Goal: Information Seeking & Learning: Learn about a topic

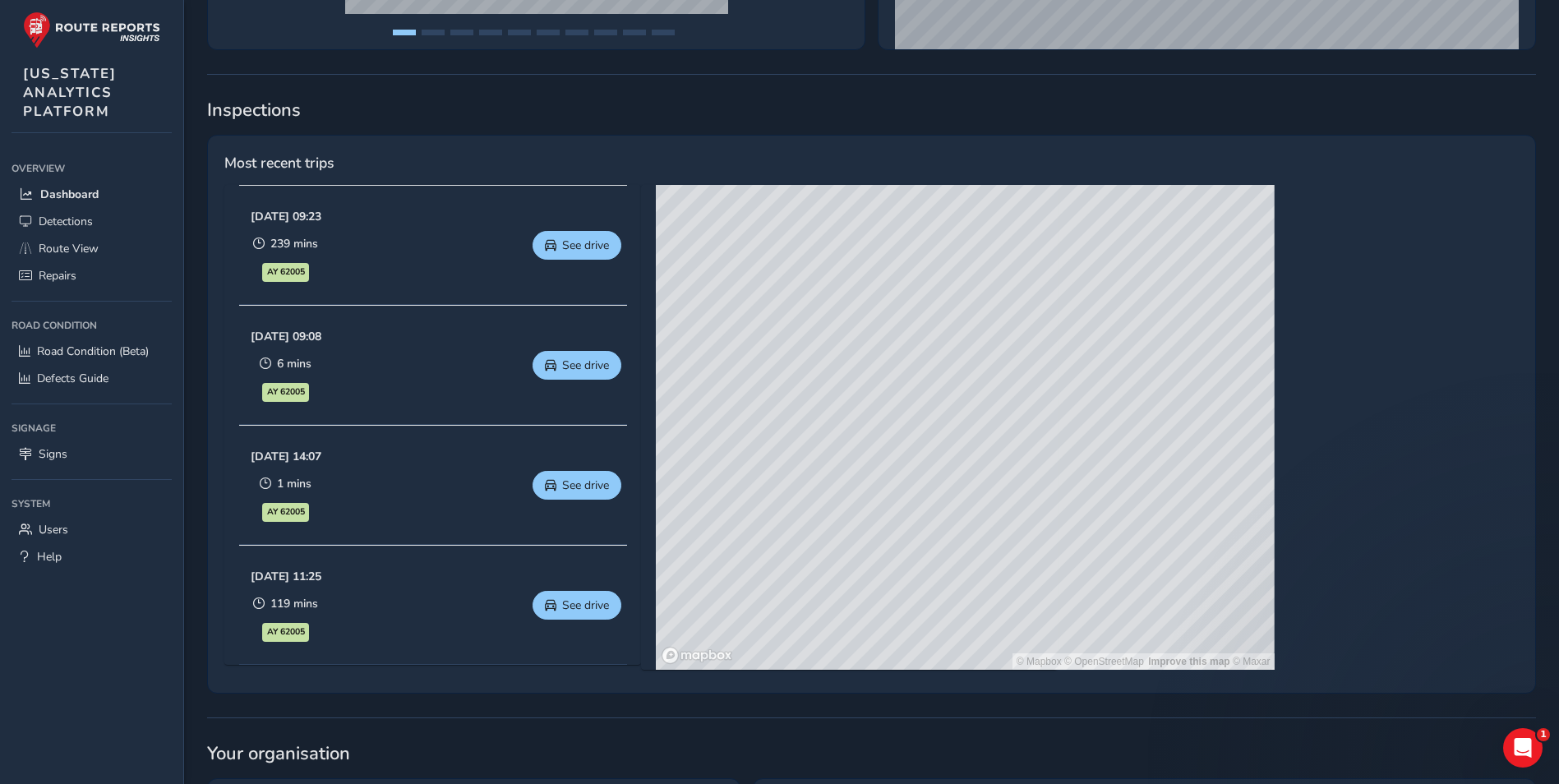
scroll to position [657, 0]
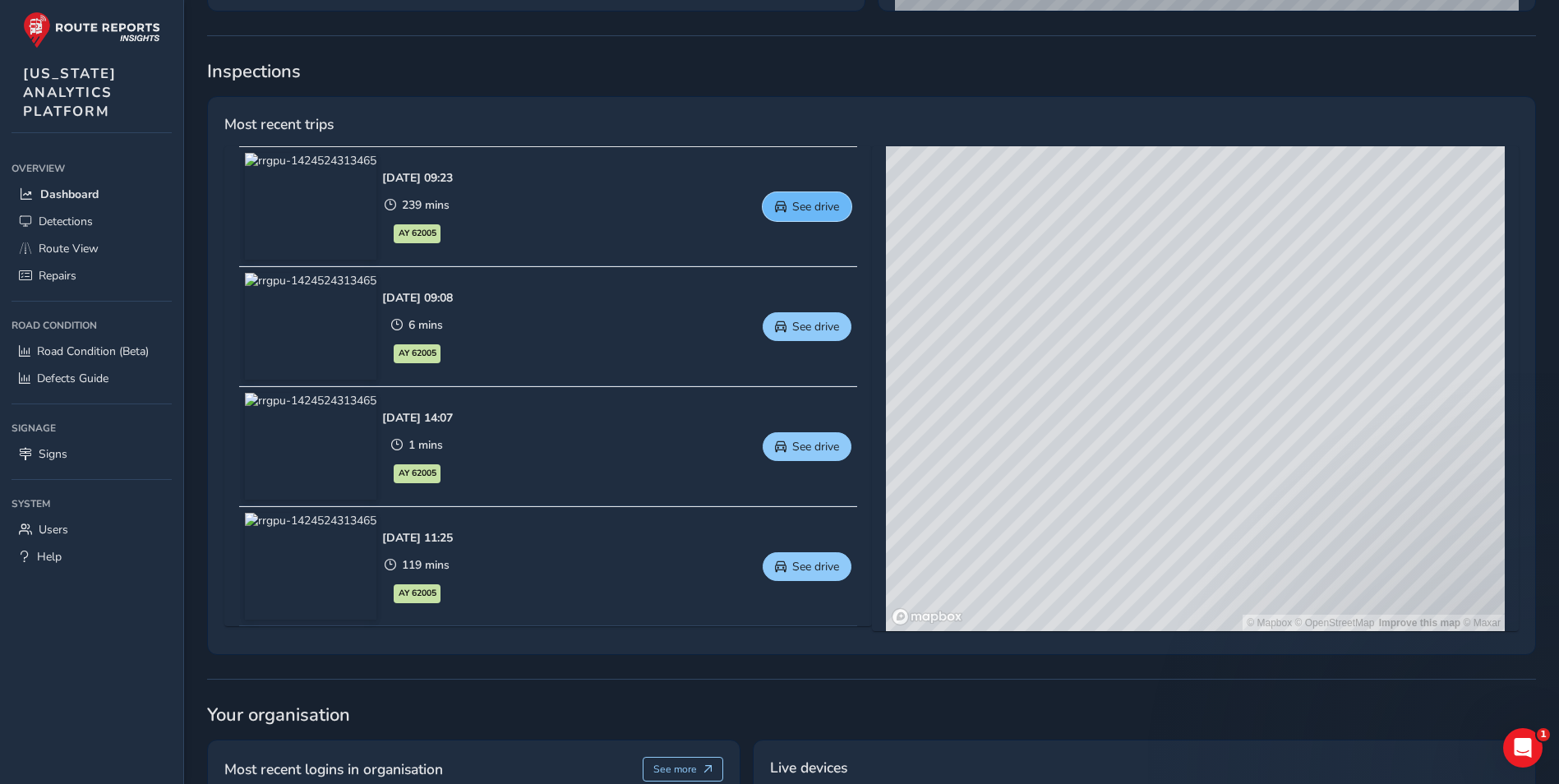
click at [835, 200] on span "See drive" at bounding box center [816, 206] width 47 height 15
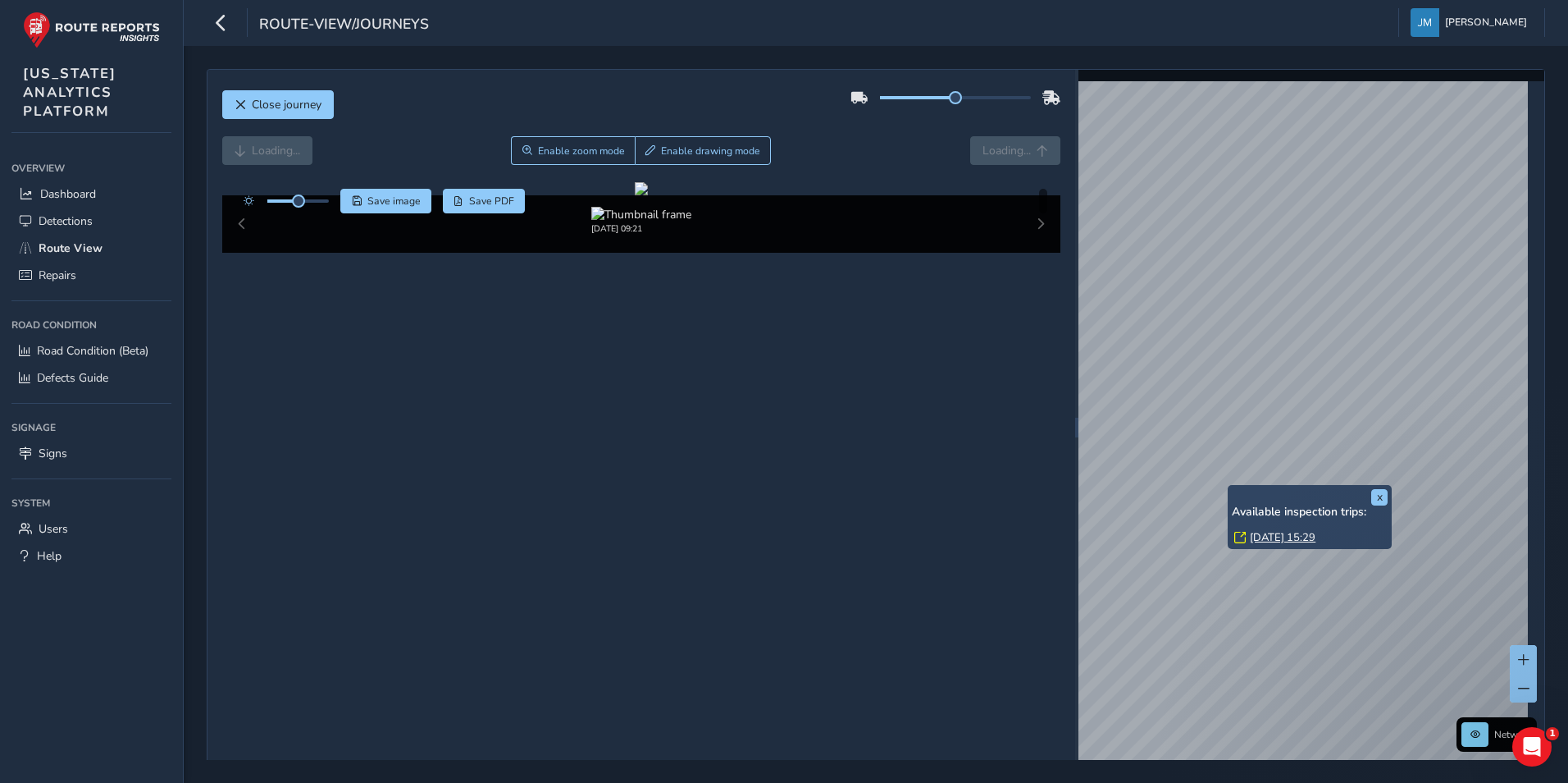
click at [1290, 499] on div "x Available inspection trips: [DATE] 15:29 Network © Mapbox © OpenStreetMap Imp…" at bounding box center [1312, 427] width 466 height 715
click at [1056, 424] on div "Close journey Loading... Enable zoom mode Enable drawing mode Loading... Click …" at bounding box center [876, 427] width 1338 height 717
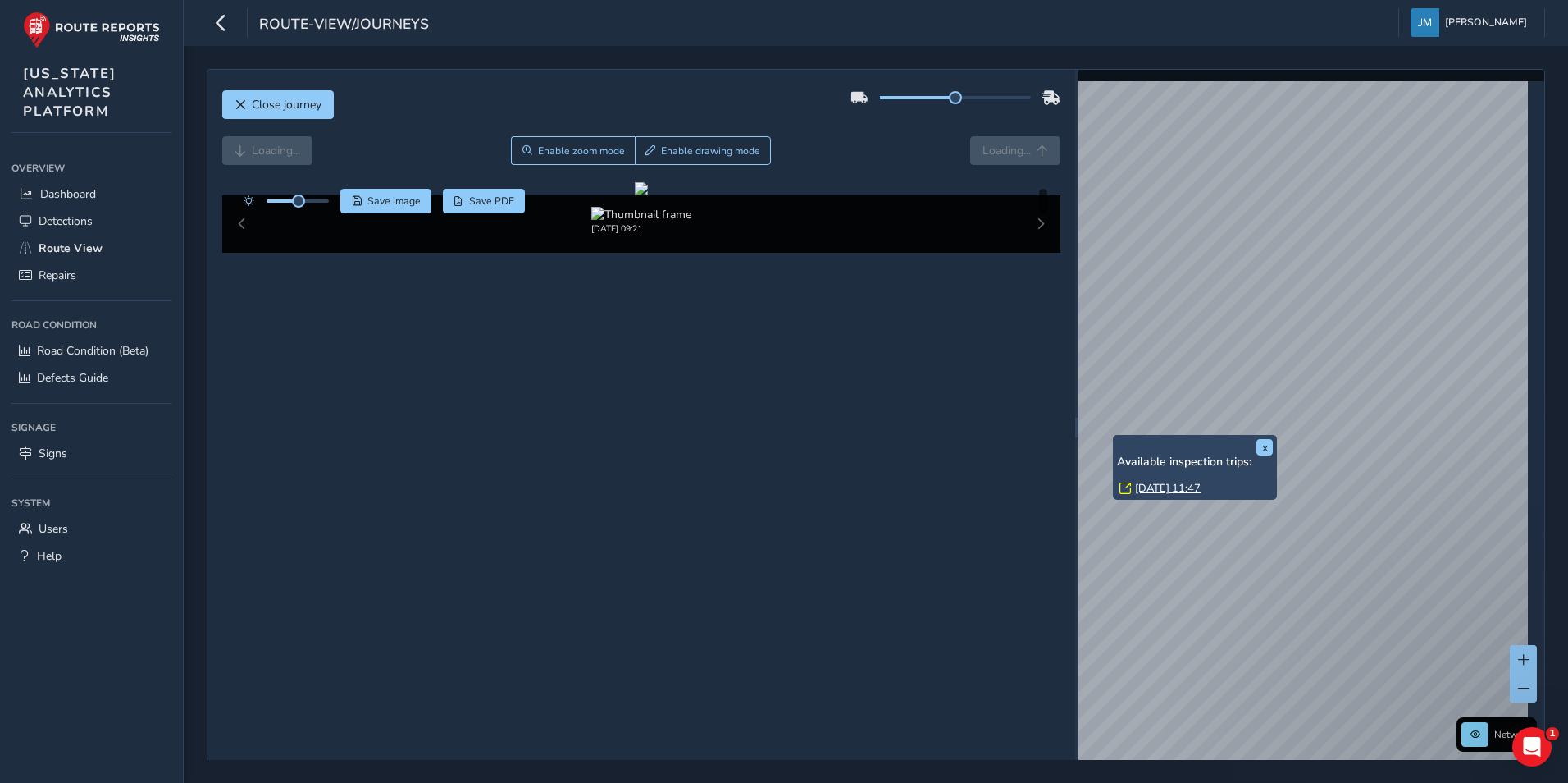
click at [1223, 472] on div "x Available inspection trips: [GEOGRAPHIC_DATA][DATE] 11:47 Network © Mapbox © …" at bounding box center [1312, 427] width 466 height 715
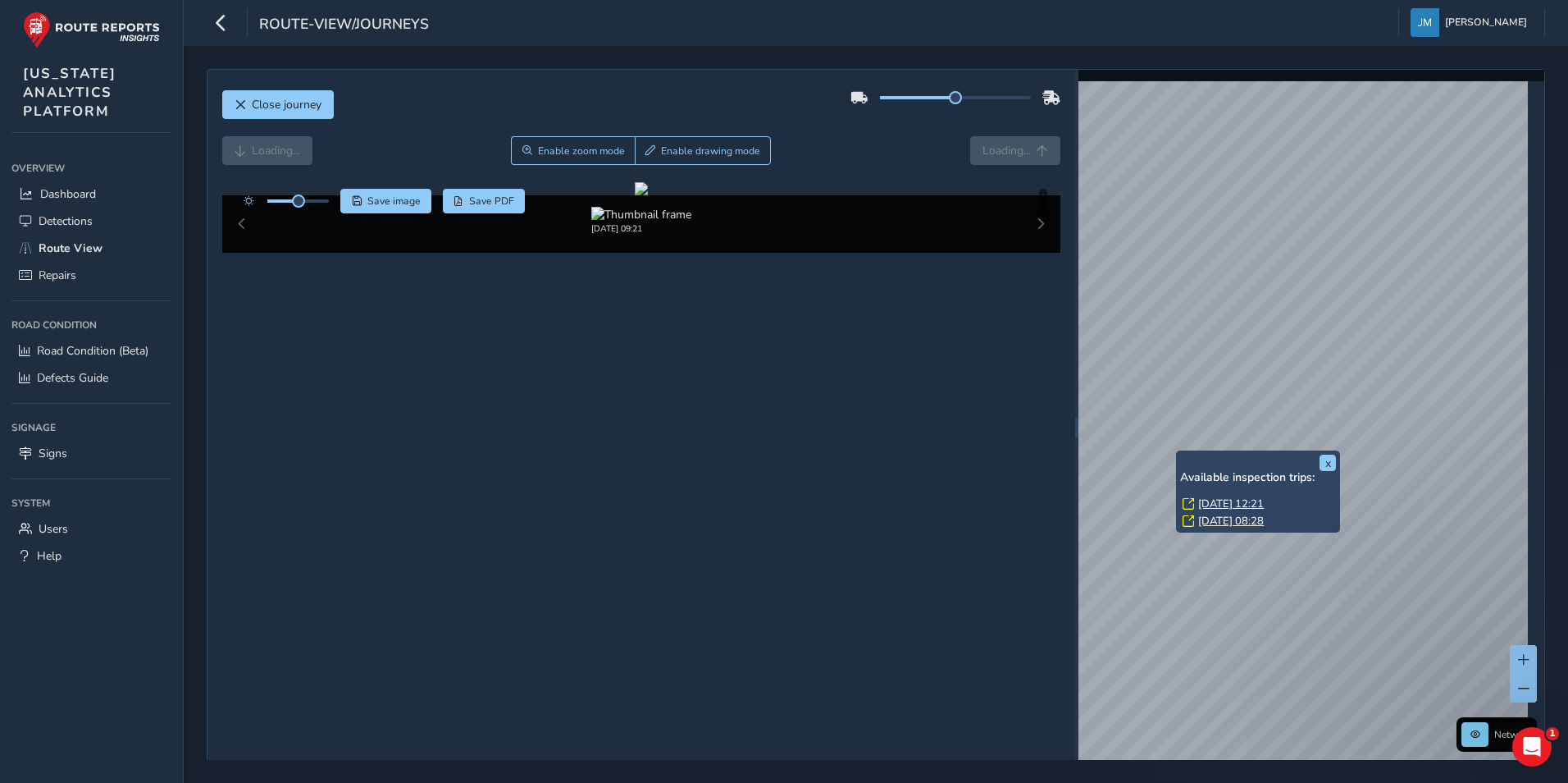
click at [1244, 500] on link "[DATE] 12:21" at bounding box center [1230, 503] width 65 height 15
click at [1245, 501] on link "[DATE] 12:21" at bounding box center [1230, 503] width 65 height 15
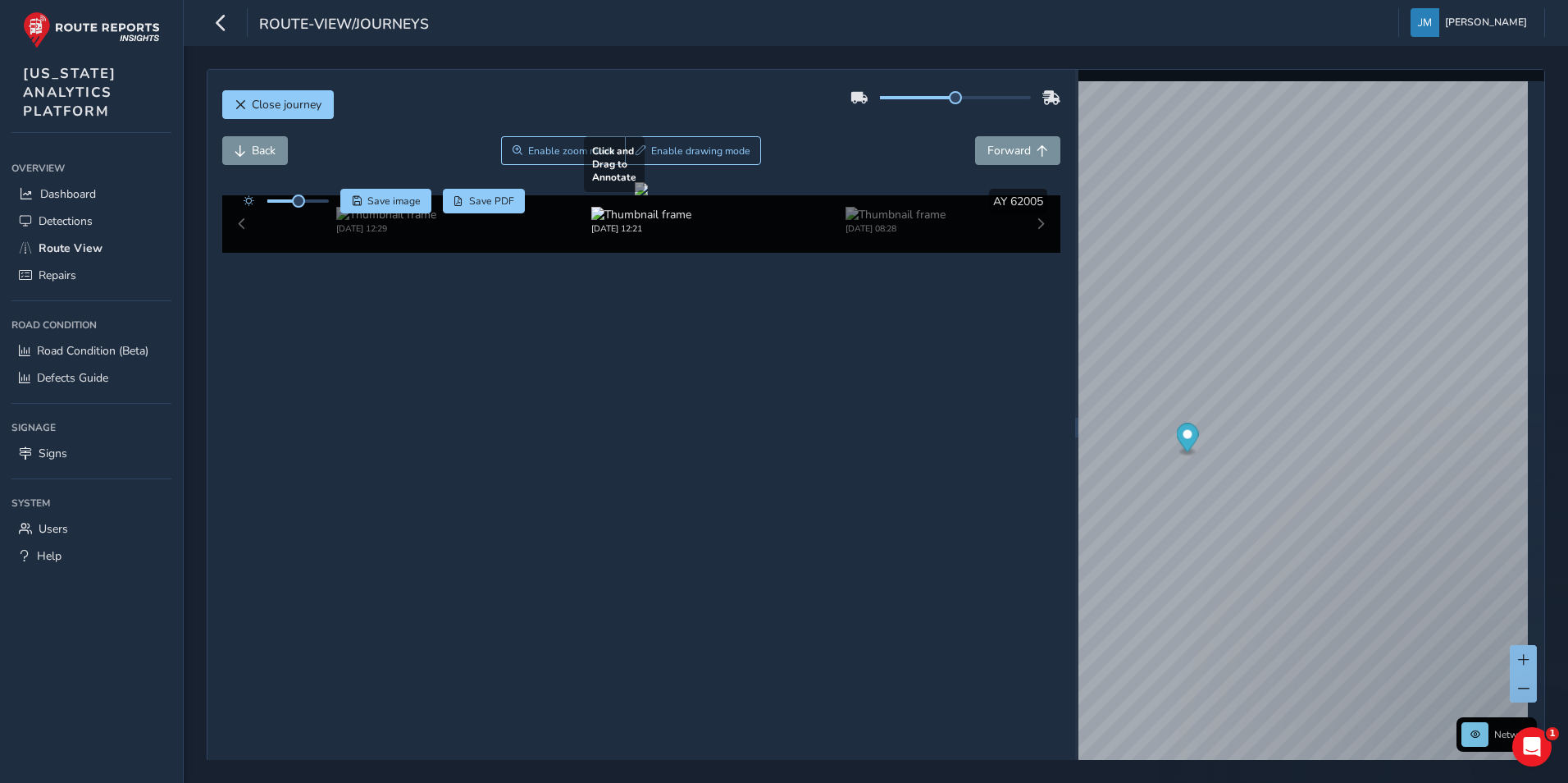
click at [634, 195] on div at bounding box center [641, 189] width 13 height 13
drag, startPoint x: 964, startPoint y: 103, endPoint x: 935, endPoint y: 102, distance: 29.0
click at [940, 102] on span at bounding box center [946, 97] width 13 height 13
click at [581, 151] on span "Enable zoom mode" at bounding box center [570, 151] width 87 height 13
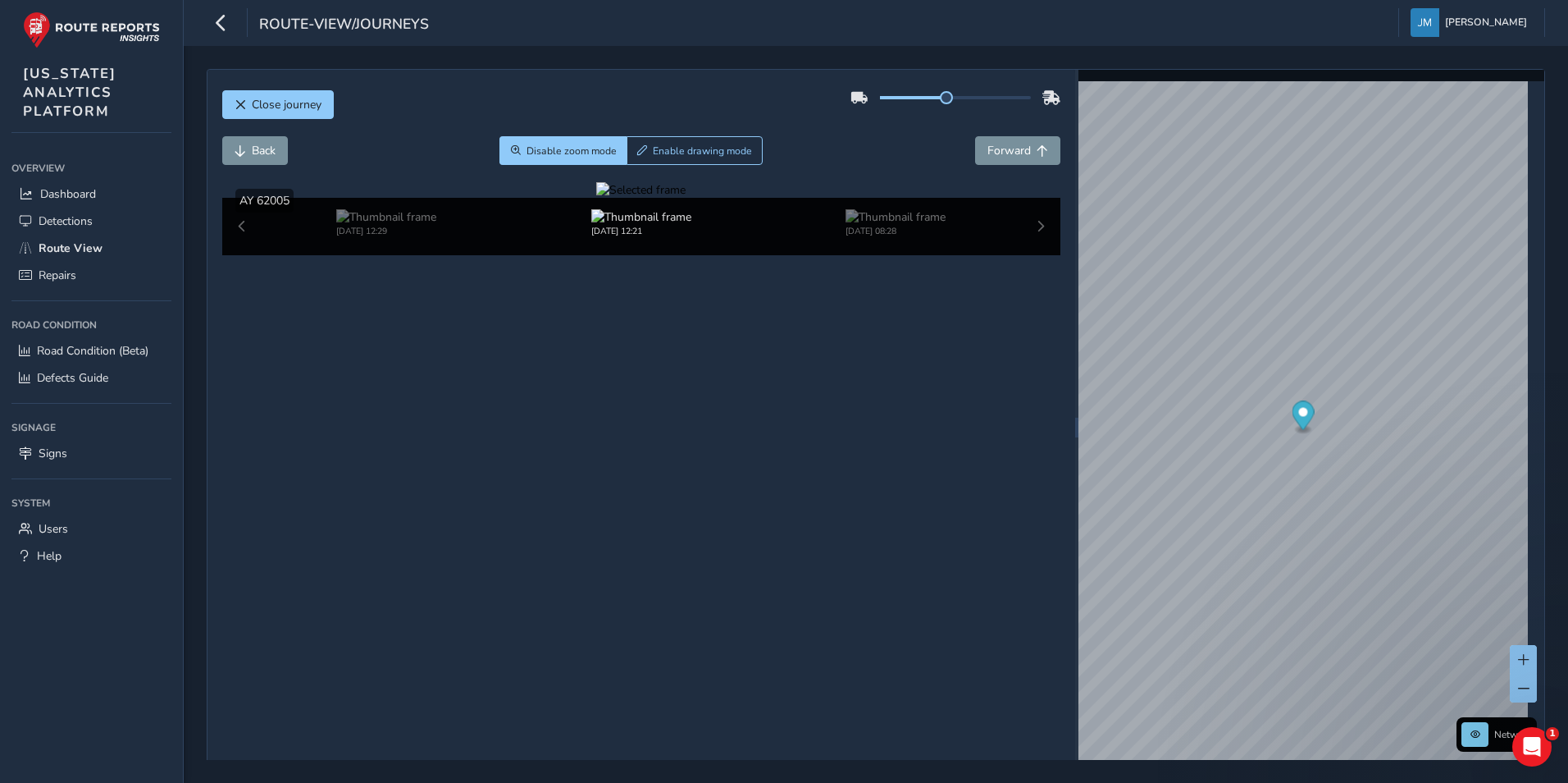
click at [685, 198] on div at bounding box center [641, 189] width 89 height 15
click at [580, 479] on img at bounding box center [1116, 299] width 2361 height 1329
click at [1027, 255] on div "[DATE] 12:29 [DATE] 12:21 [DATE] 08:28" at bounding box center [641, 226] width 839 height 57
click at [943, 237] on div "[DATE] 08:28" at bounding box center [895, 223] width 100 height 28
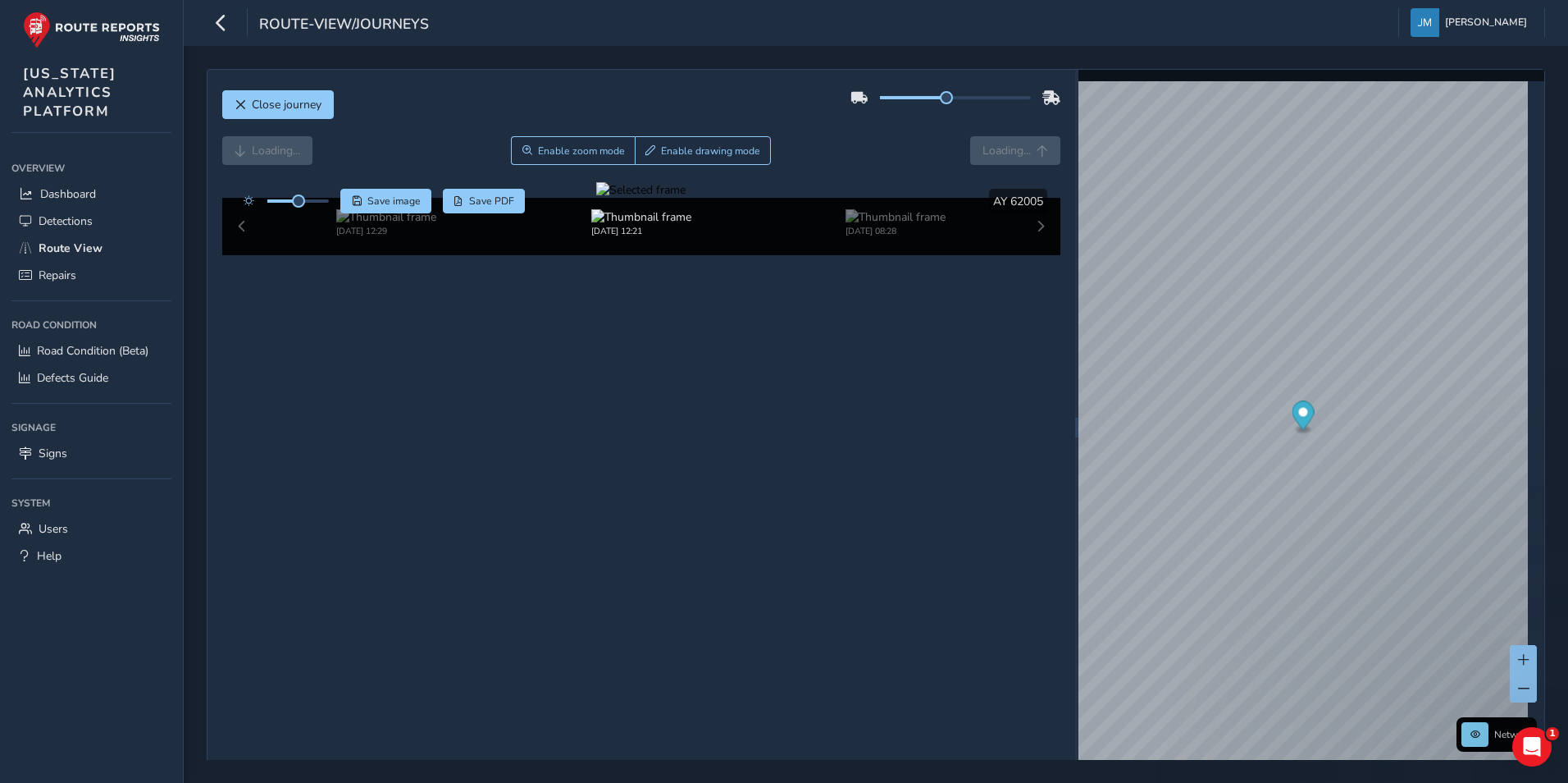
click at [633, 198] on div at bounding box center [641, 189] width 89 height 15
click at [750, 441] on img at bounding box center [802, 375] width 2361 height 1329
drag, startPoint x: 829, startPoint y: 138, endPoint x: 833, endPoint y: 121, distance: 17.5
click at [829, 137] on div "Loading... Enable zoom mode Enable drawing mode Loading..." at bounding box center [641, 150] width 839 height 29
click at [61, 454] on span "Signs" at bounding box center [53, 452] width 29 height 15
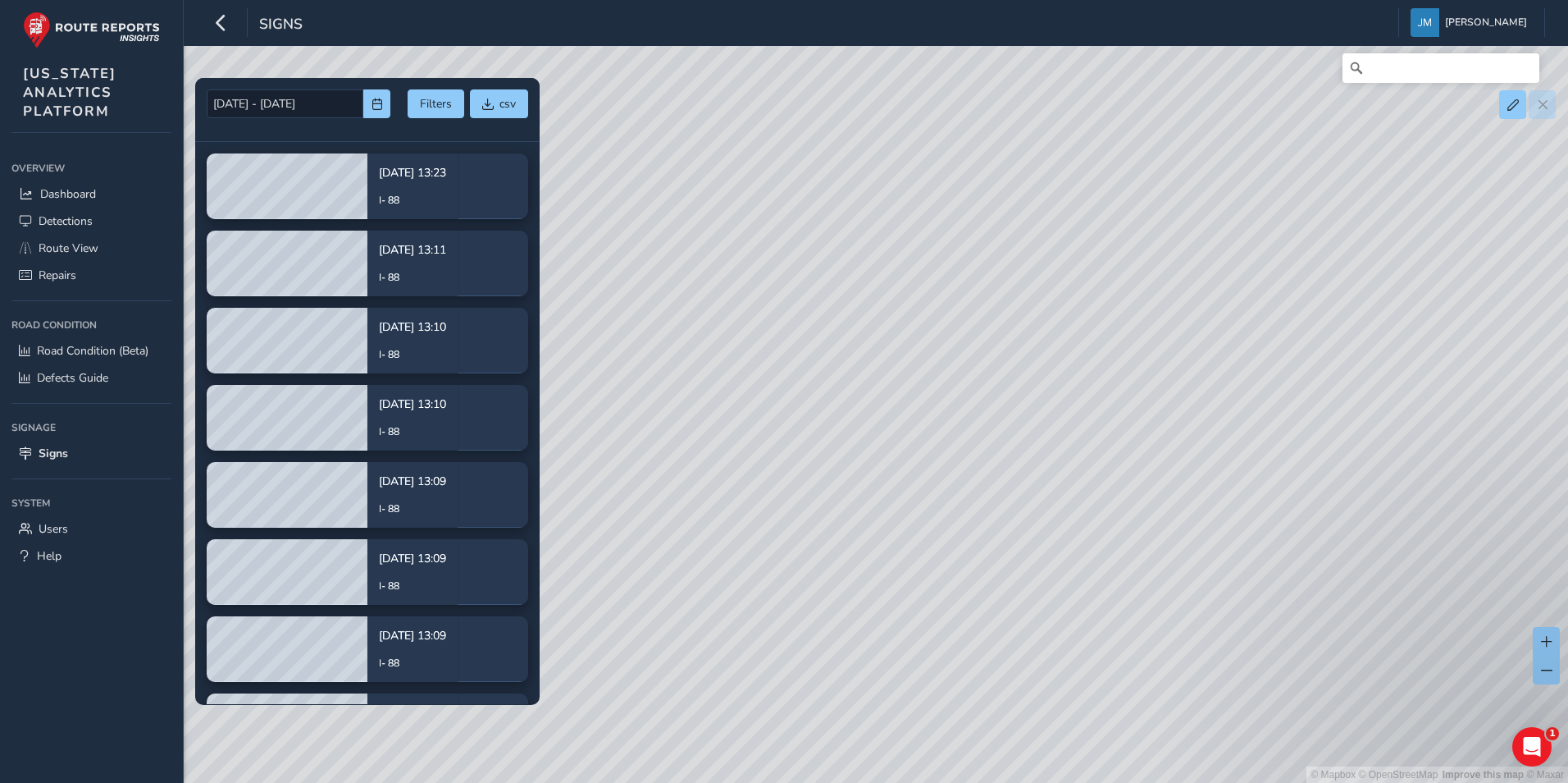
drag, startPoint x: 846, startPoint y: 240, endPoint x: 963, endPoint y: 504, distance: 288.8
click at [963, 504] on div "© Mapbox © OpenStreetMap Improve this map © Maxar" at bounding box center [784, 392] width 1568 height 783
drag, startPoint x: 922, startPoint y: 303, endPoint x: 998, endPoint y: 612, distance: 318.2
click at [996, 604] on div "© Mapbox © OpenStreetMap Improve this map © Maxar" at bounding box center [784, 392] width 1568 height 783
drag, startPoint x: 933, startPoint y: 417, endPoint x: 984, endPoint y: 522, distance: 116.7
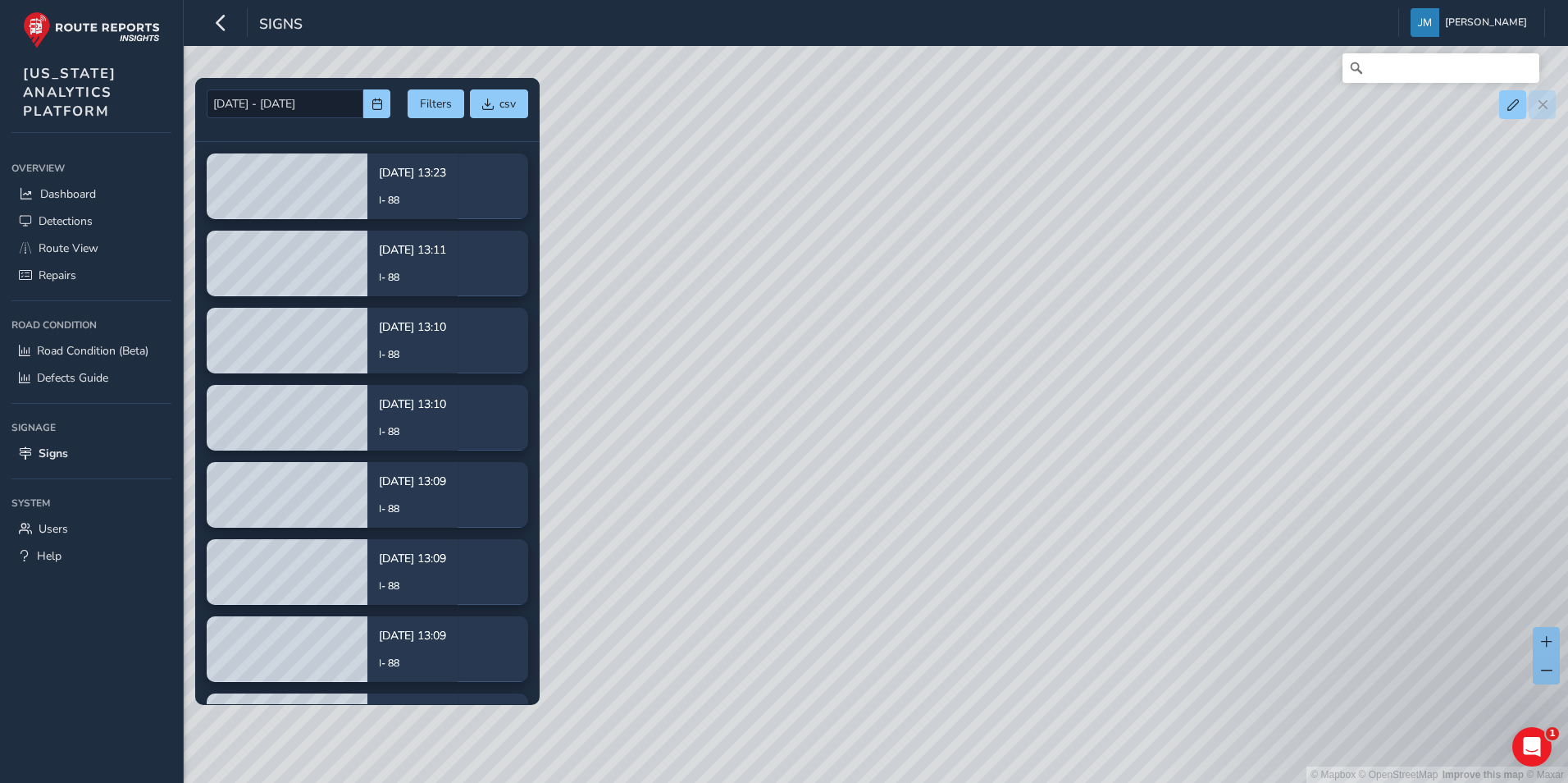
click at [984, 522] on div "© Mapbox © OpenStreetMap Improve this map © Maxar" at bounding box center [784, 392] width 1568 height 783
click at [972, 463] on div "© Mapbox © OpenStreetMap Improve this map © Maxar" at bounding box center [784, 392] width 1568 height 783
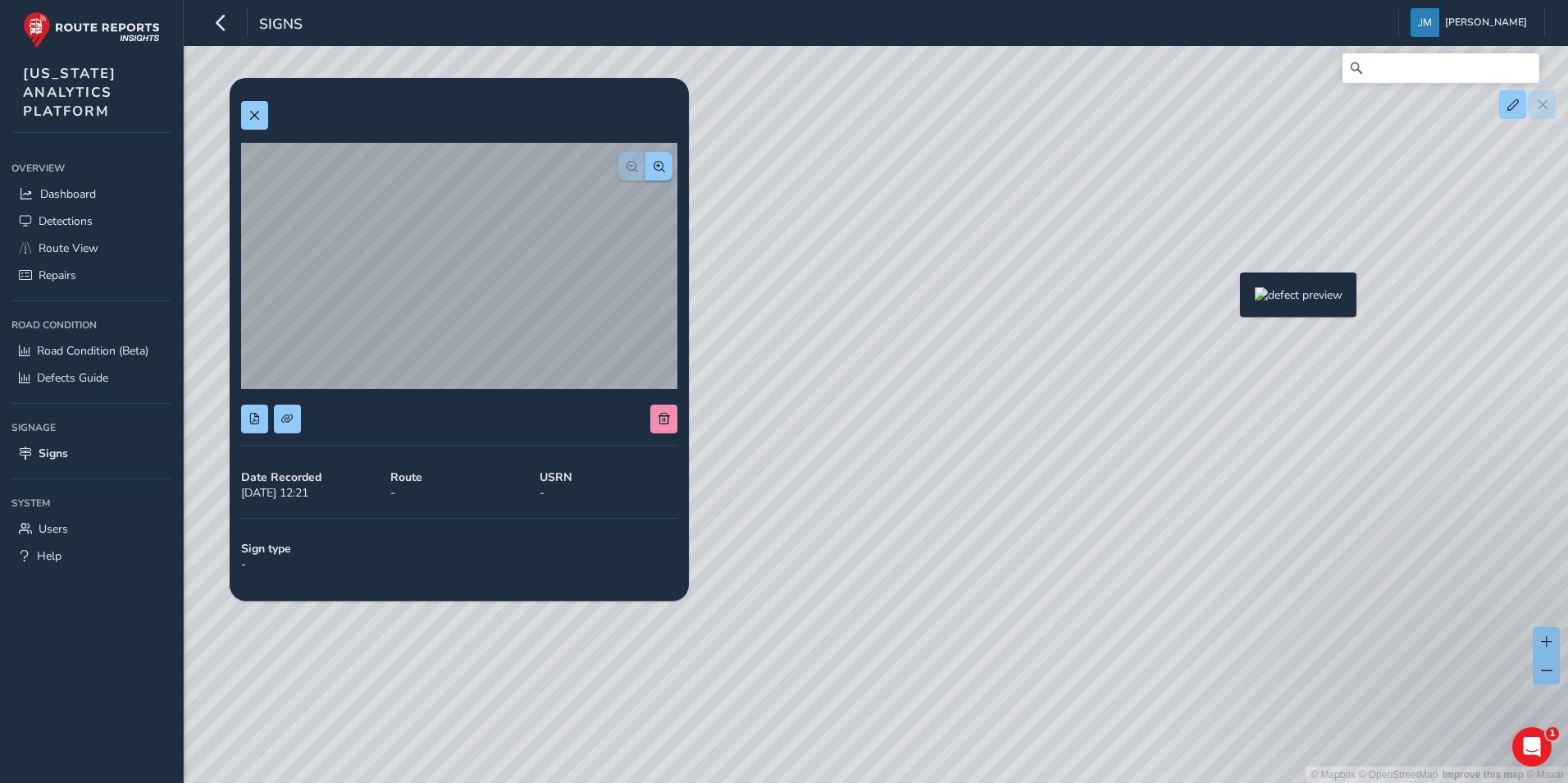
click at [1230, 299] on div "© Mapbox © OpenStreetMap Improve this map © Maxar" at bounding box center [784, 392] width 1568 height 783
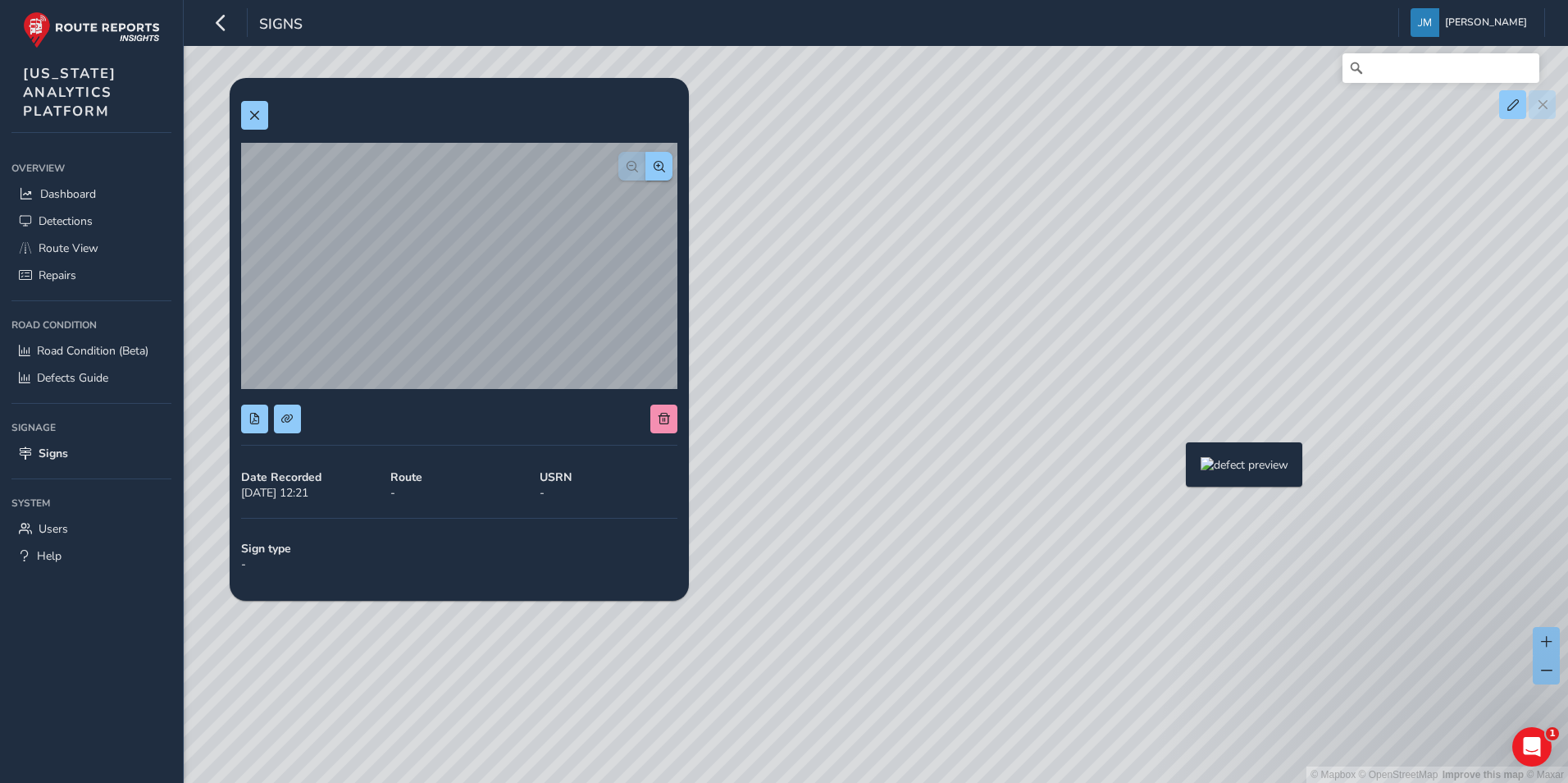
click at [1176, 468] on div "© Mapbox © OpenStreetMap Improve this map © Maxar" at bounding box center [784, 392] width 1568 height 783
drag, startPoint x: 1128, startPoint y: 235, endPoint x: 993, endPoint y: 643, distance: 429.8
click at [992, 643] on div "© Mapbox © OpenStreetMap Improve this map © Maxar" at bounding box center [784, 392] width 1568 height 783
drag, startPoint x: 1084, startPoint y: 417, endPoint x: 1053, endPoint y: 603, distance: 188.6
click at [1053, 603] on div "© Mapbox © OpenStreetMap Improve this map © Maxar" at bounding box center [784, 392] width 1568 height 783
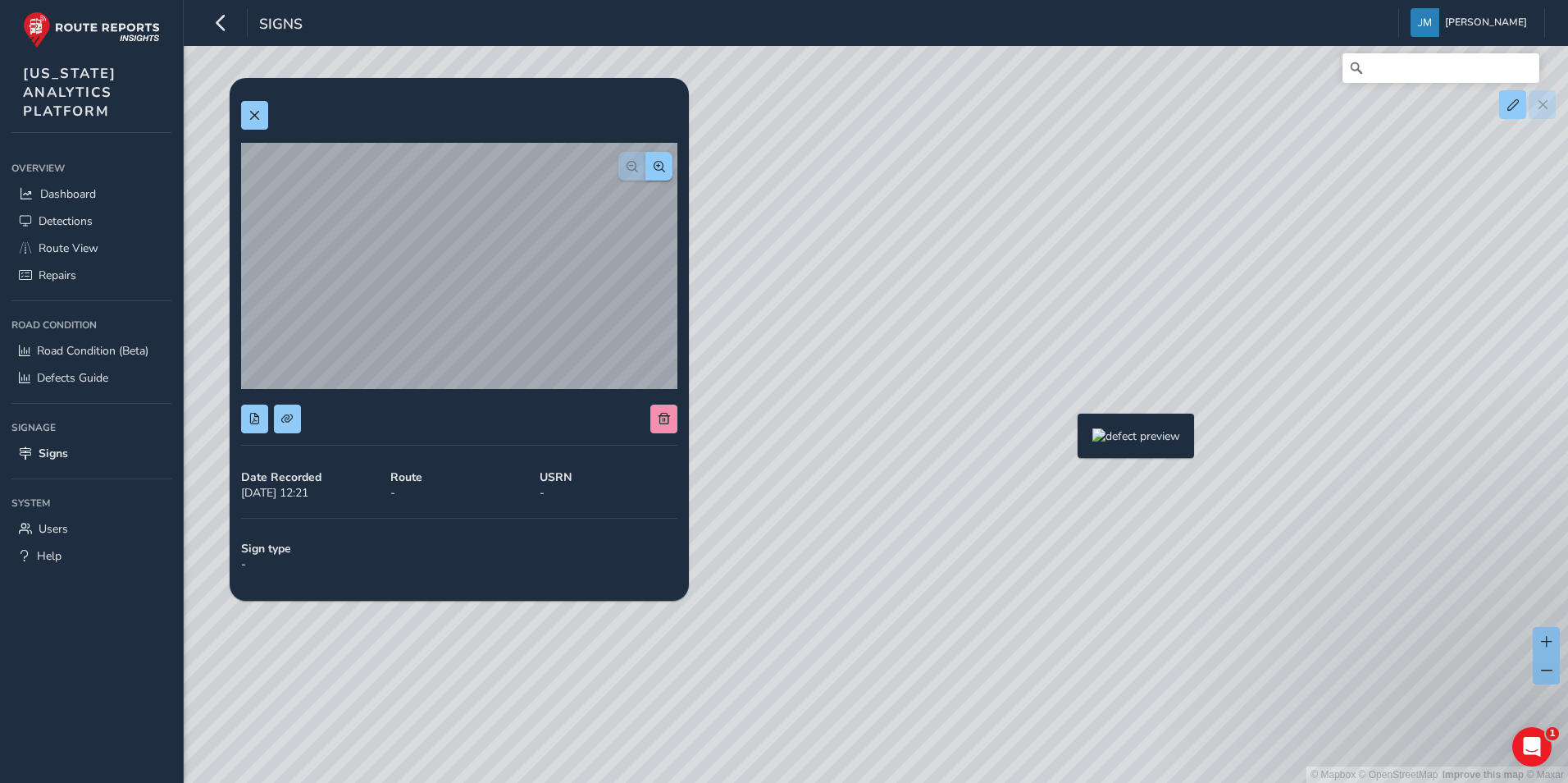
click at [1068, 440] on div "© Mapbox © OpenStreetMap Improve this map © Maxar" at bounding box center [784, 392] width 1568 height 783
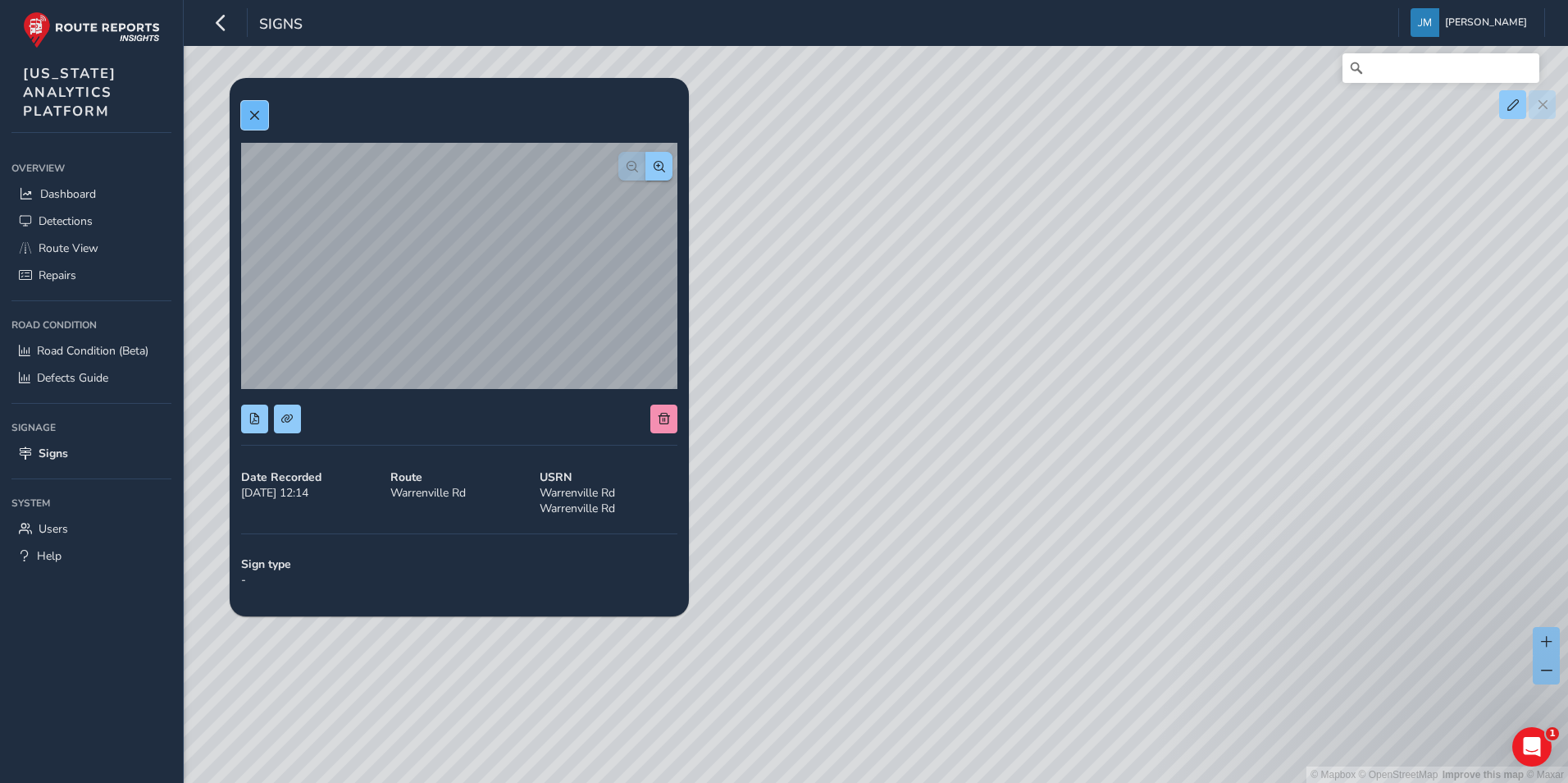
click at [262, 124] on button at bounding box center [255, 115] width 27 height 29
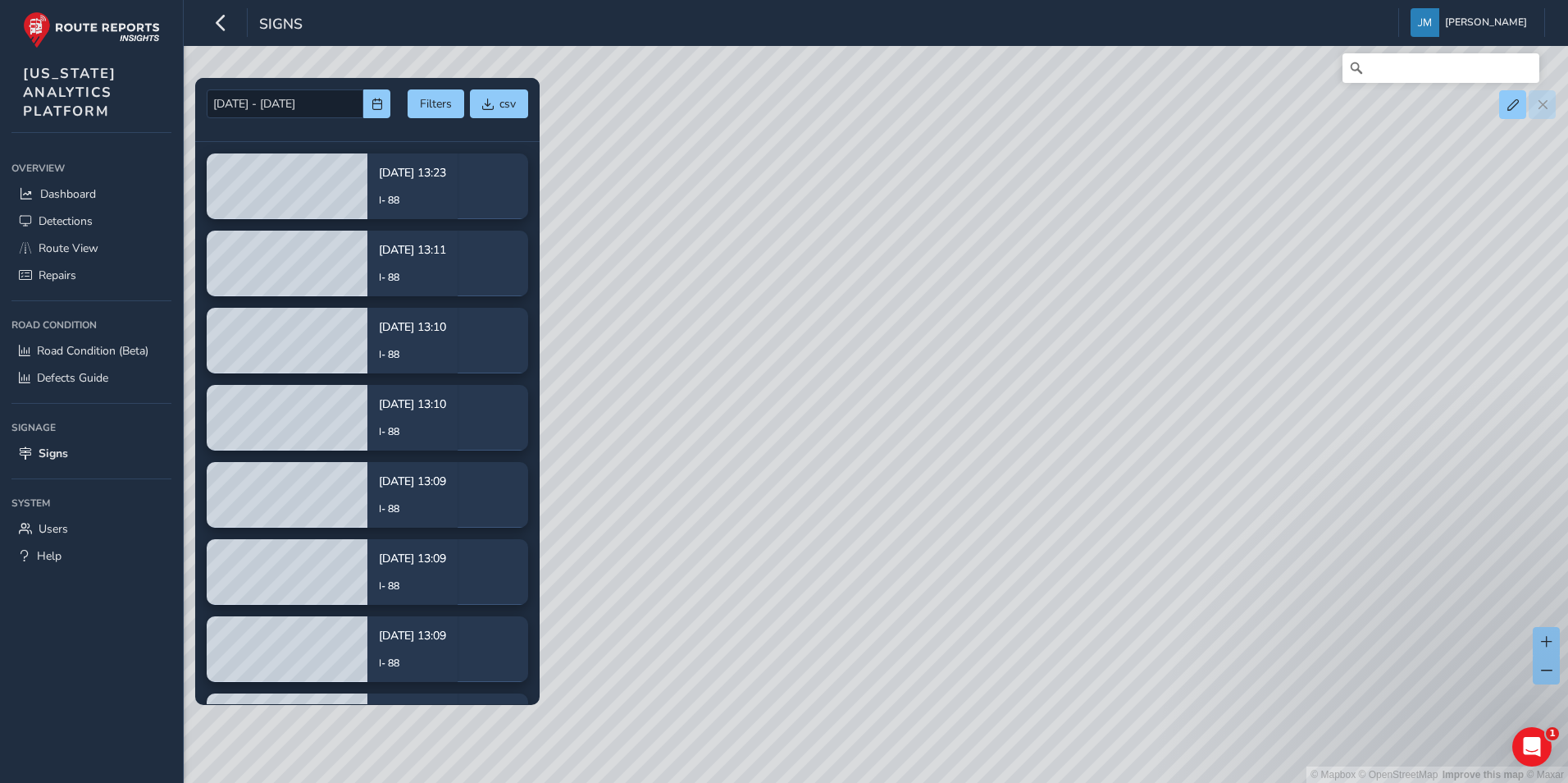
click at [229, 38] on div "Signs [PERSON_NAME] Colour Scheme: Dark Dim Light Logout" at bounding box center [876, 22] width 1384 height 46
click at [225, 23] on icon "button" at bounding box center [221, 22] width 17 height 29
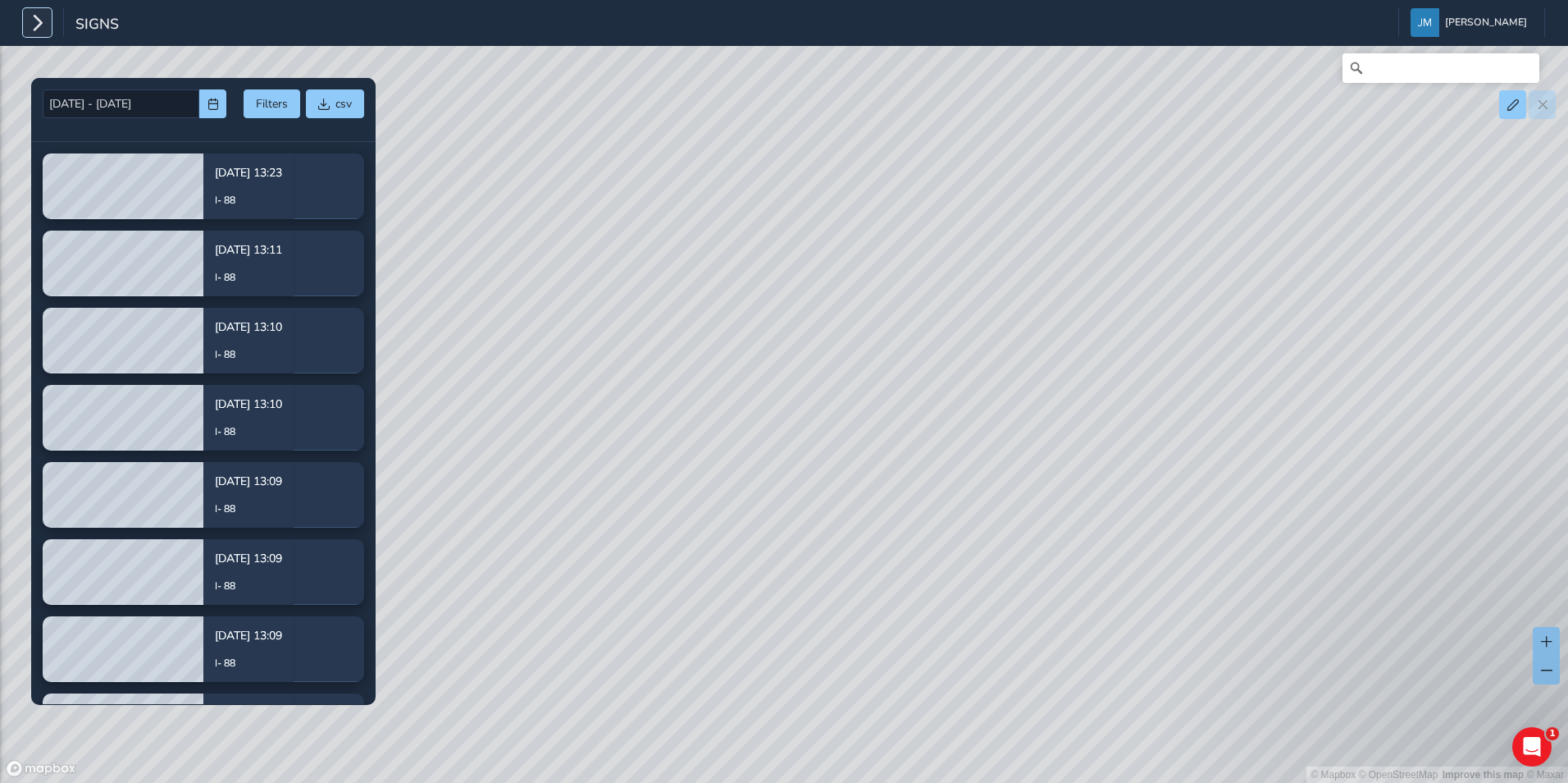
click at [43, 29] on icon "button" at bounding box center [37, 22] width 17 height 29
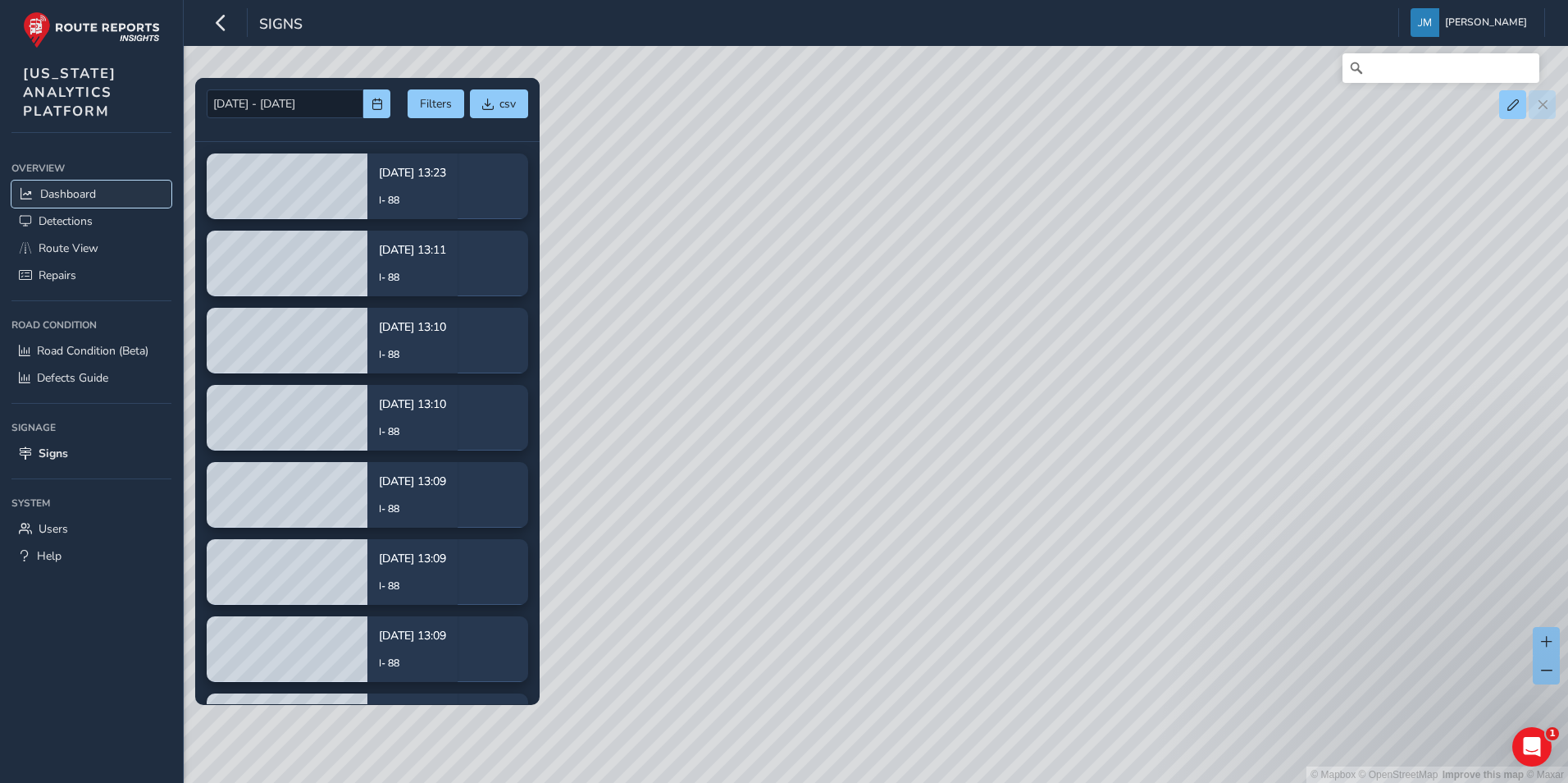
click at [88, 189] on span "Dashboard" at bounding box center [68, 193] width 55 height 15
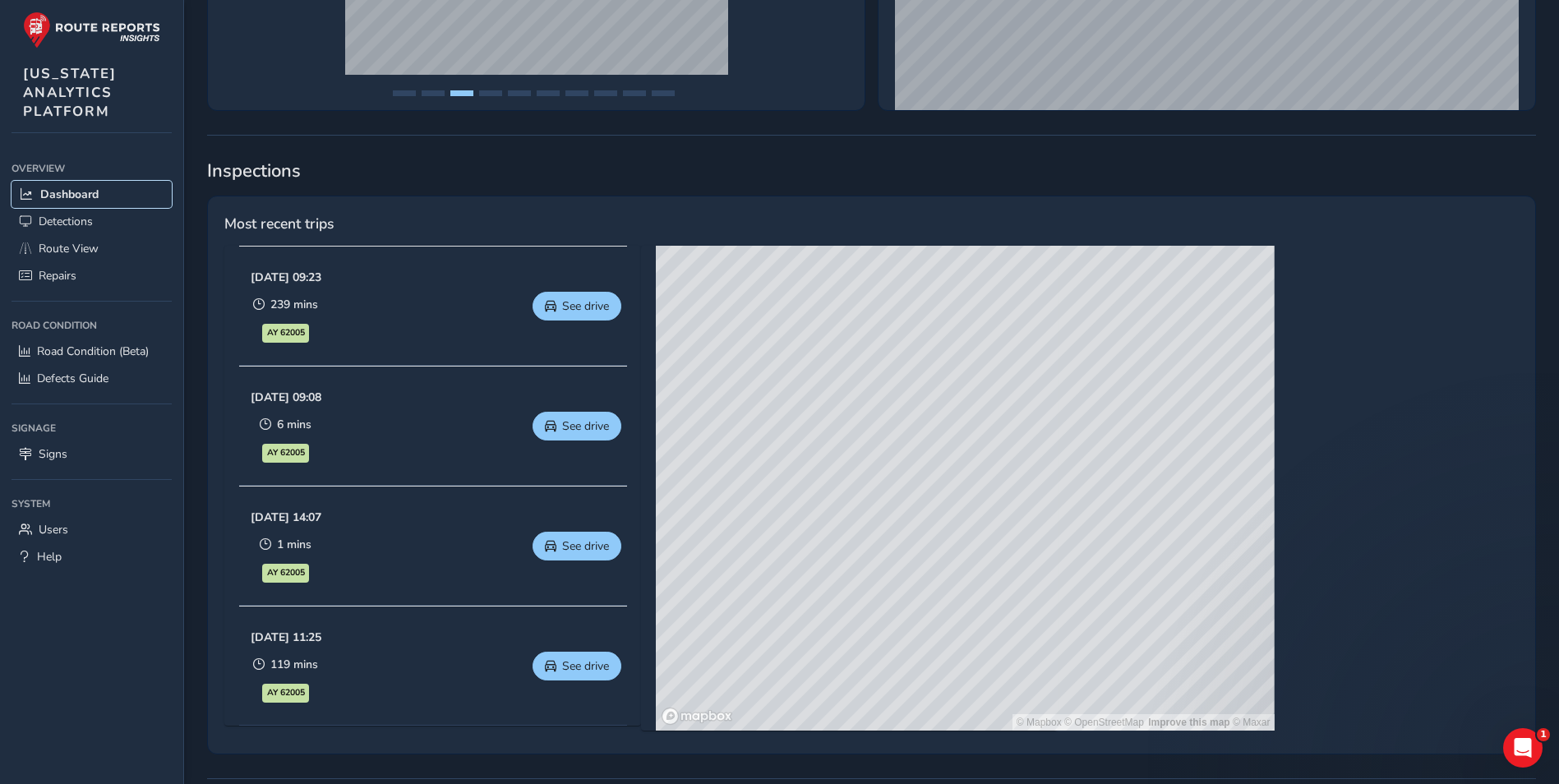
scroll to position [554, 0]
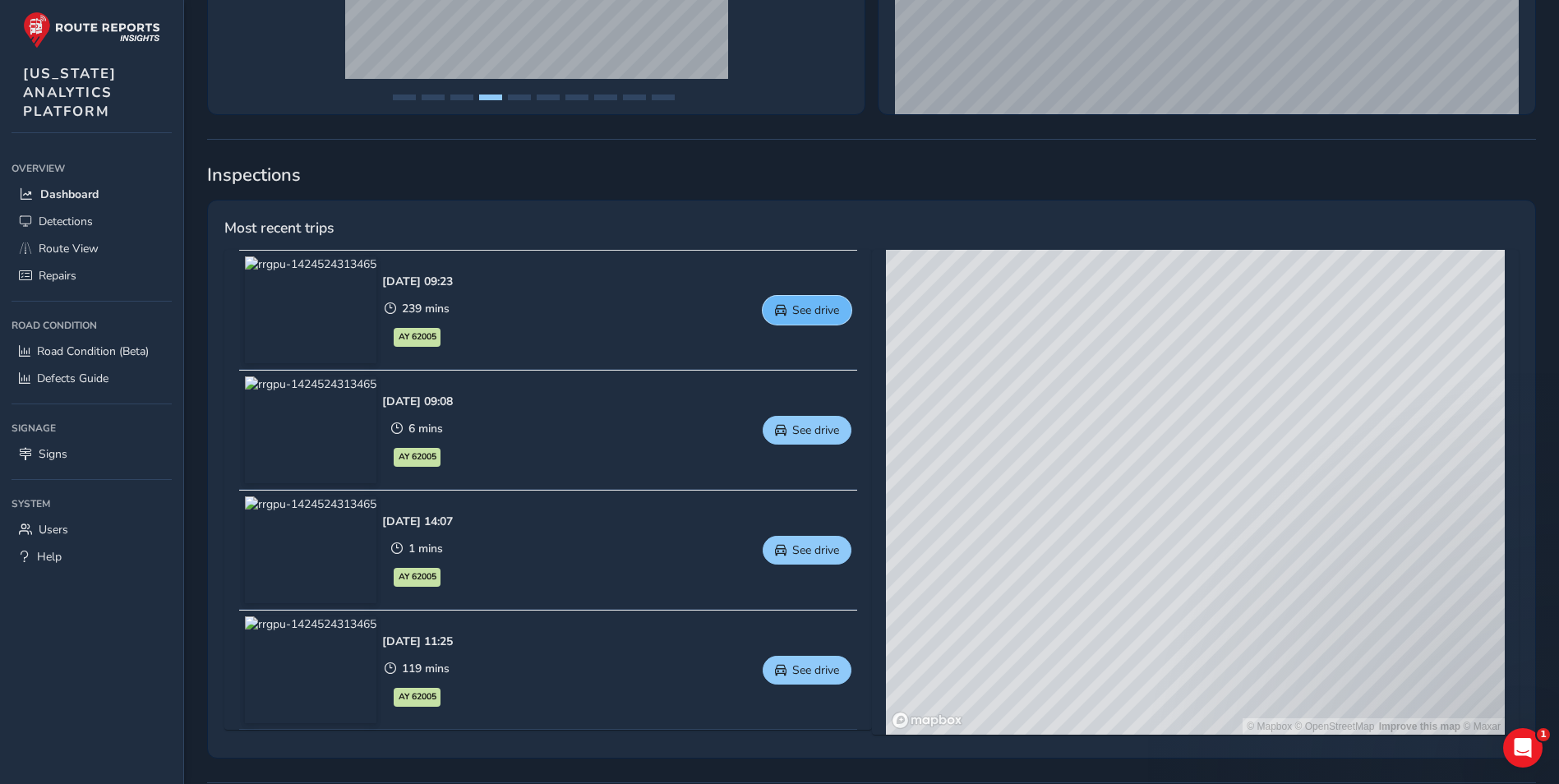
click at [833, 315] on span "See drive" at bounding box center [816, 310] width 47 height 15
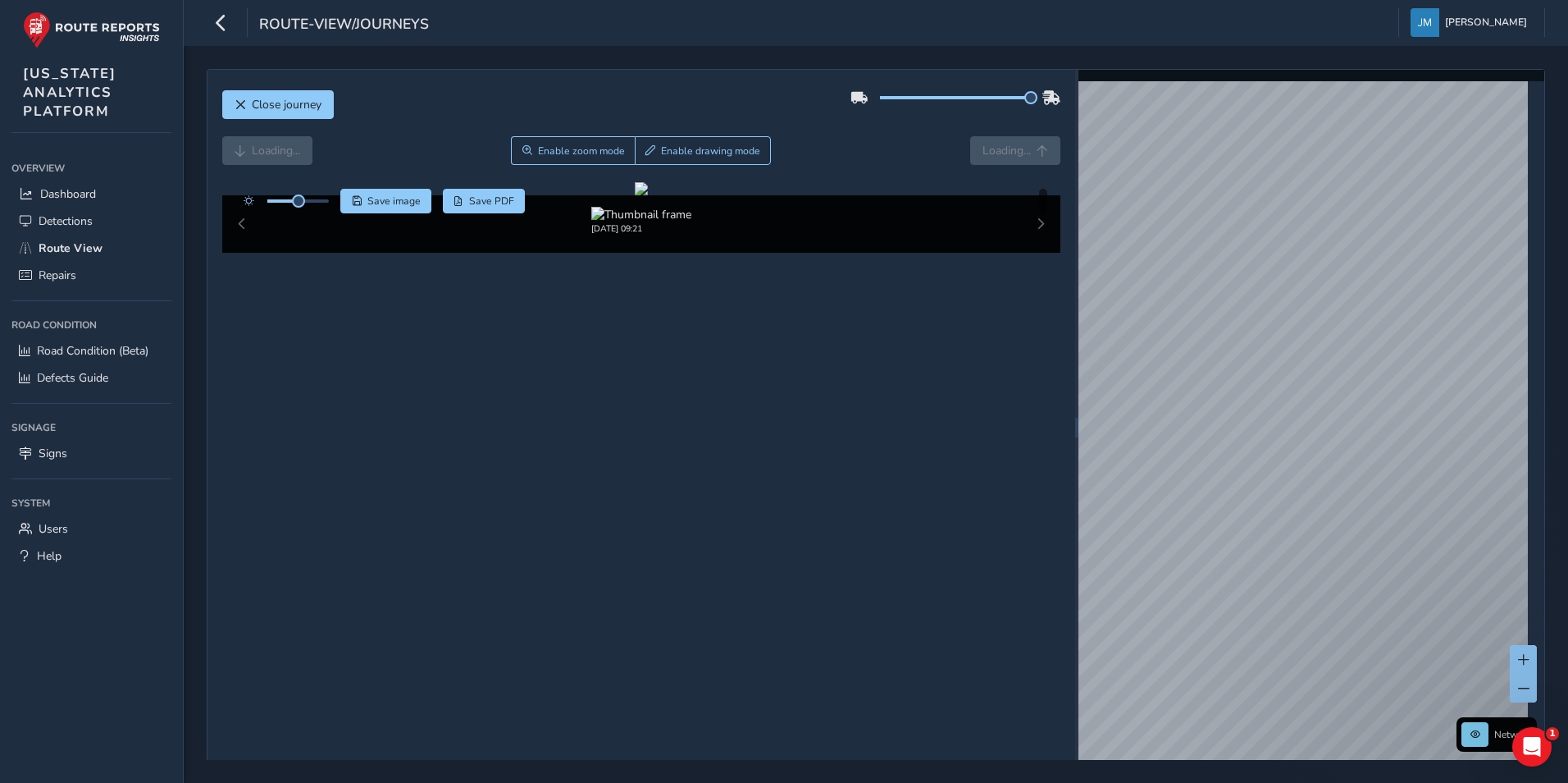
drag, startPoint x: 952, startPoint y: 96, endPoint x: 1052, endPoint y: 95, distance: 100.0
click at [1052, 95] on div at bounding box center [955, 97] width 210 height 26
click at [648, 195] on div at bounding box center [641, 189] width 13 height 13
click at [1037, 253] on div "09/04/2025, 09:21" at bounding box center [641, 223] width 839 height 57
click at [1034, 253] on div "[DATE] 09:21" at bounding box center [641, 223] width 839 height 57
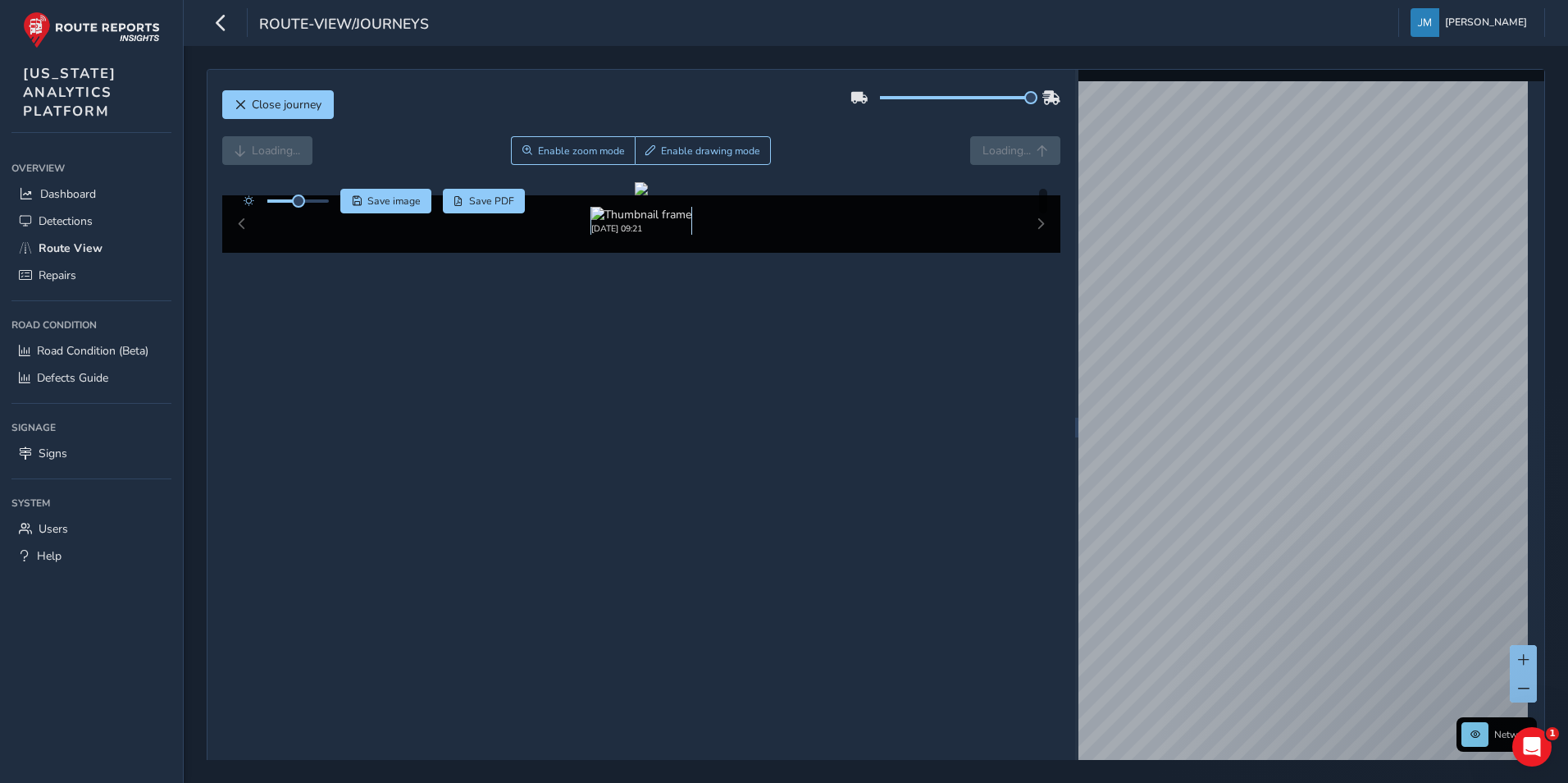
drag, startPoint x: 582, startPoint y: 702, endPoint x: 600, endPoint y: 697, distance: 18.7
click at [591, 223] on img at bounding box center [641, 214] width 100 height 15
click at [680, 223] on img at bounding box center [641, 214] width 100 height 15
click at [736, 235] on div "[DATE] 09:21" at bounding box center [641, 220] width 764 height 28
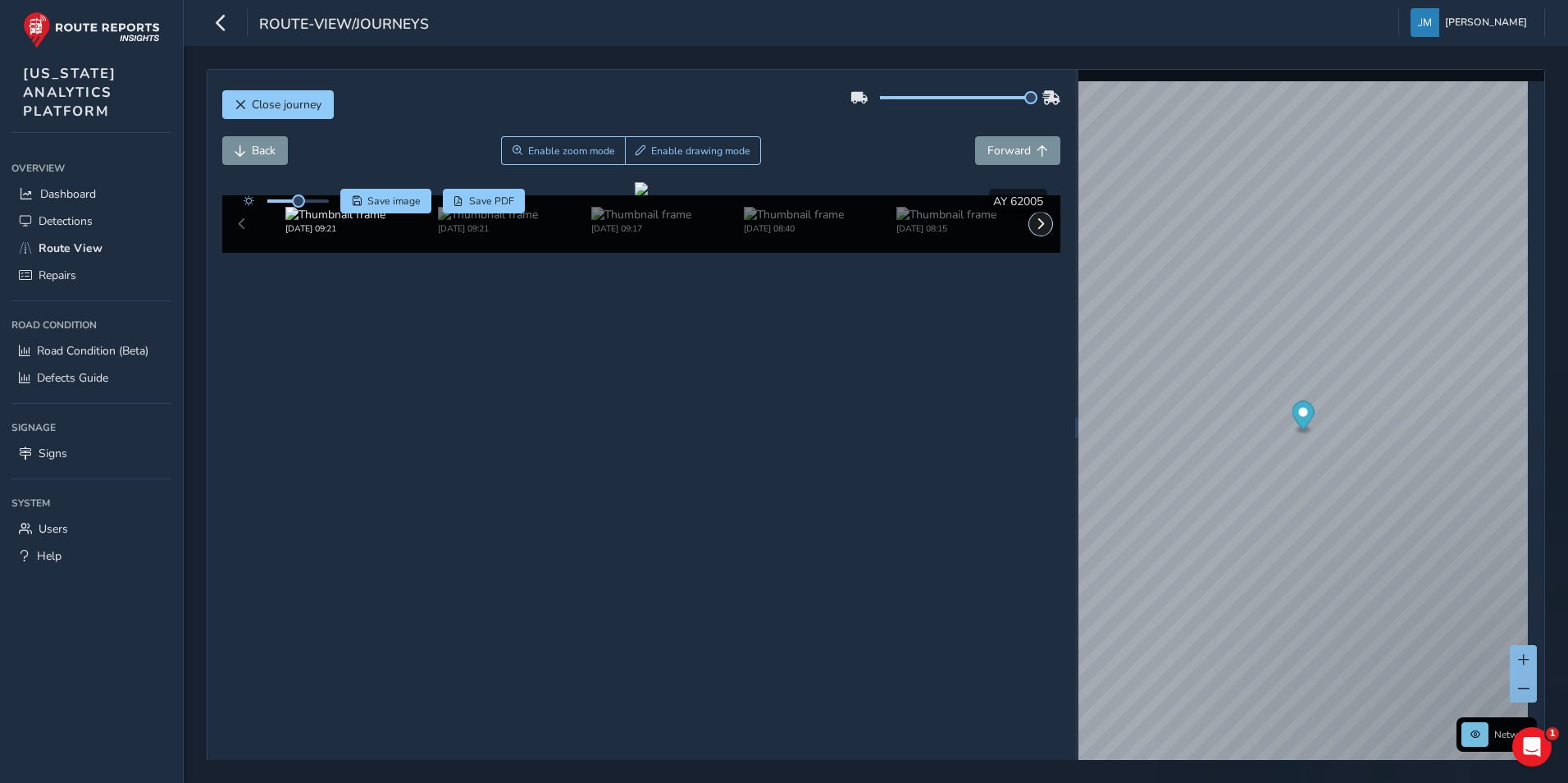
click at [1035, 230] on span at bounding box center [1040, 223] width 12 height 12
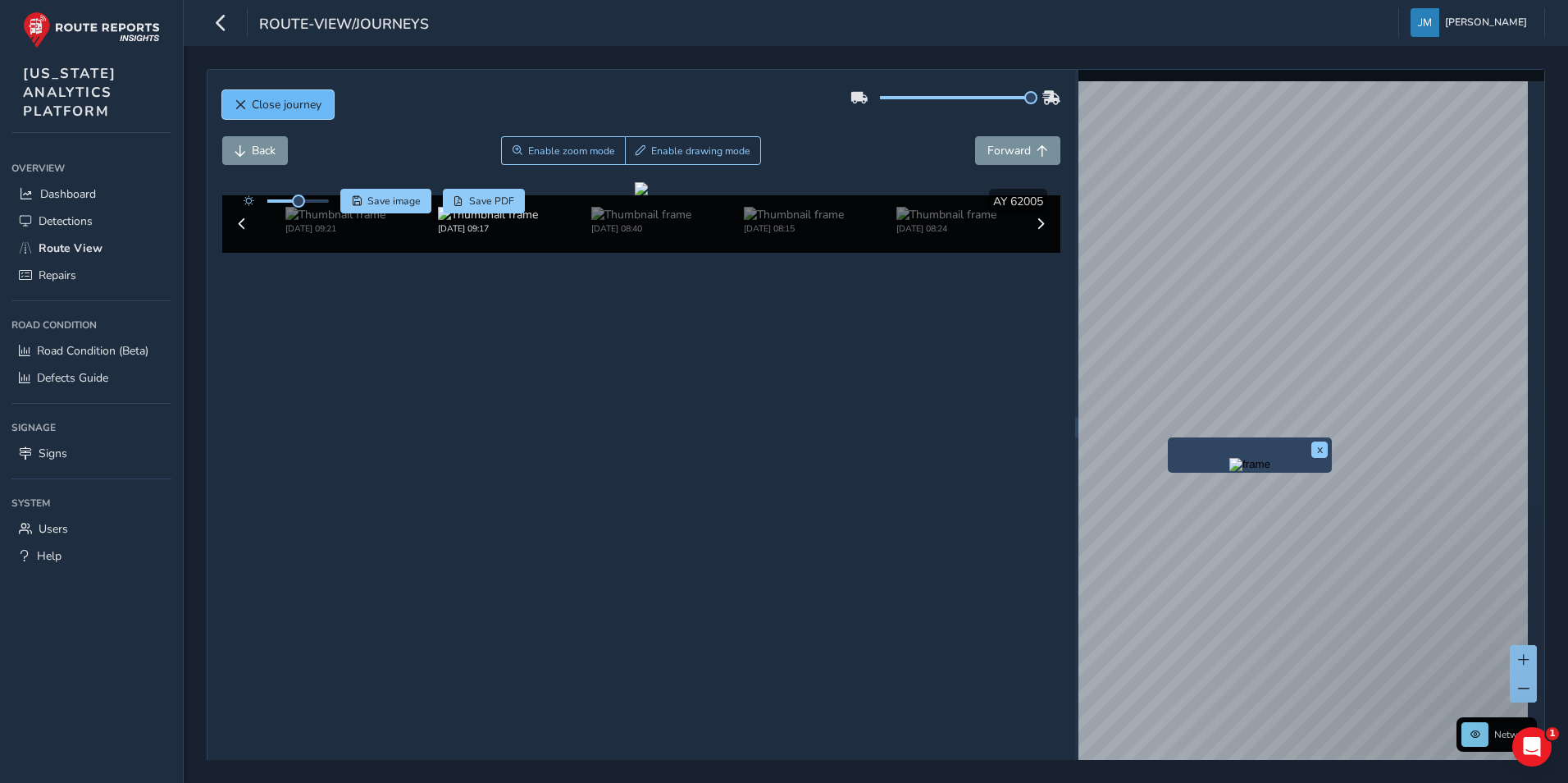
click at [314, 109] on span "Close journey" at bounding box center [287, 104] width 70 height 15
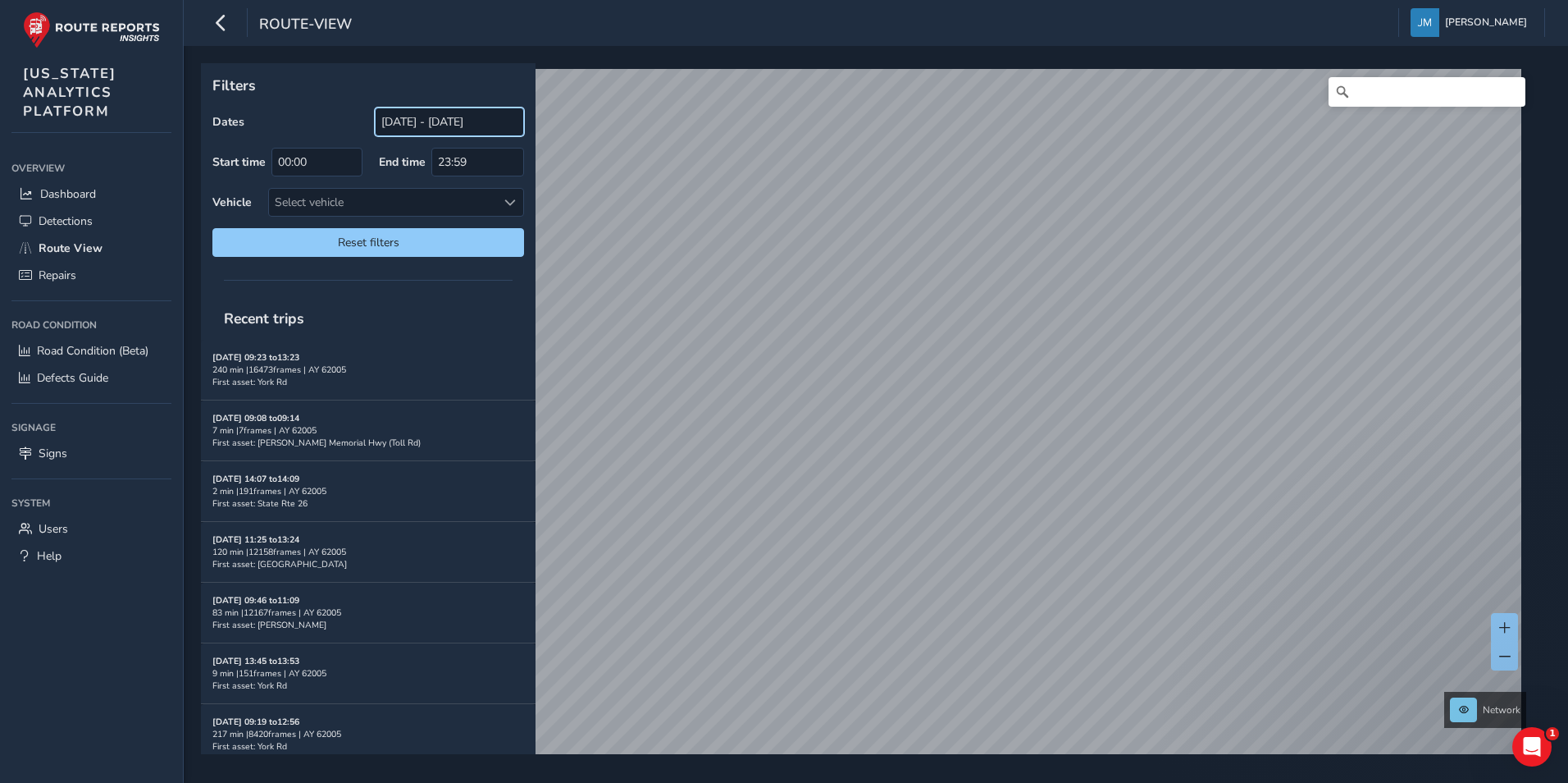
click at [442, 120] on input "08/05/2025 - 09/04/2025" at bounding box center [449, 122] width 149 height 29
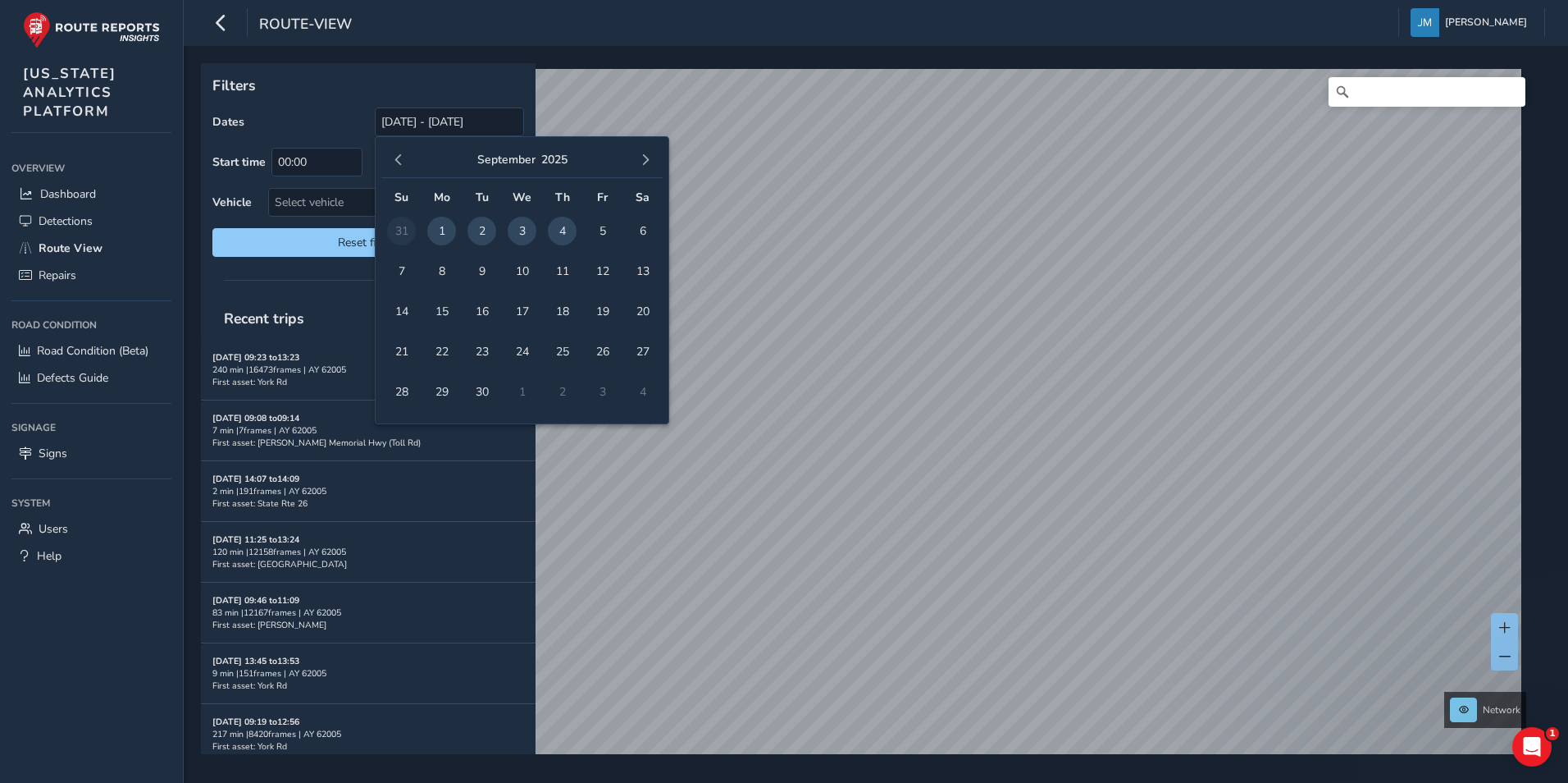
click at [561, 226] on span "4" at bounding box center [562, 231] width 29 height 29
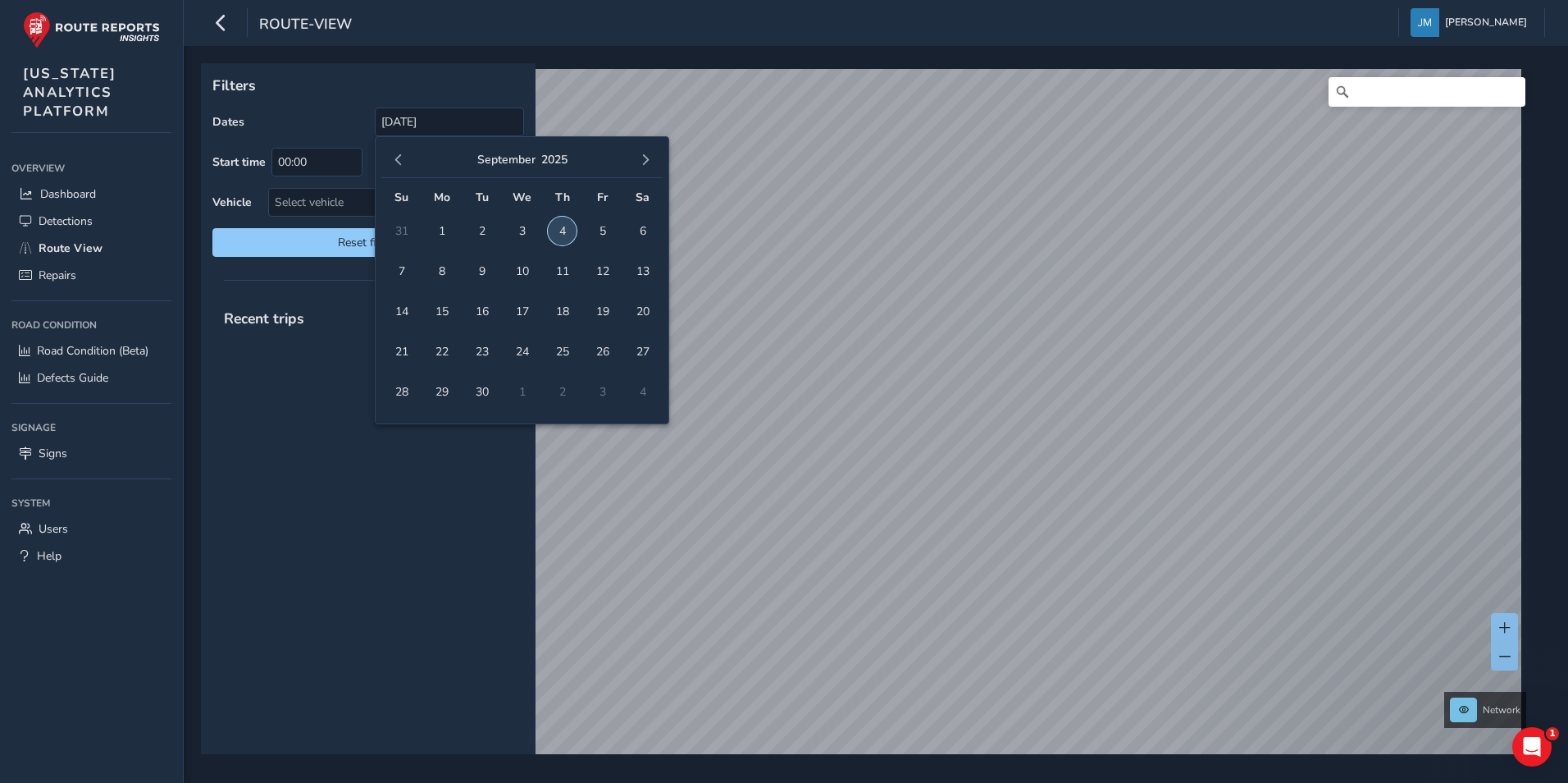
click at [561, 226] on span "4" at bounding box center [562, 231] width 29 height 29
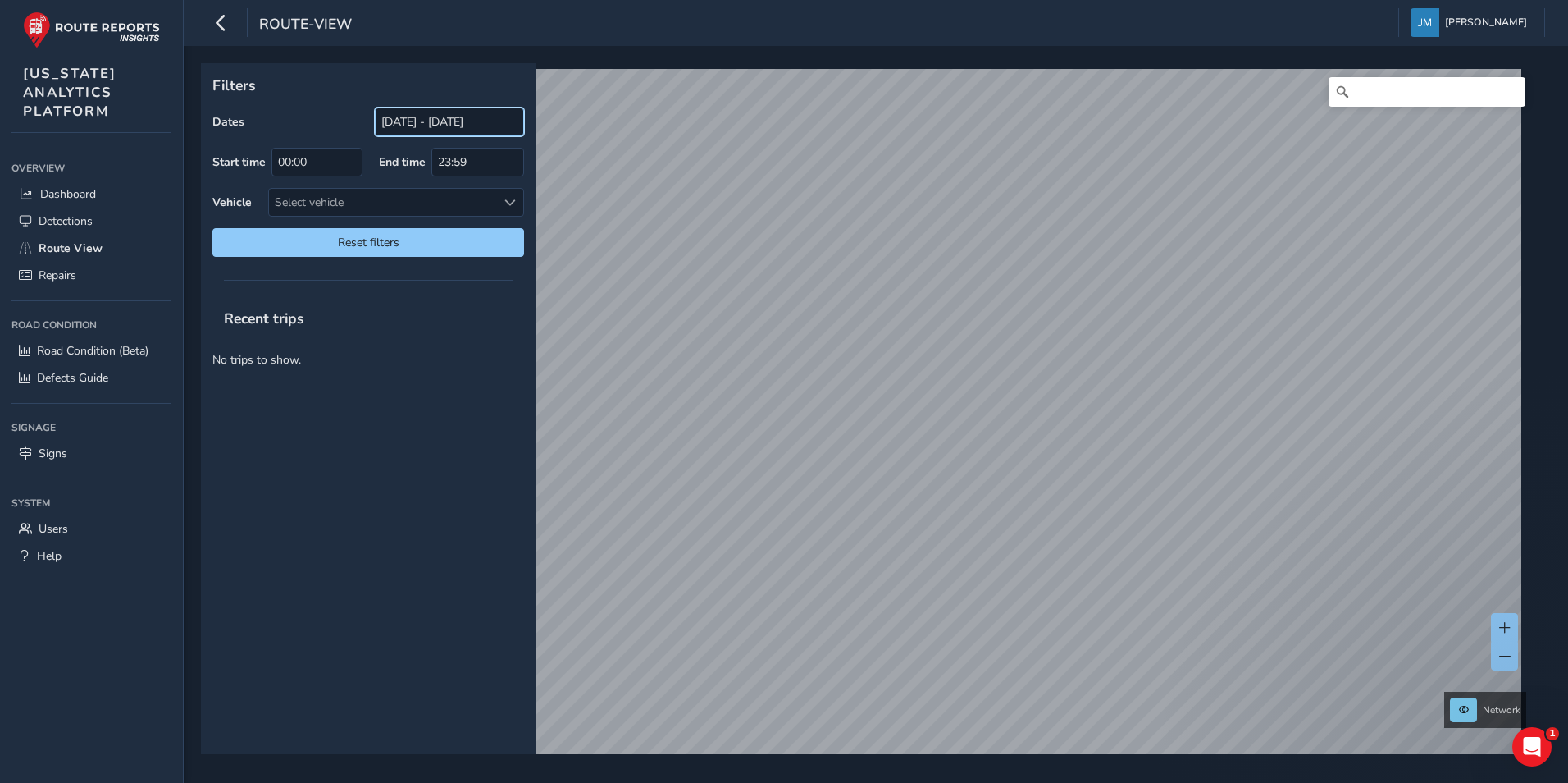
click at [465, 130] on input "09/04/2025 - 09/04/2025" at bounding box center [449, 122] width 149 height 29
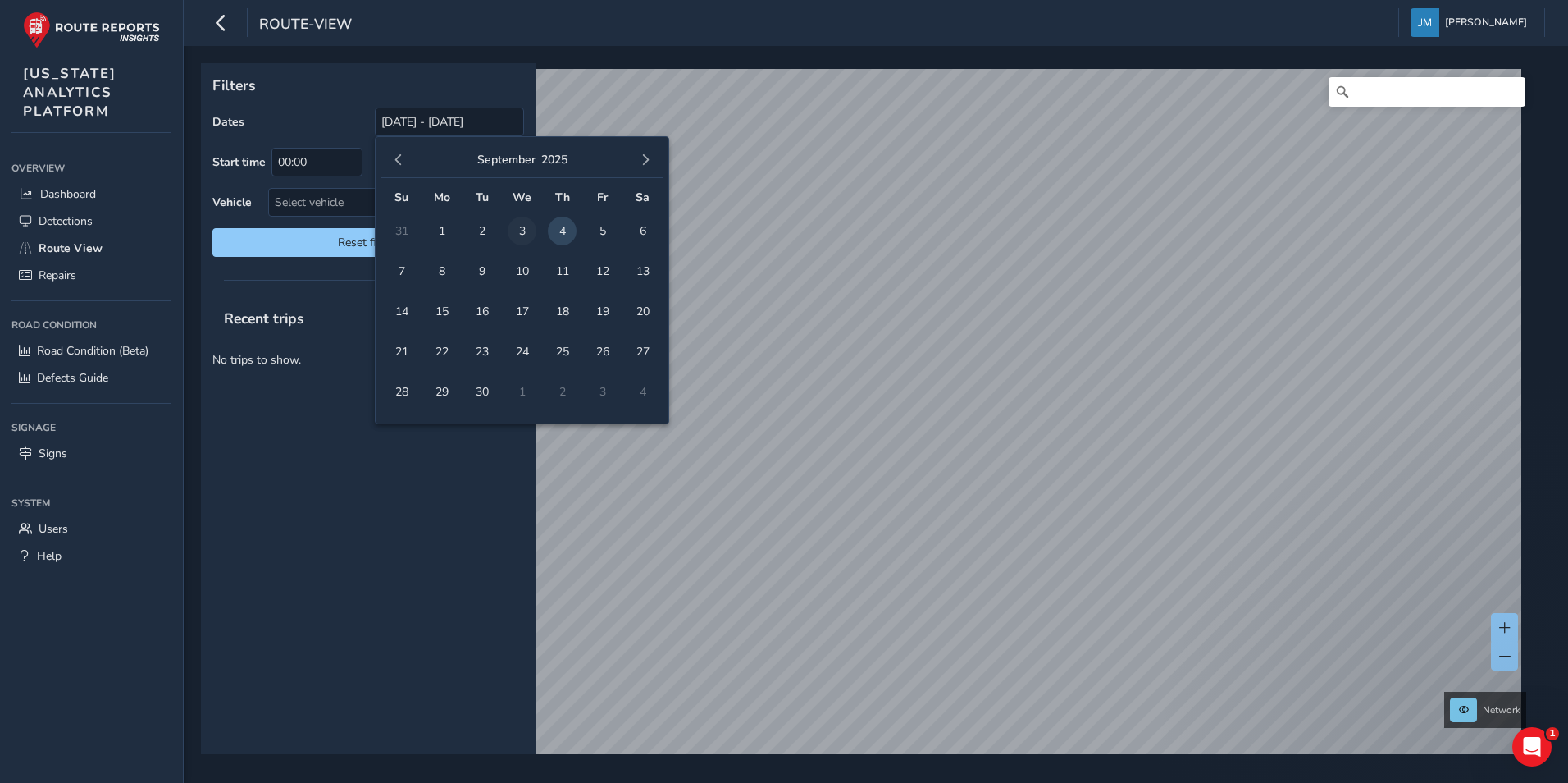
click at [516, 221] on span "3" at bounding box center [522, 231] width 29 height 29
click at [564, 223] on span "4" at bounding box center [562, 231] width 29 height 29
type input "09/03/2025 - 09/04/2025"
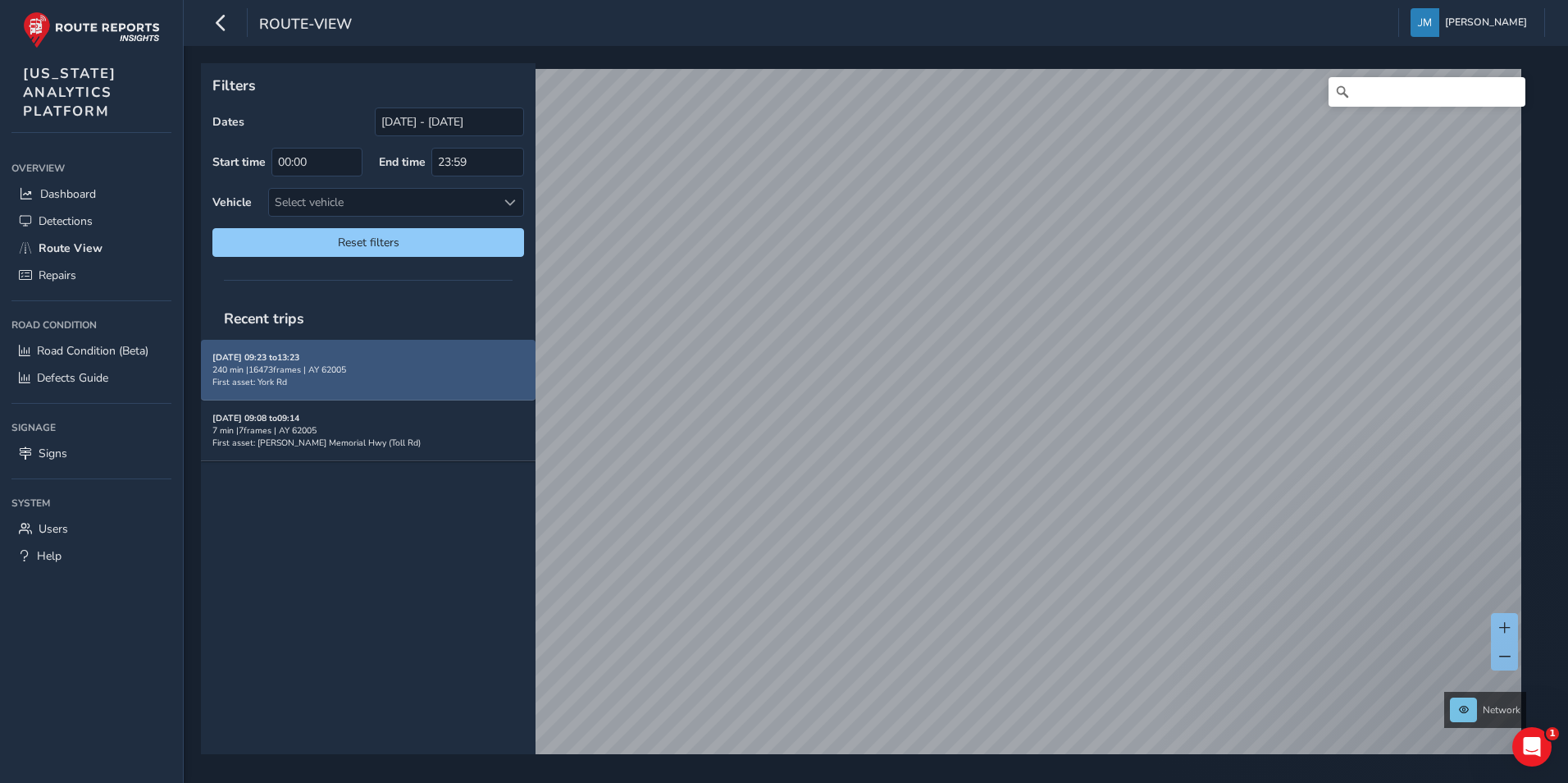
click at [438, 382] on div "09/04/2025, 09:23 to 13:23 240 min | 16473 frames | AY 62005 First asset: York …" at bounding box center [368, 369] width 312 height 37
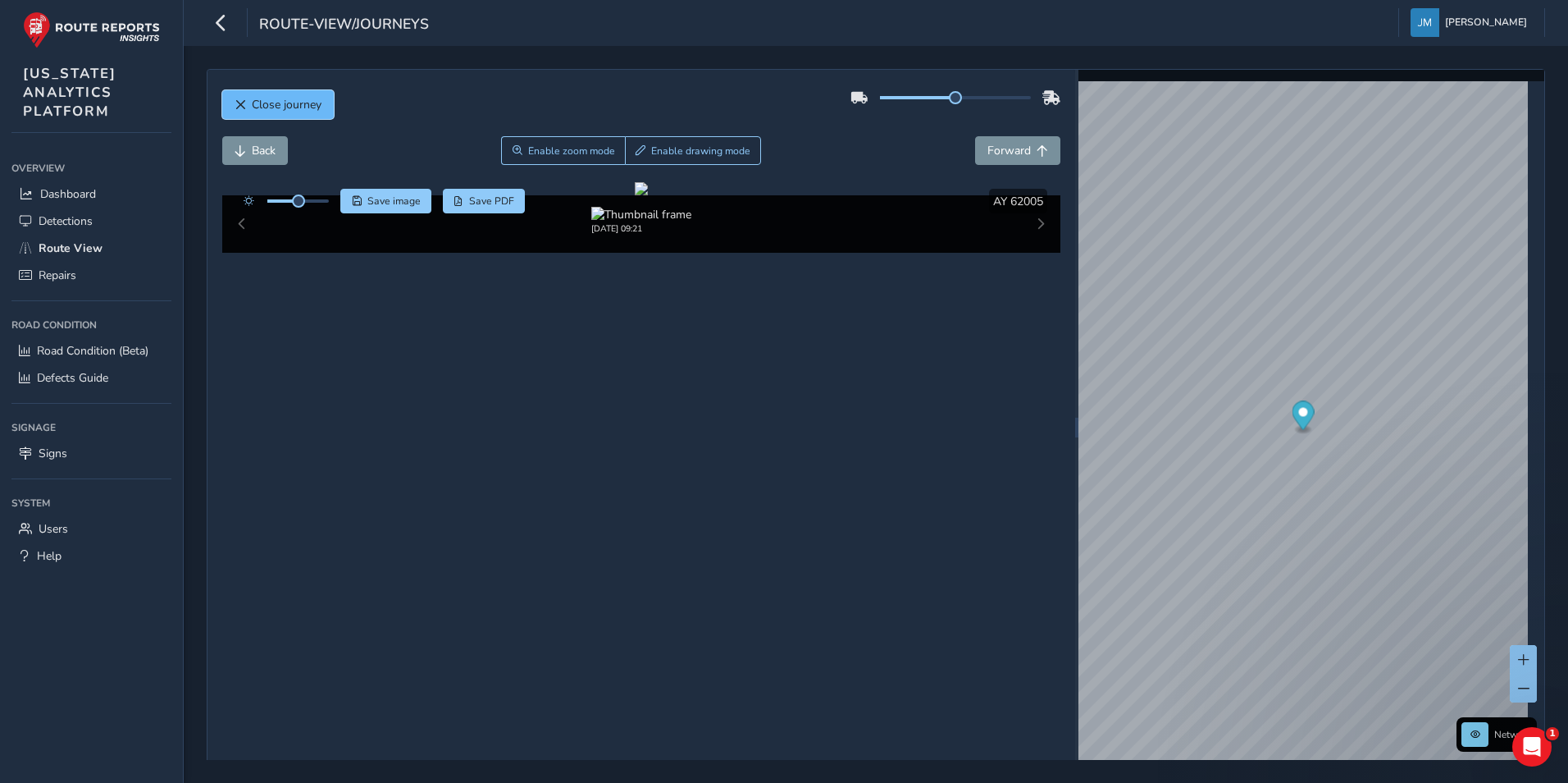
click at [314, 103] on span "Close journey" at bounding box center [287, 104] width 70 height 15
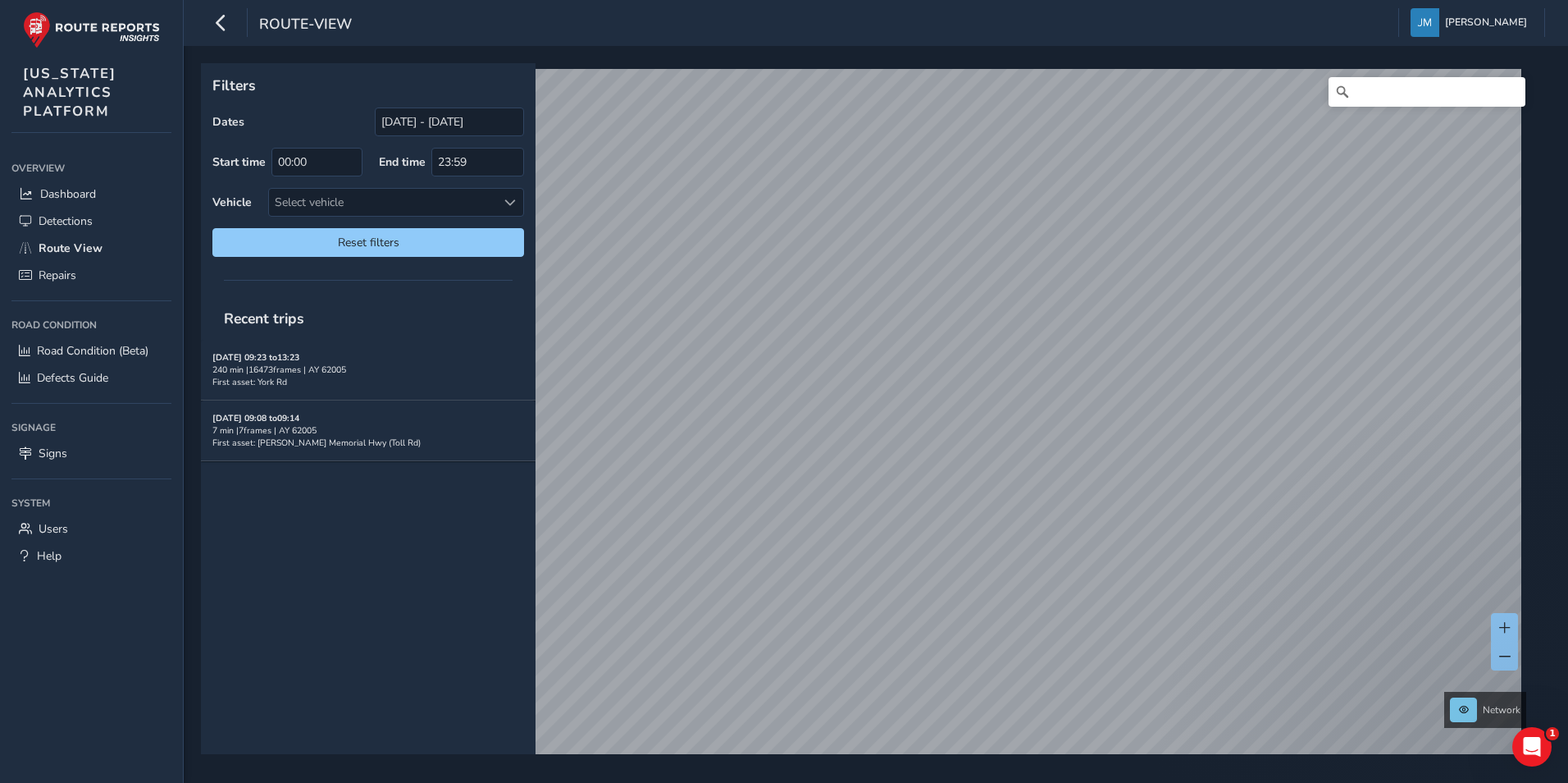
click at [486, 318] on div "Recent trips" at bounding box center [368, 318] width 334 height 43
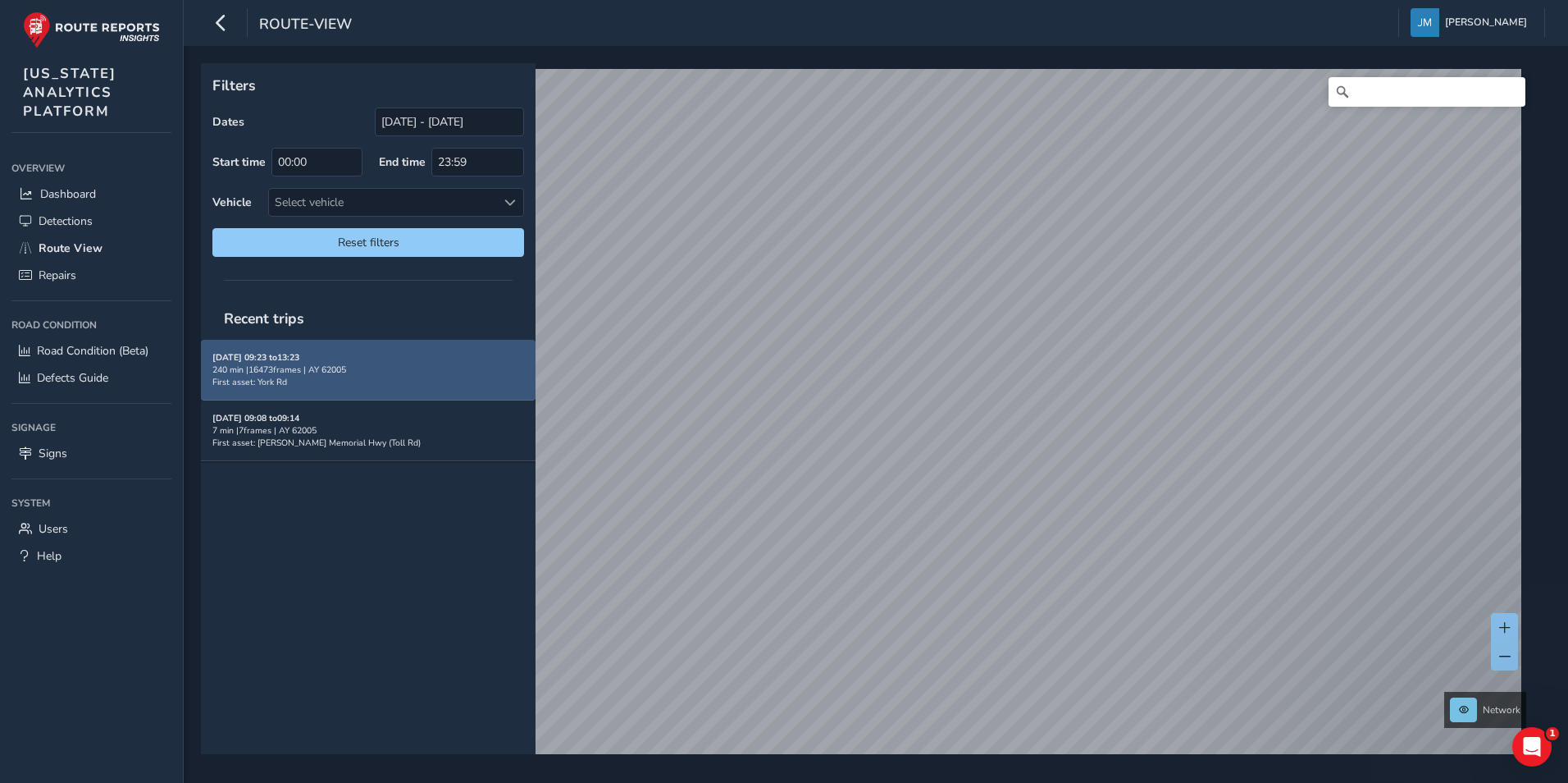
click at [464, 351] on div "09/04/2025, 09:23 to 13:23 240 min | 16473 frames | AY 62005 First asset: York …" at bounding box center [368, 369] width 312 height 37
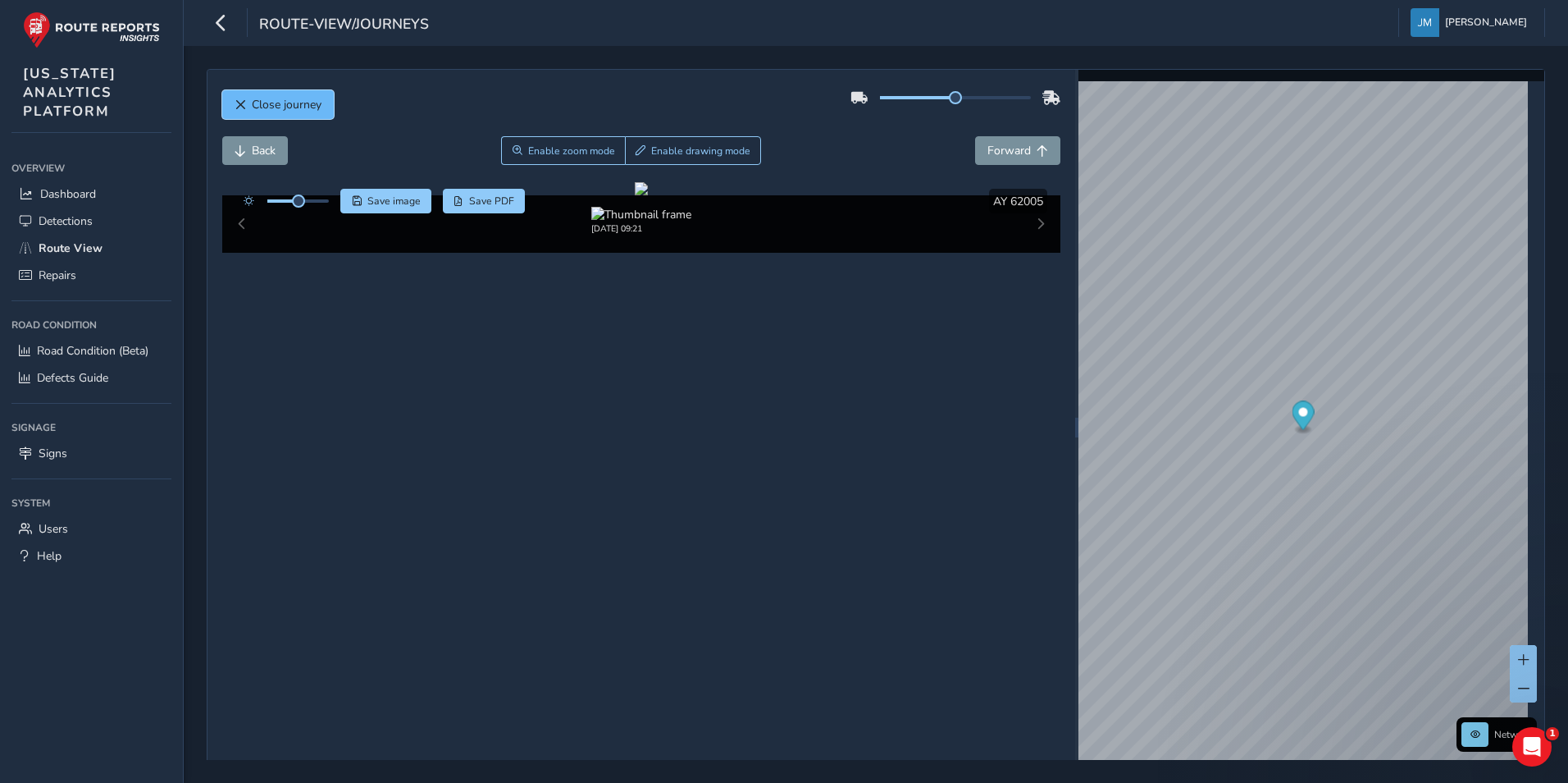
click at [322, 95] on button "Close journey" at bounding box center [278, 105] width 112 height 29
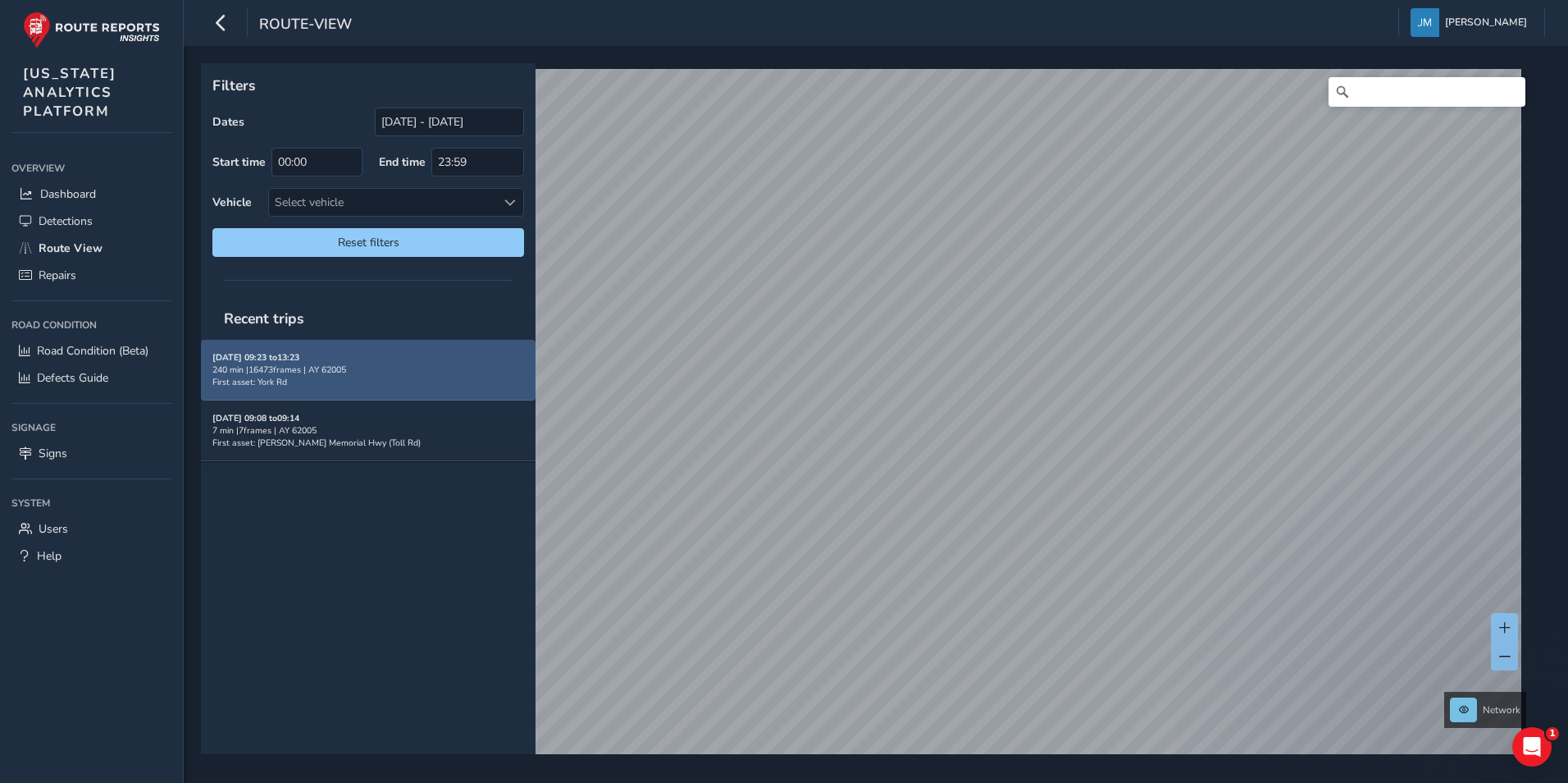
click at [435, 380] on div "09/04/2025, 09:23 to 13:23 240 min | 16473 frames | AY 62005 First asset: York …" at bounding box center [368, 369] width 312 height 37
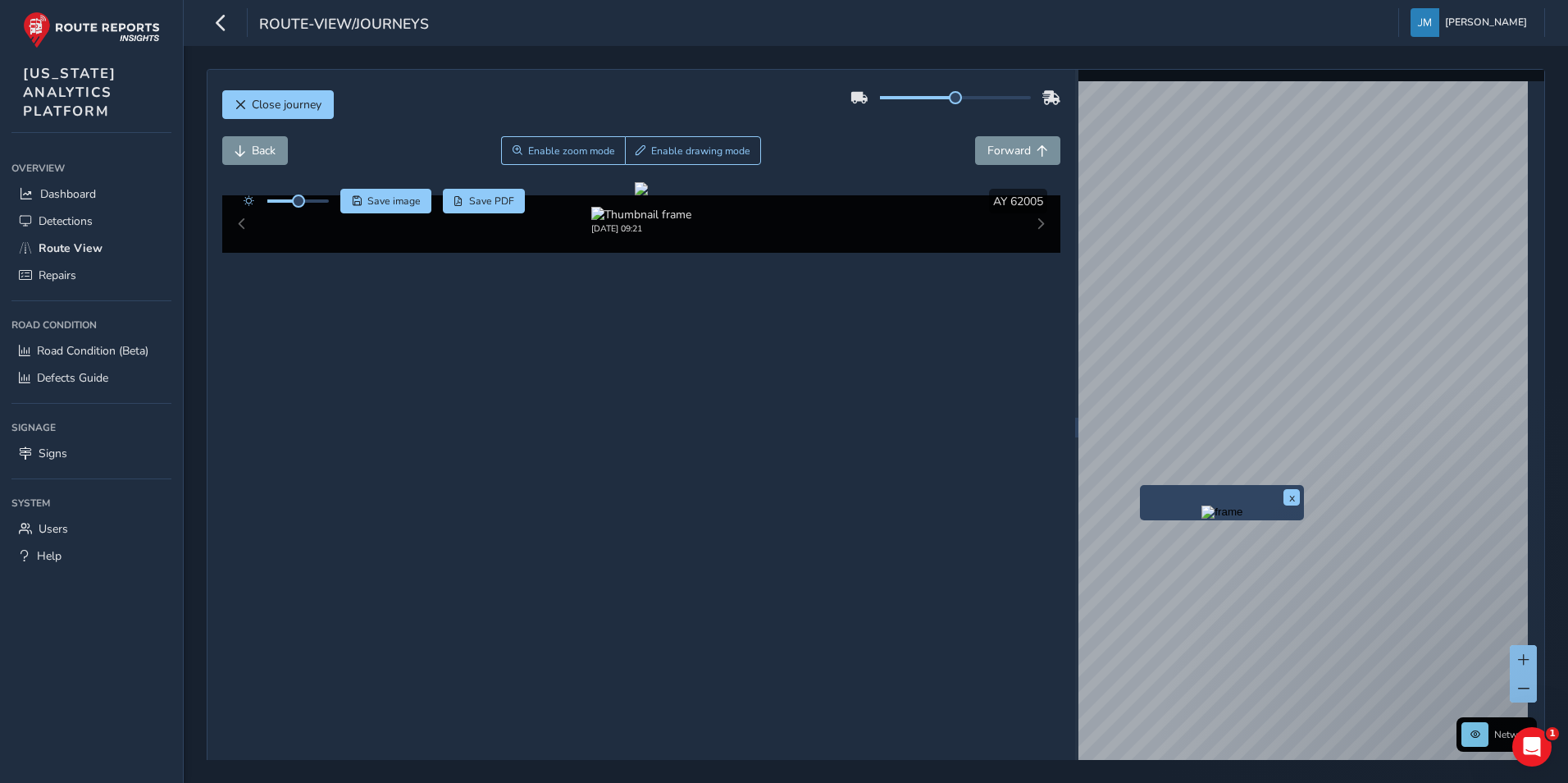
drag, startPoint x: 810, startPoint y: 695, endPoint x: 465, endPoint y: 685, distance: 345.1
click at [465, 235] on div "[DATE] 09:21" at bounding box center [641, 220] width 764 height 28
click at [916, 235] on div "[DATE] 09:21" at bounding box center [641, 220] width 764 height 28
click at [1029, 253] on div "[DATE] 09:21" at bounding box center [641, 223] width 839 height 57
click at [1075, 105] on div "Close journey Back Enable zoom mode Enable drawing mode Forward Click and Drag …" at bounding box center [876, 427] width 1338 height 717
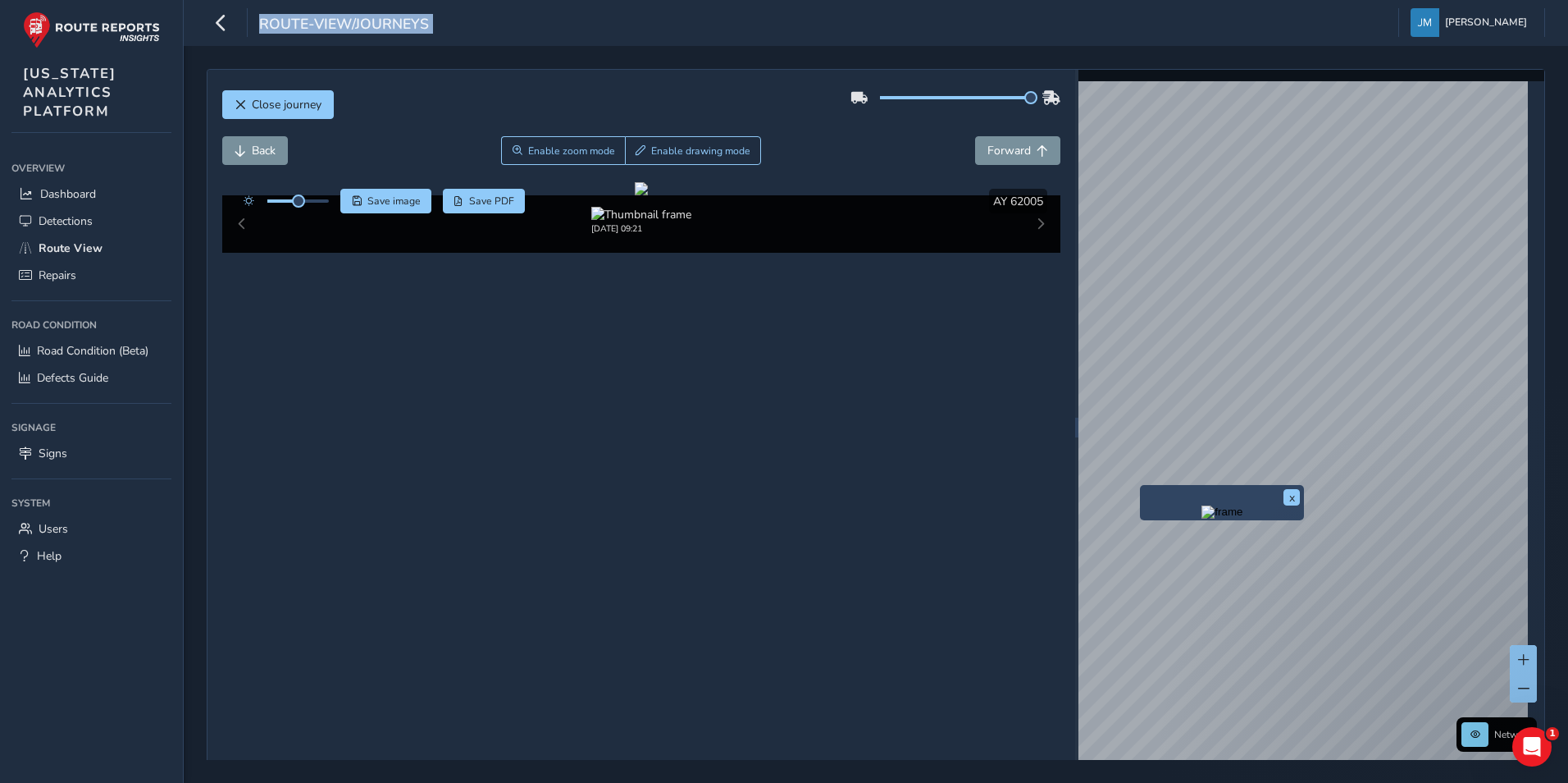
click at [883, 140] on div "Back Enable zoom mode Enable drawing mode Forward" at bounding box center [641, 150] width 839 height 29
click at [1027, 253] on div "[DATE] 09:21" at bounding box center [641, 223] width 839 height 57
click at [317, 89] on div "Close journey" at bounding box center [641, 111] width 839 height 53
click at [209, 5] on div "route-view/journeys Jennifer Magnabosco Colour Scheme: Dark Dim Light Logout" at bounding box center [876, 22] width 1384 height 46
click at [59, 195] on span "Dashboard" at bounding box center [68, 193] width 55 height 15
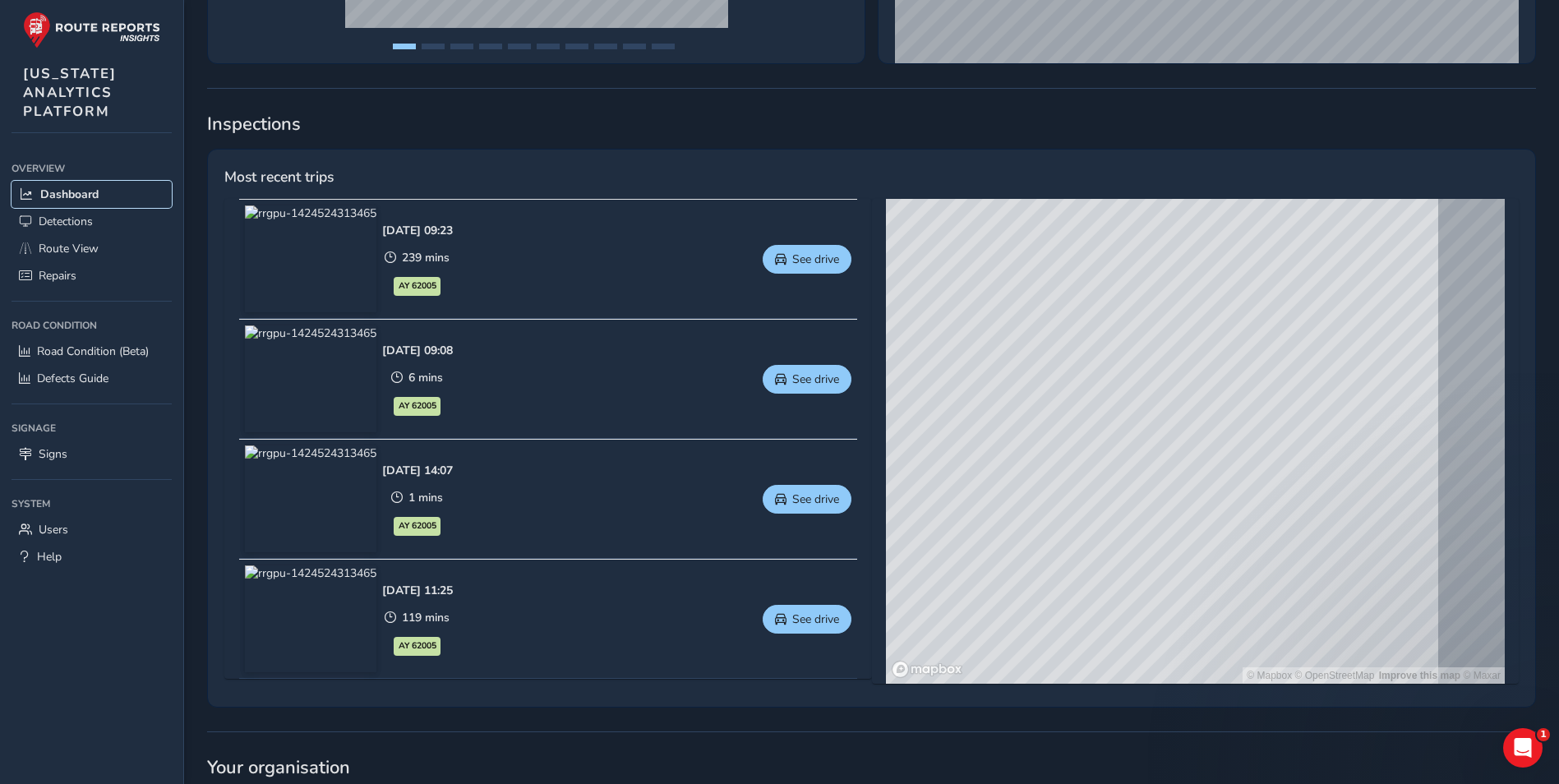
scroll to position [575, 0]
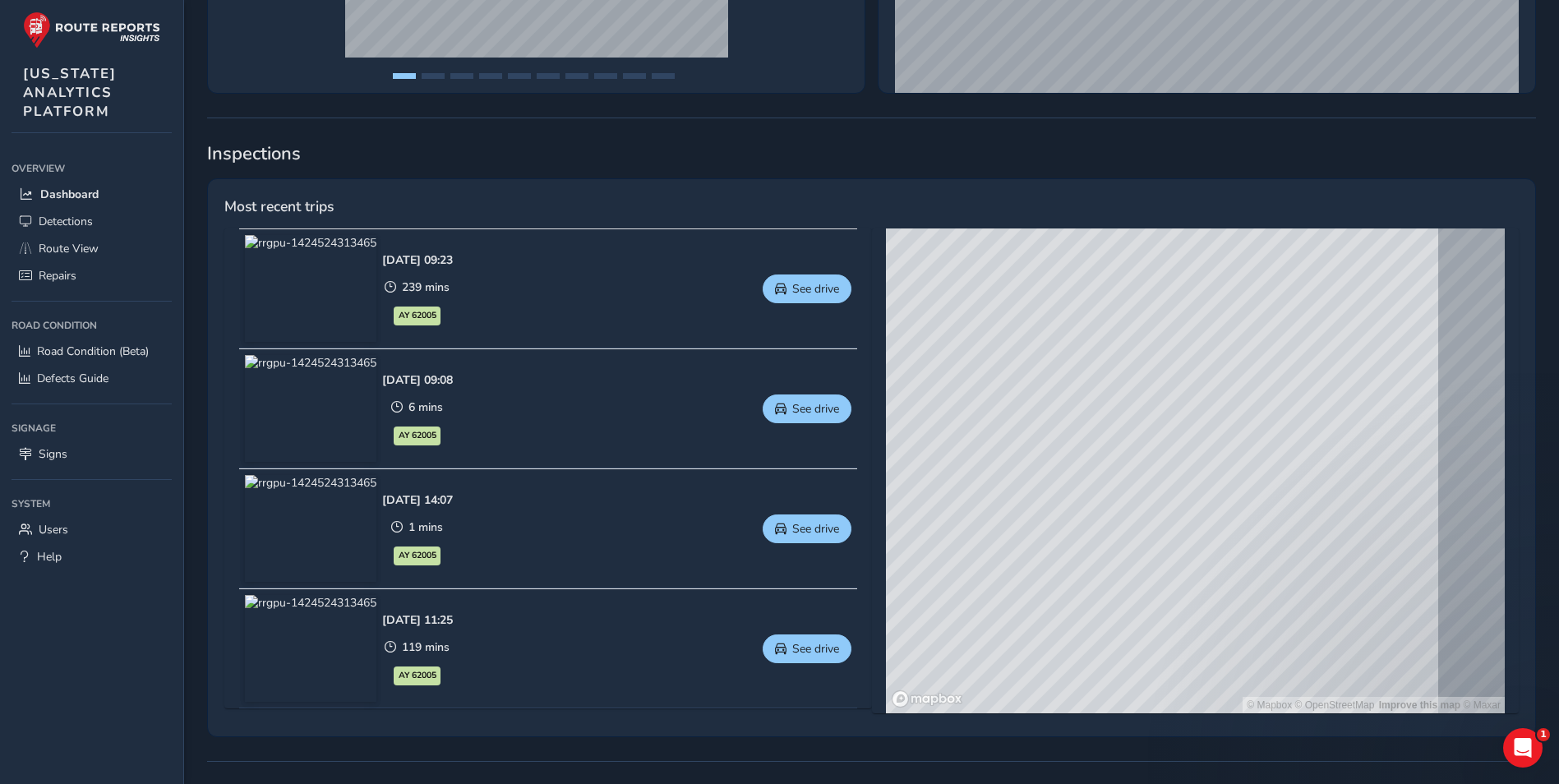
click at [647, 309] on div "Sep 04 2025, 09:23 239 mins AY 62005 See drive" at bounding box center [617, 288] width 470 height 107
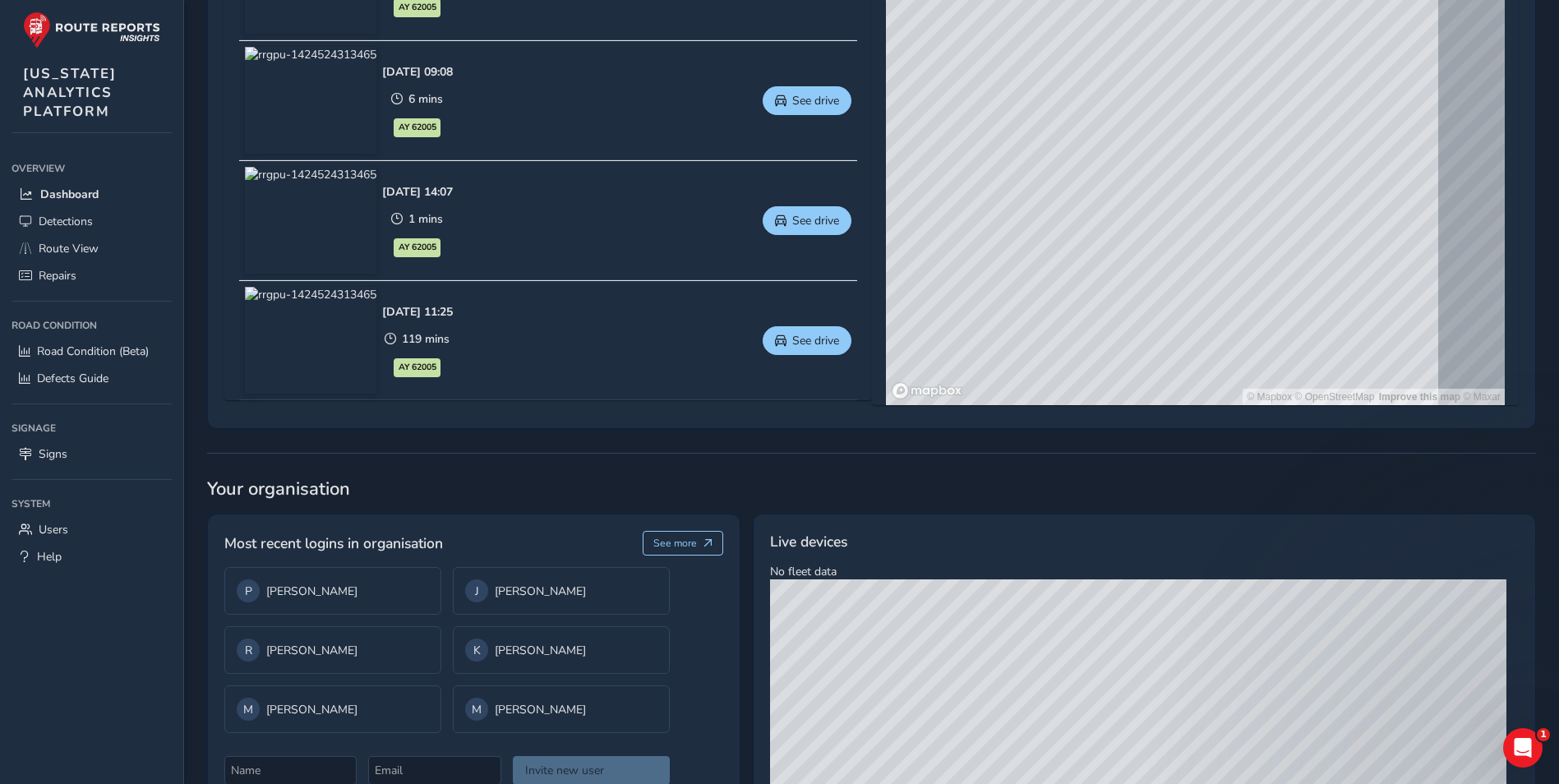
scroll to position [965, 0]
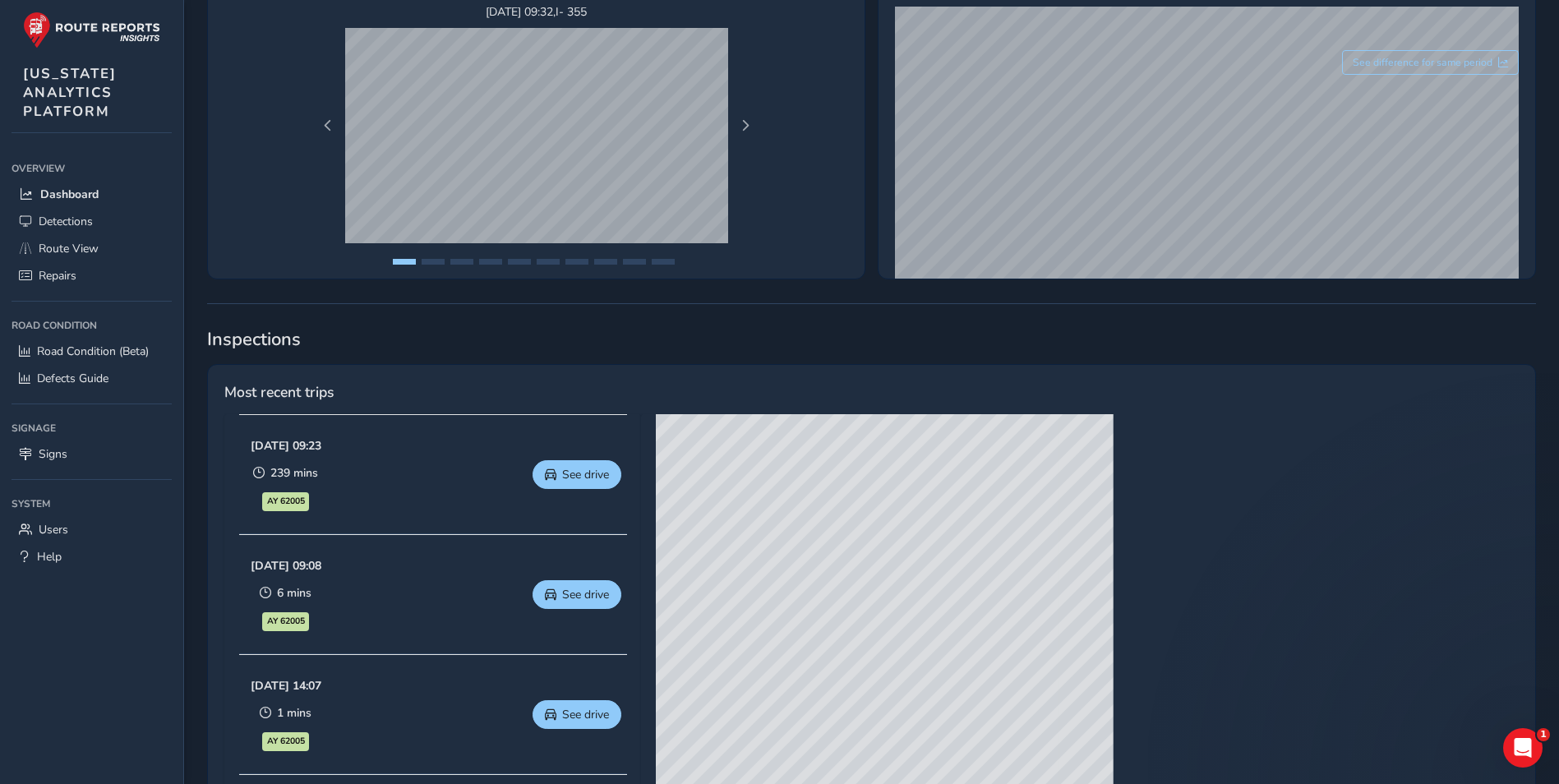
scroll to position [411, 0]
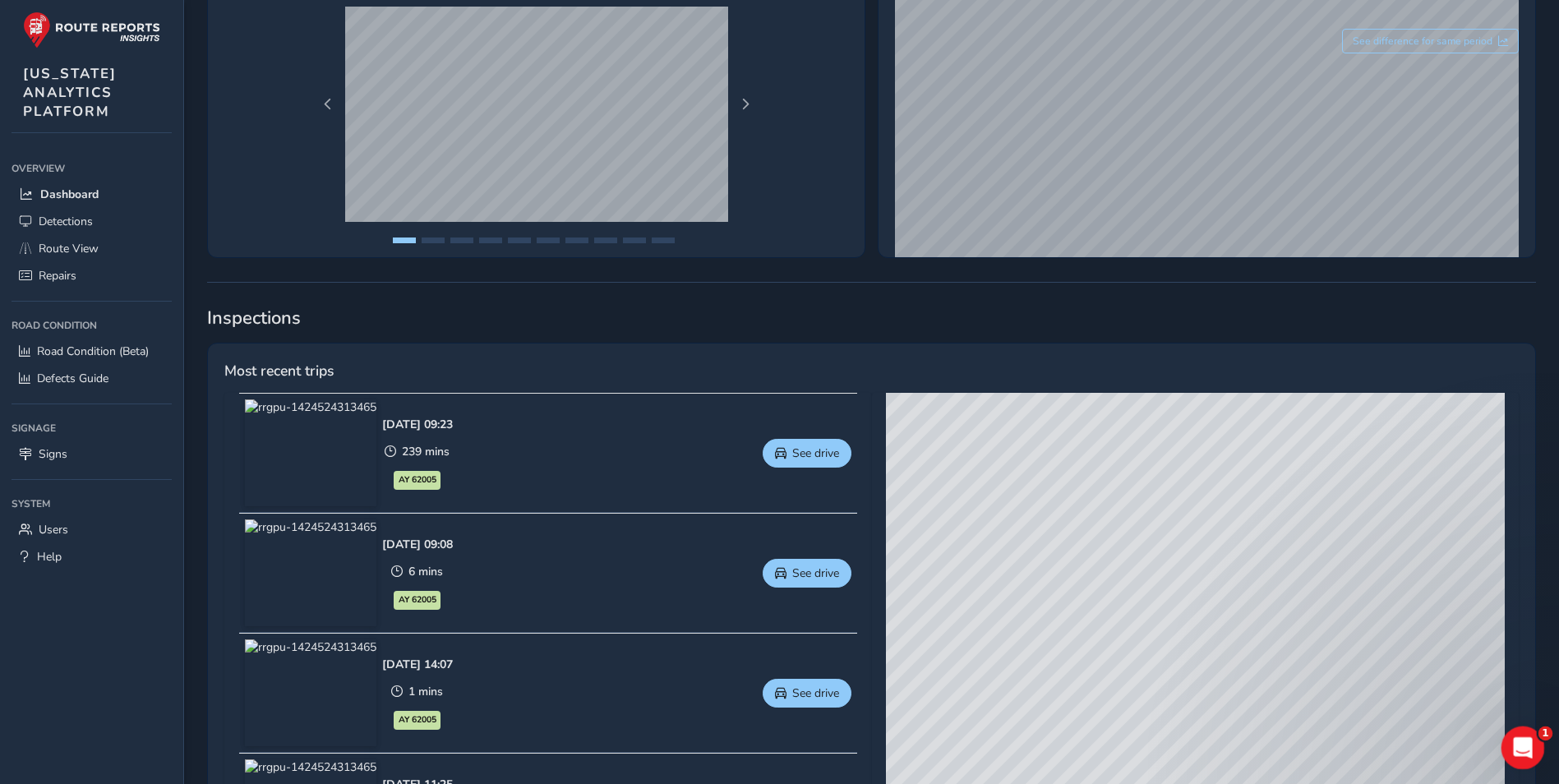
click at [1519, 746] on icon "Open Intercom Messenger" at bounding box center [1520, 745] width 12 height 13
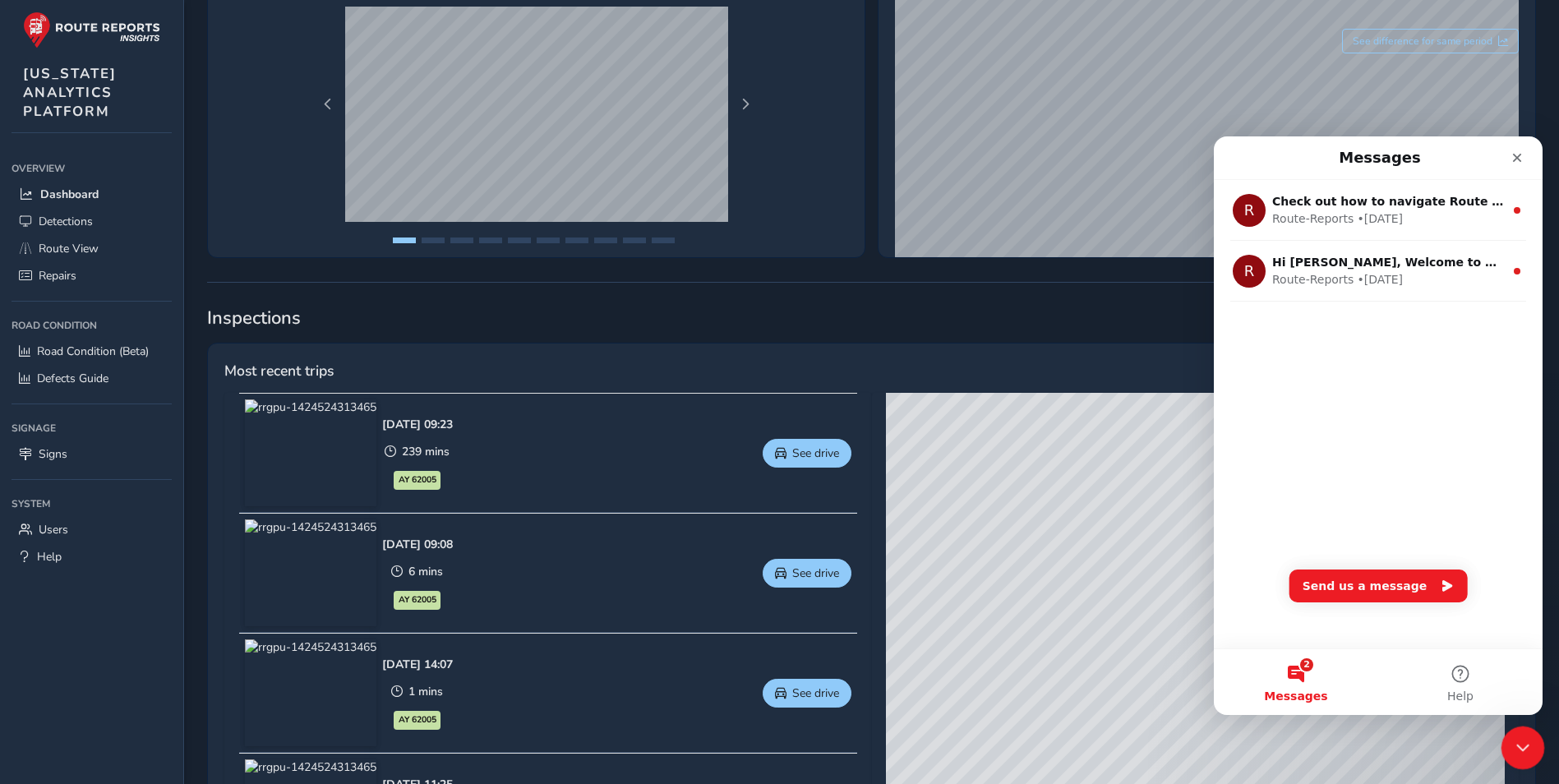
scroll to position [0, 0]
click at [1514, 155] on icon "Close" at bounding box center [1518, 158] width 9 height 9
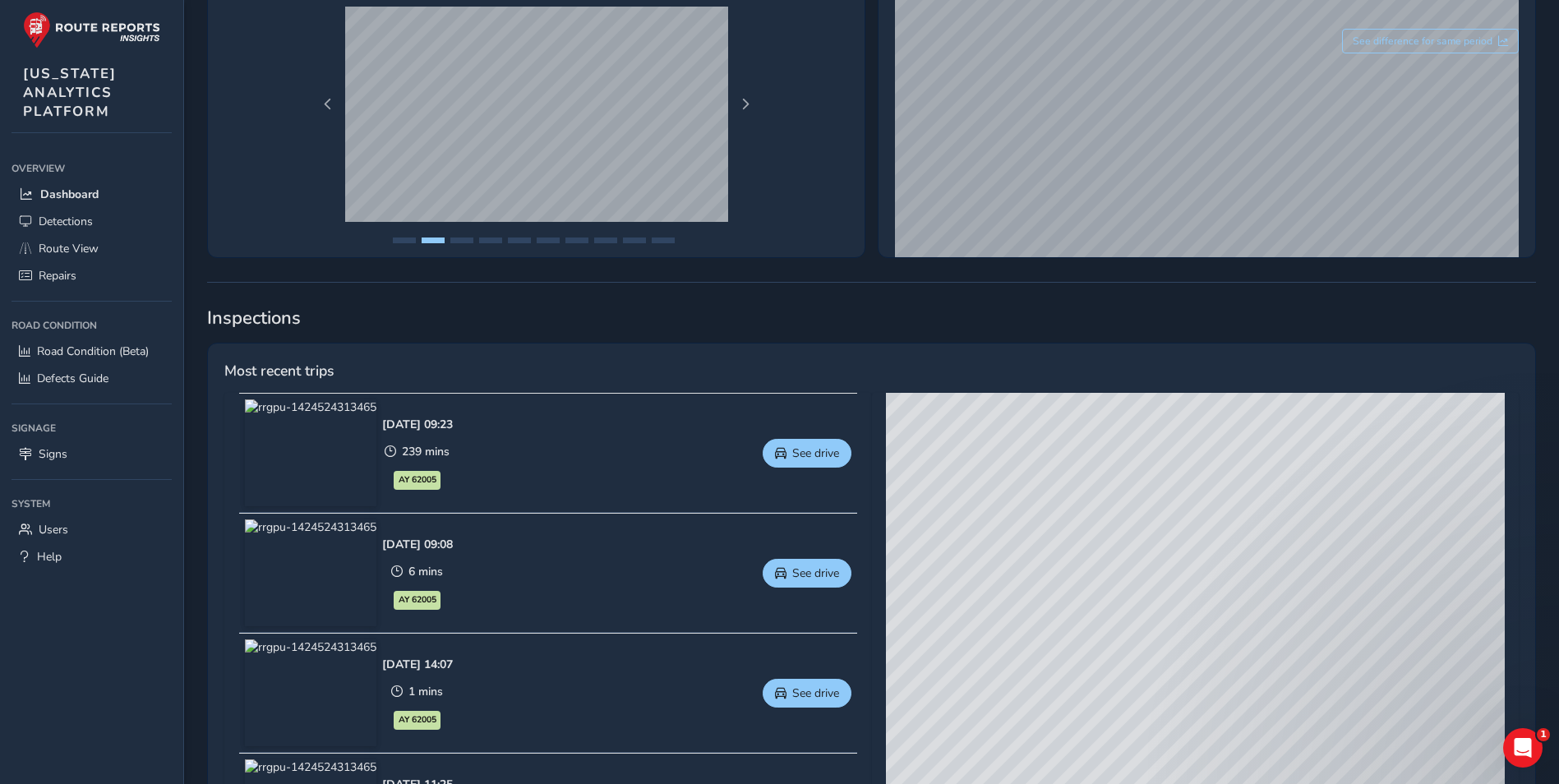
click at [761, 326] on span "Inspections" at bounding box center [871, 318] width 1329 height 25
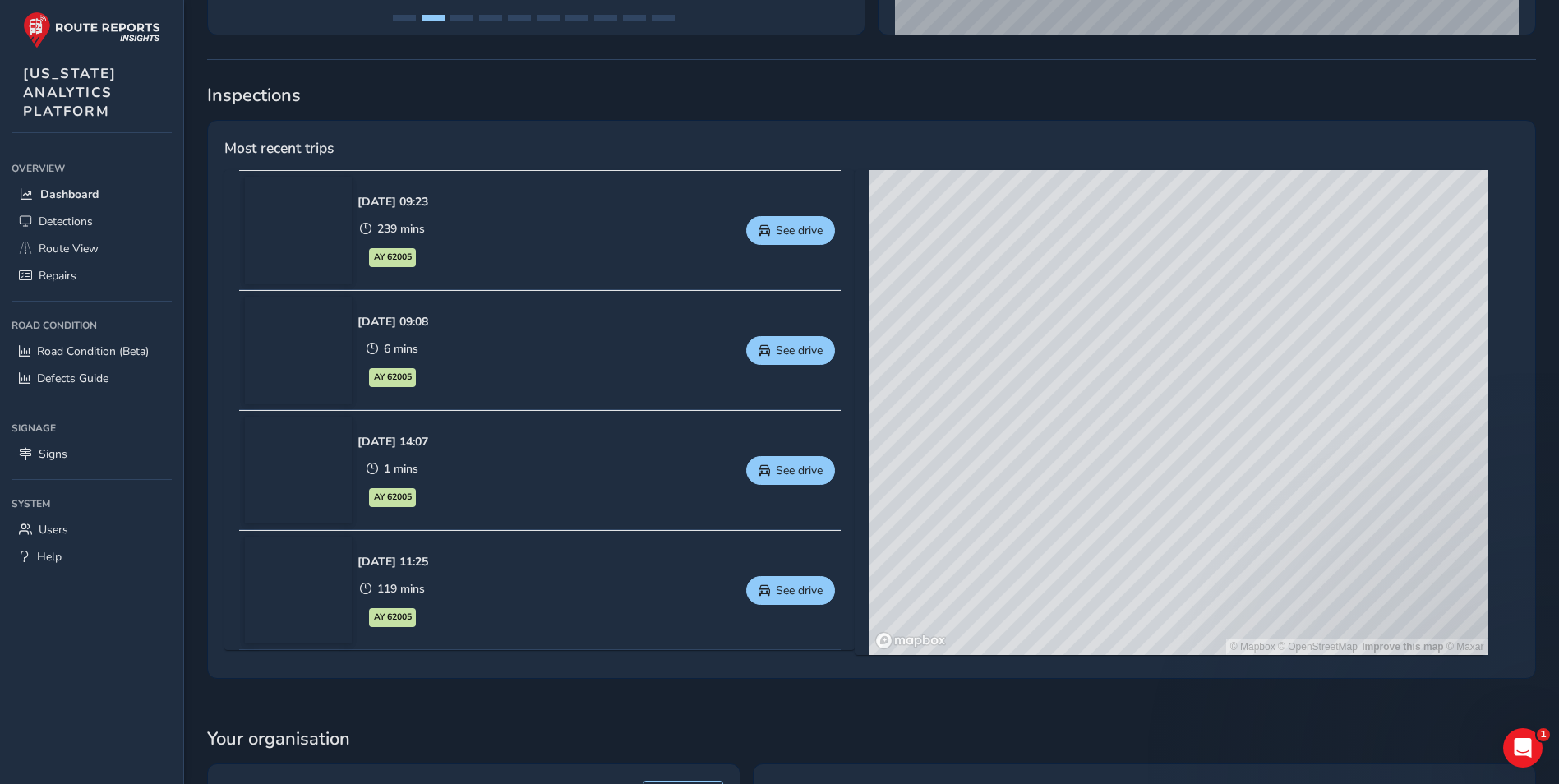
scroll to position [657, 0]
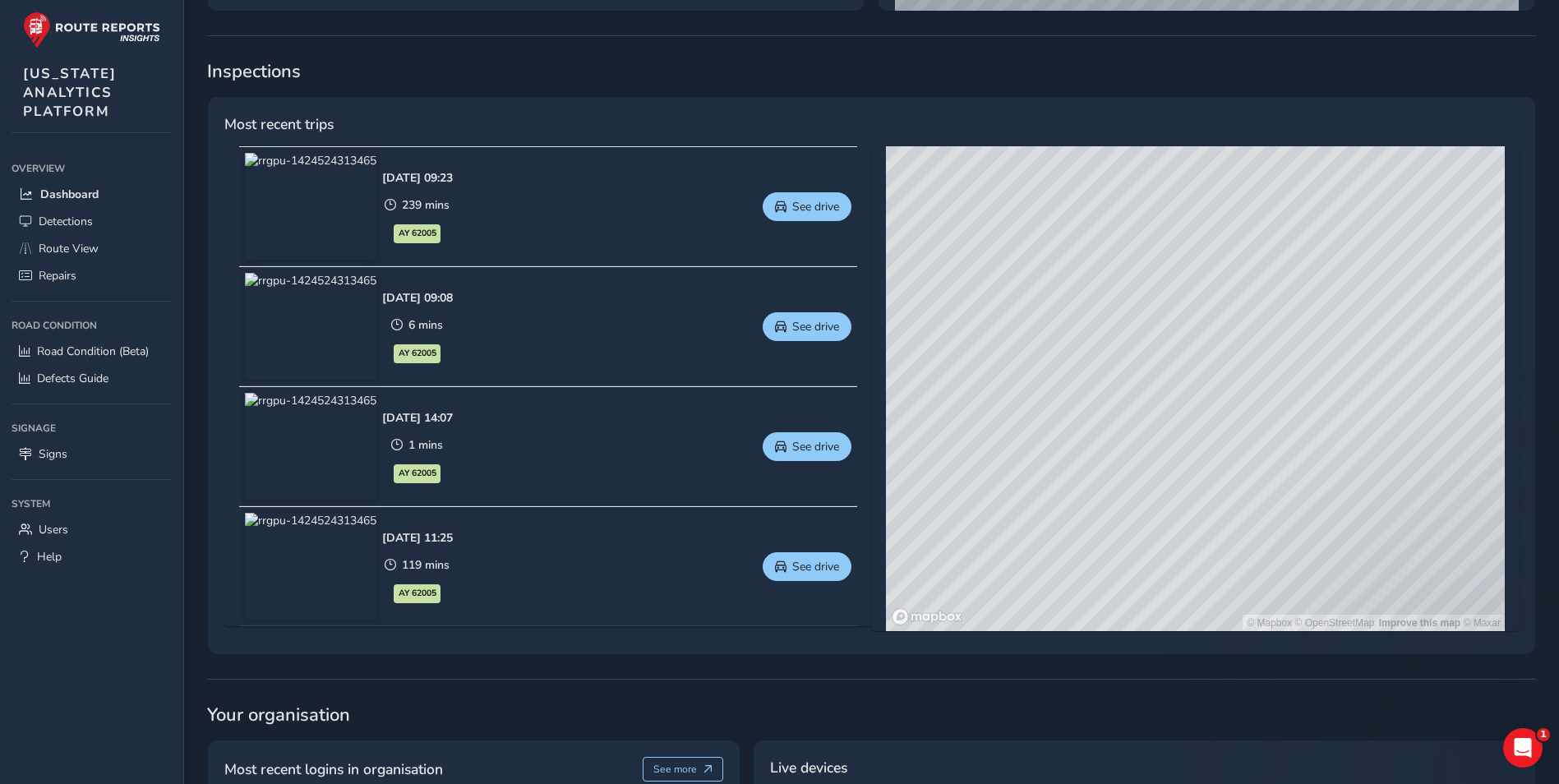
drag, startPoint x: 1186, startPoint y: 494, endPoint x: 1092, endPoint y: 505, distance: 94.6
click at [1092, 505] on div "© Mapbox © OpenStreetMap Improve this map © Maxar" at bounding box center [1195, 388] width 619 height 485
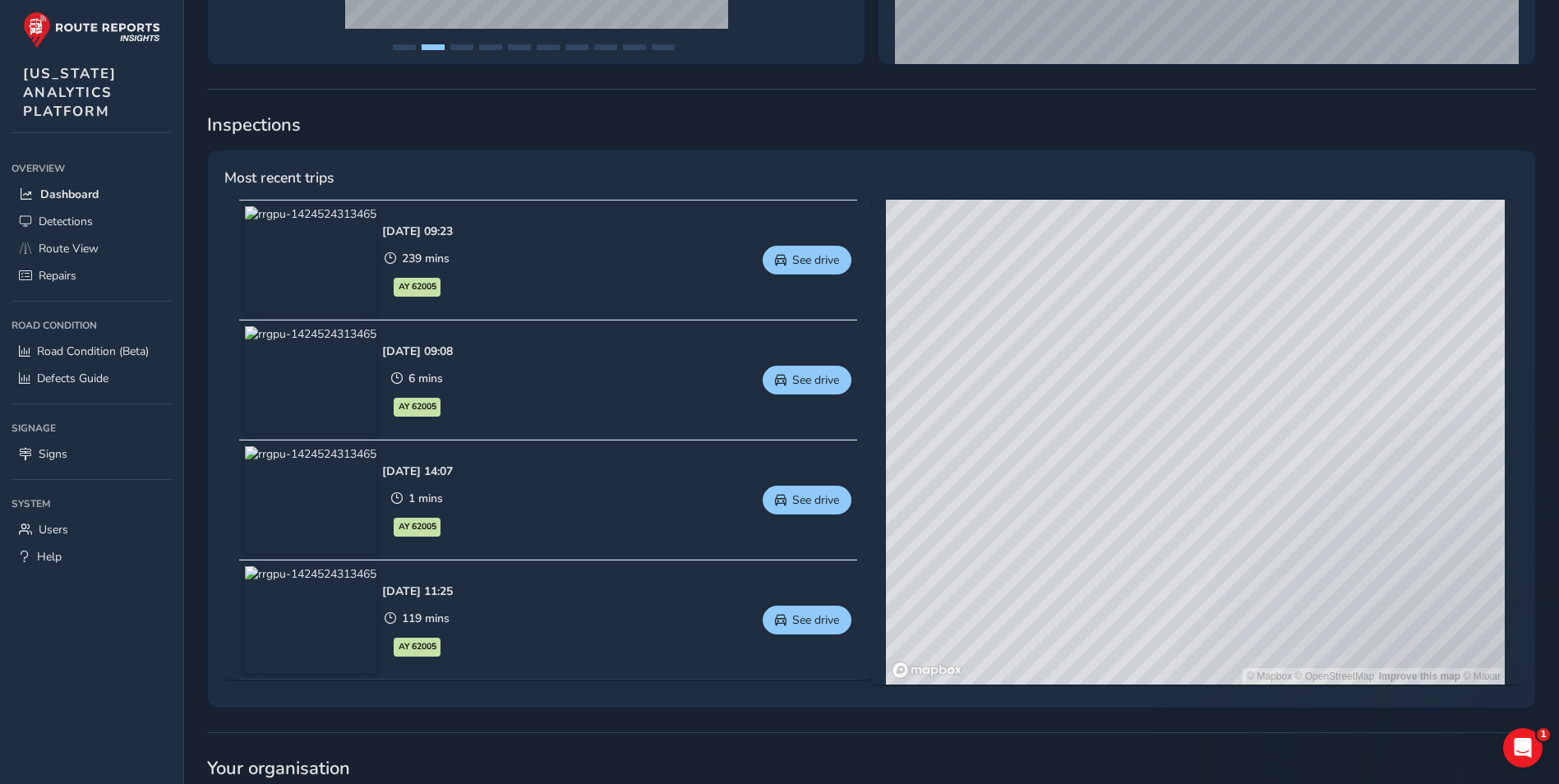
scroll to position [575, 0]
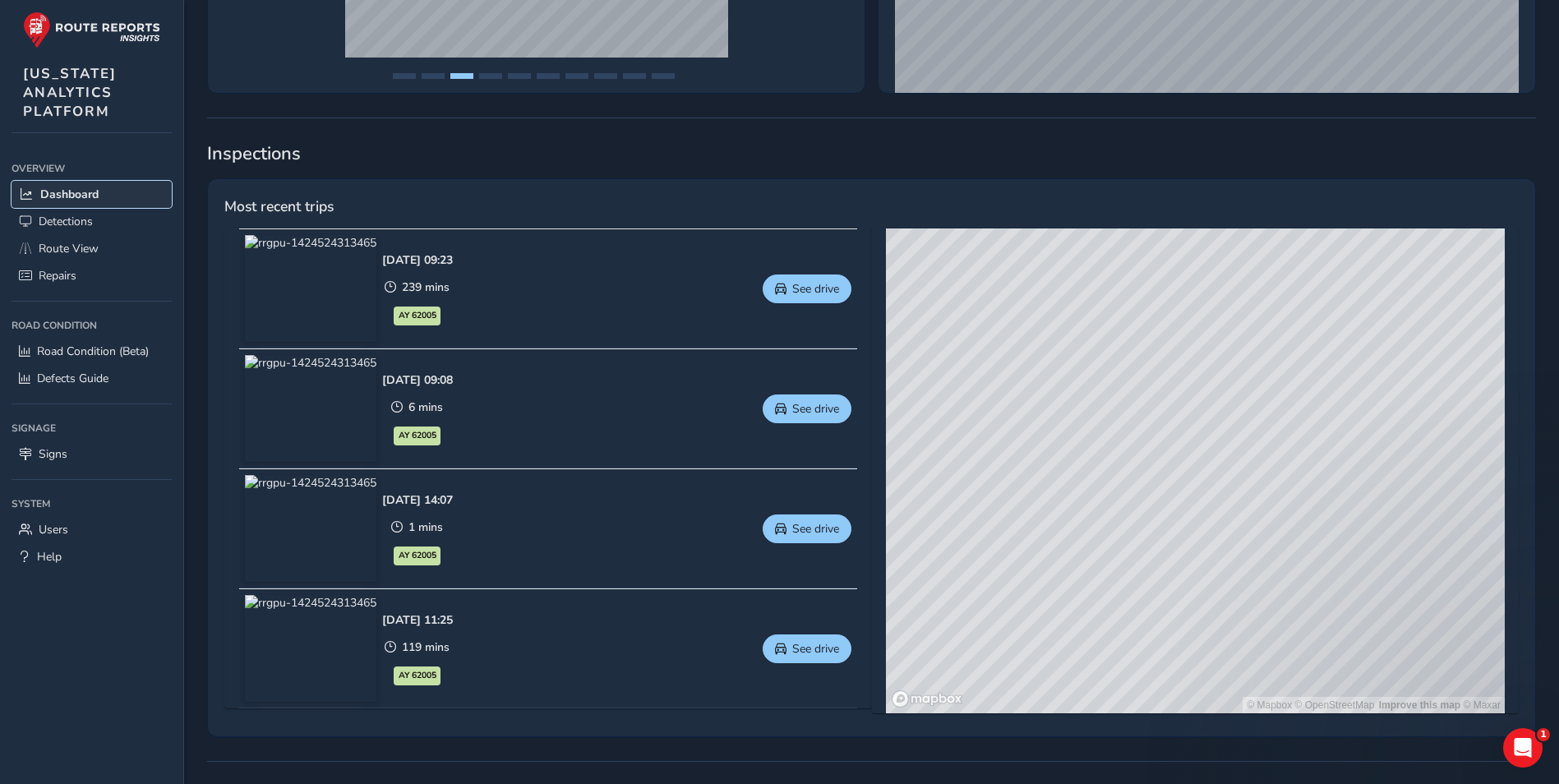
click at [81, 195] on span "Dashboard" at bounding box center [69, 193] width 58 height 15
click at [84, 252] on span "Route View" at bounding box center [68, 248] width 60 height 15
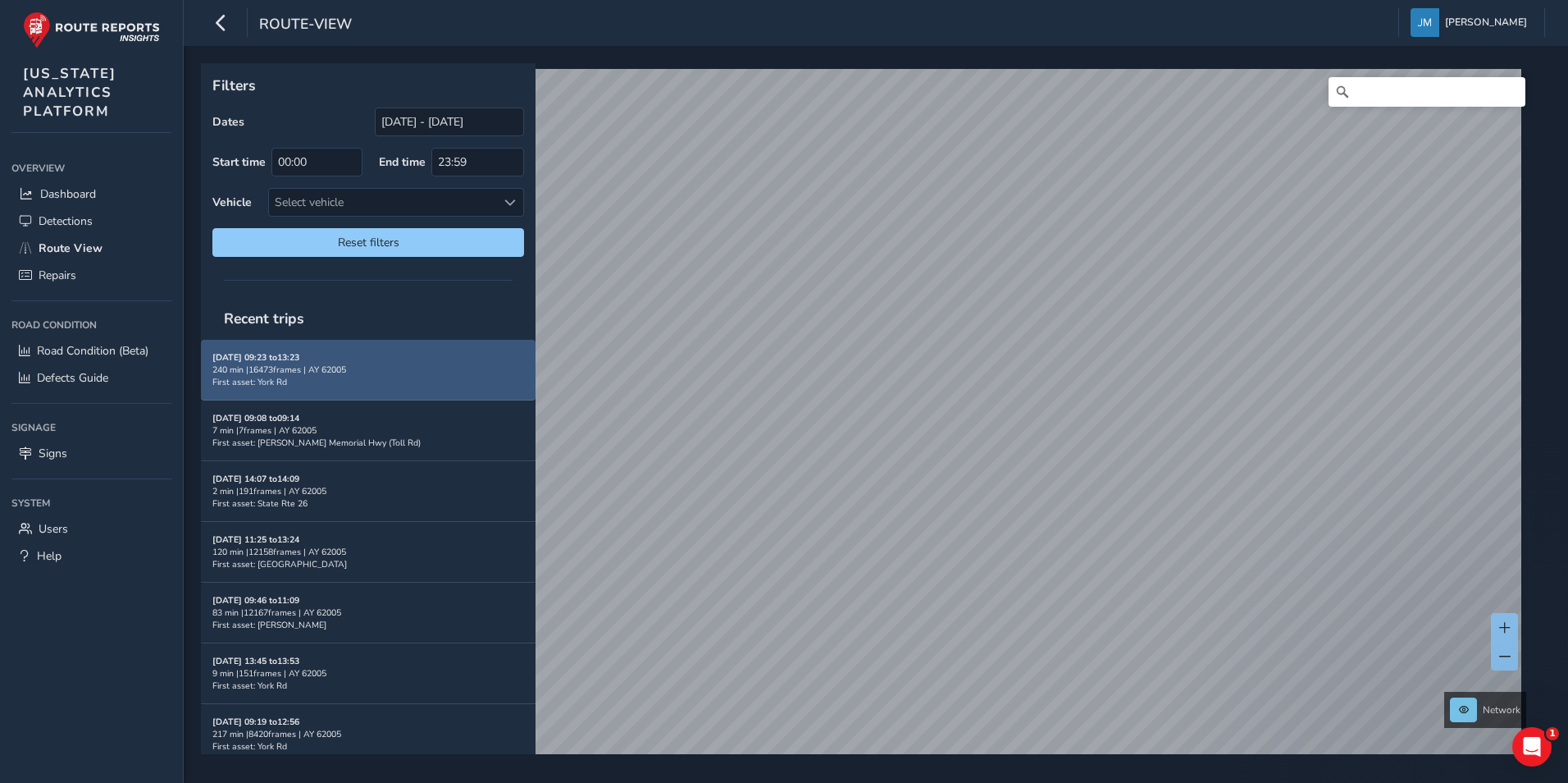
click at [428, 349] on div "09/04/2025, 09:23 to 13:23 240 min | 16473 frames | AY 62005 First asset: York …" at bounding box center [368, 369] width 312 height 60
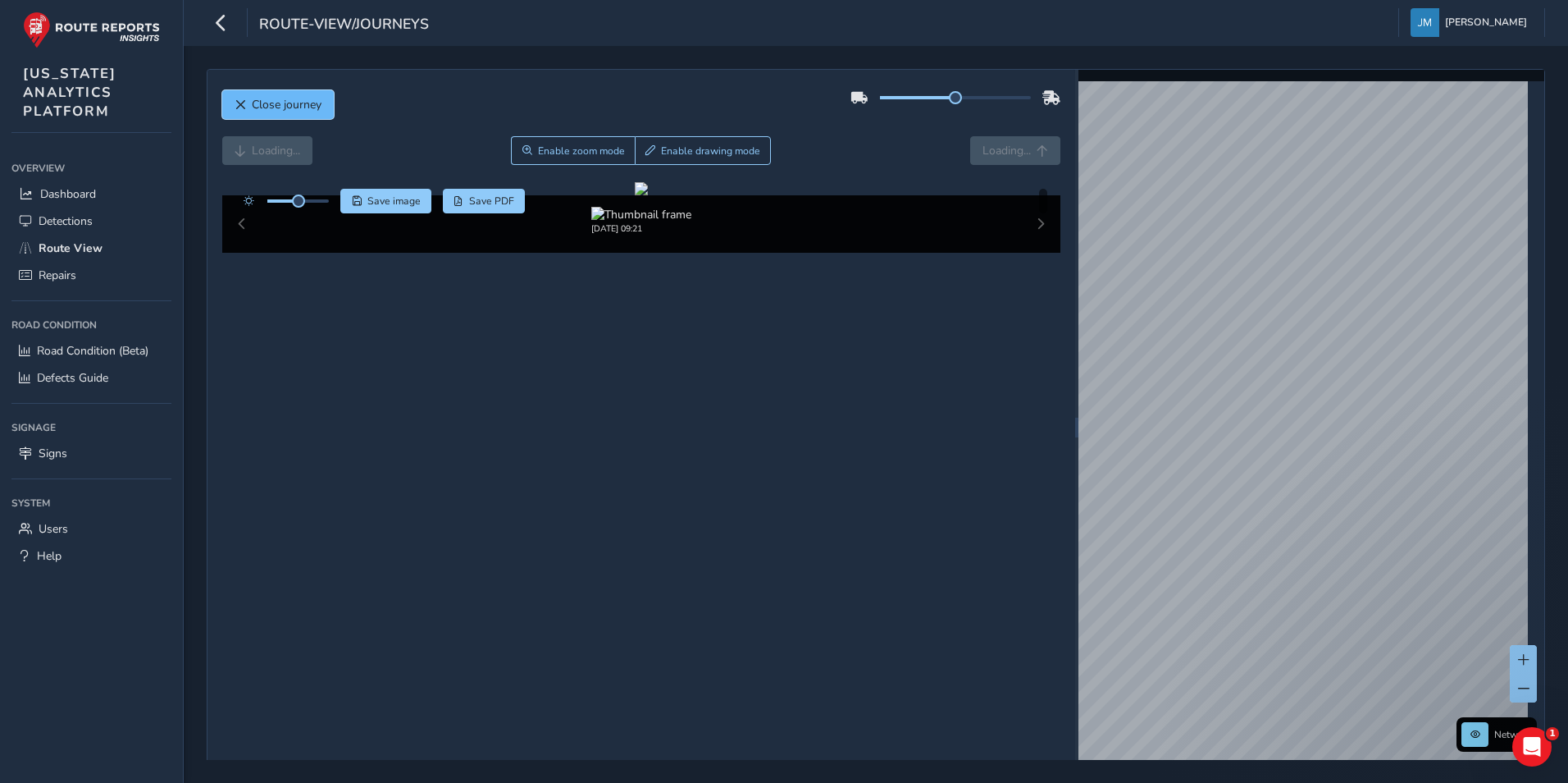
click at [324, 105] on button "Close journey" at bounding box center [278, 105] width 112 height 29
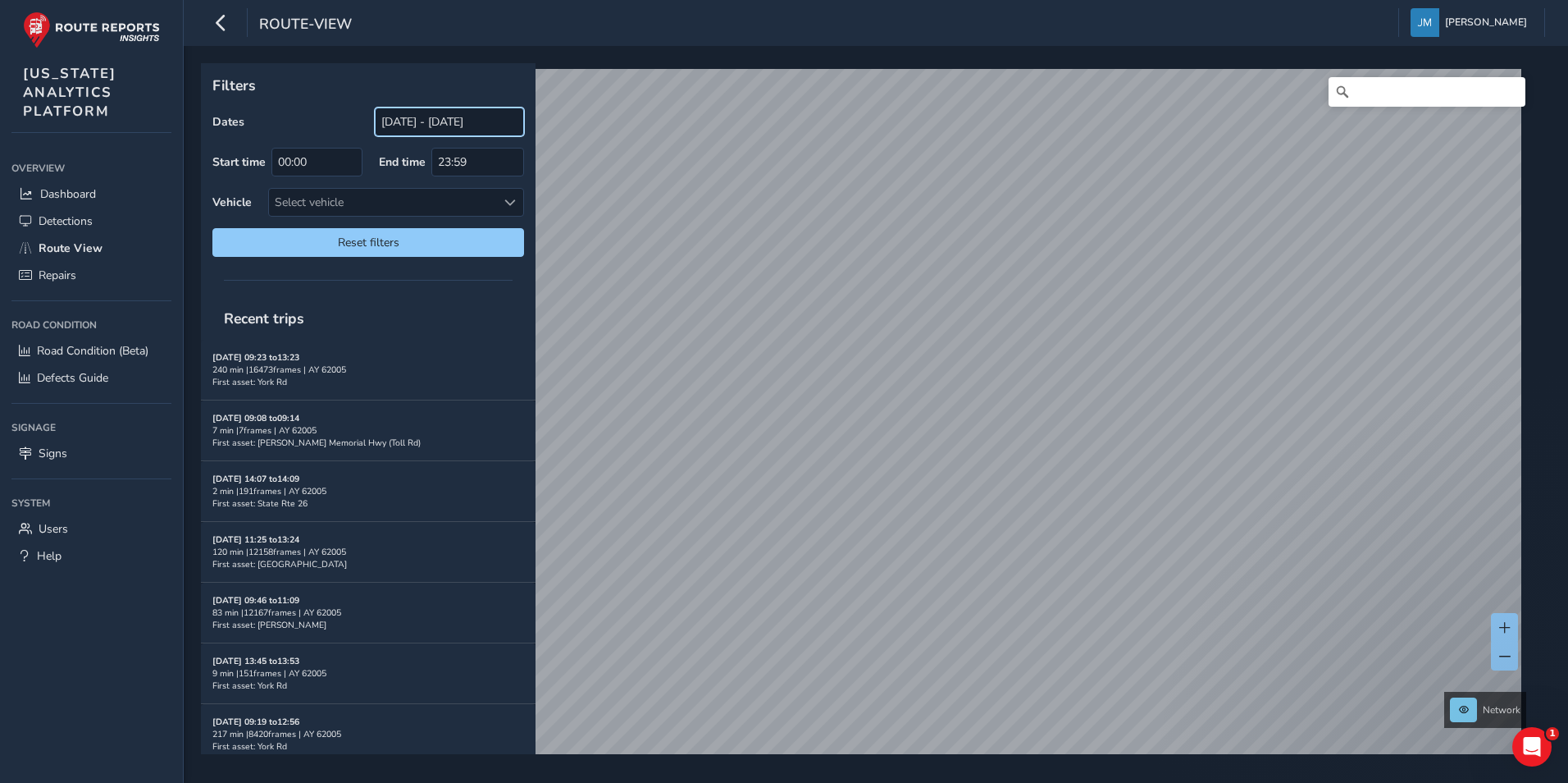
click at [479, 119] on input "08/05/2025 - 09/04/2025" at bounding box center [449, 122] width 149 height 29
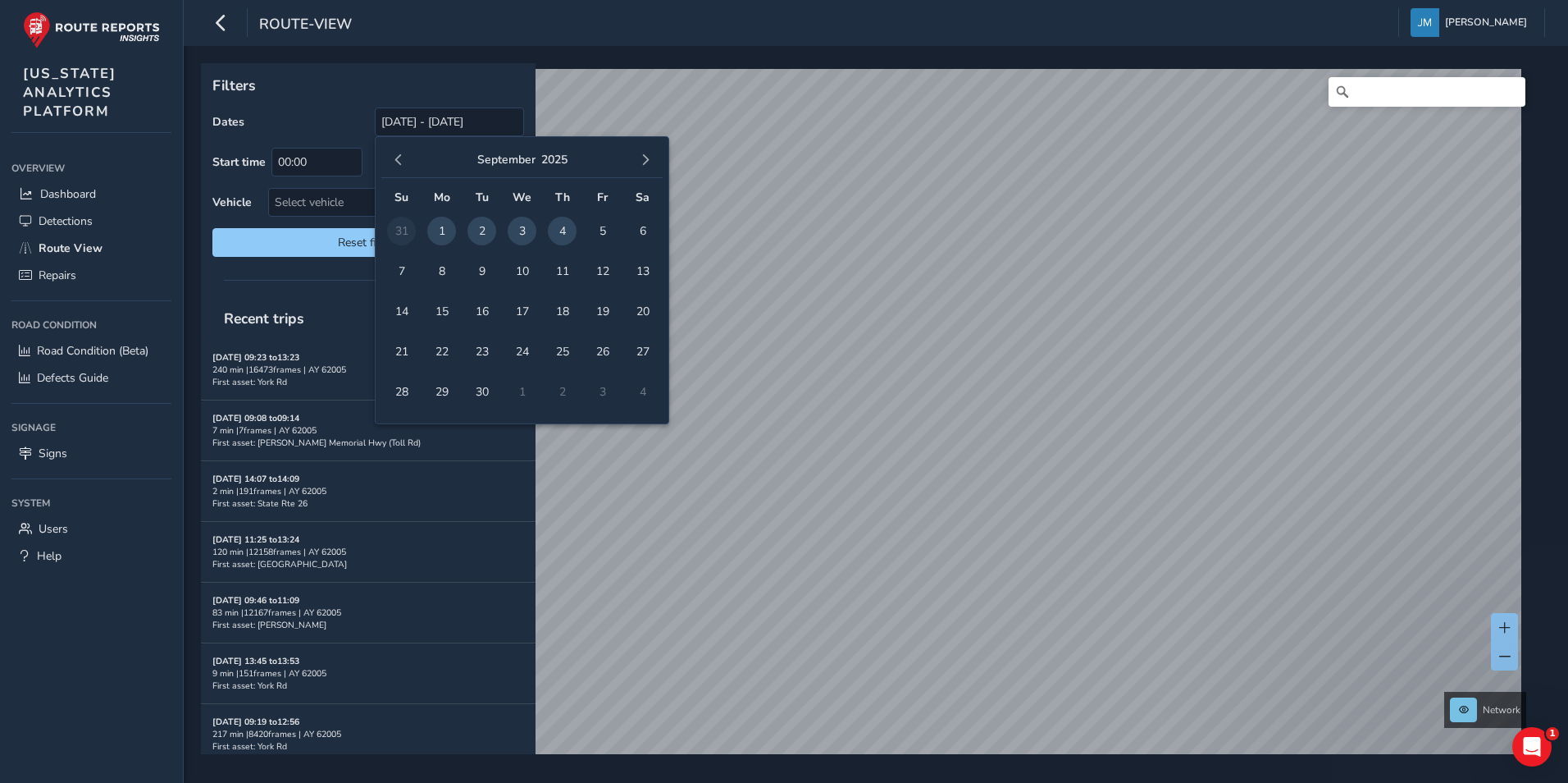
click at [526, 230] on span "3" at bounding box center [522, 231] width 29 height 29
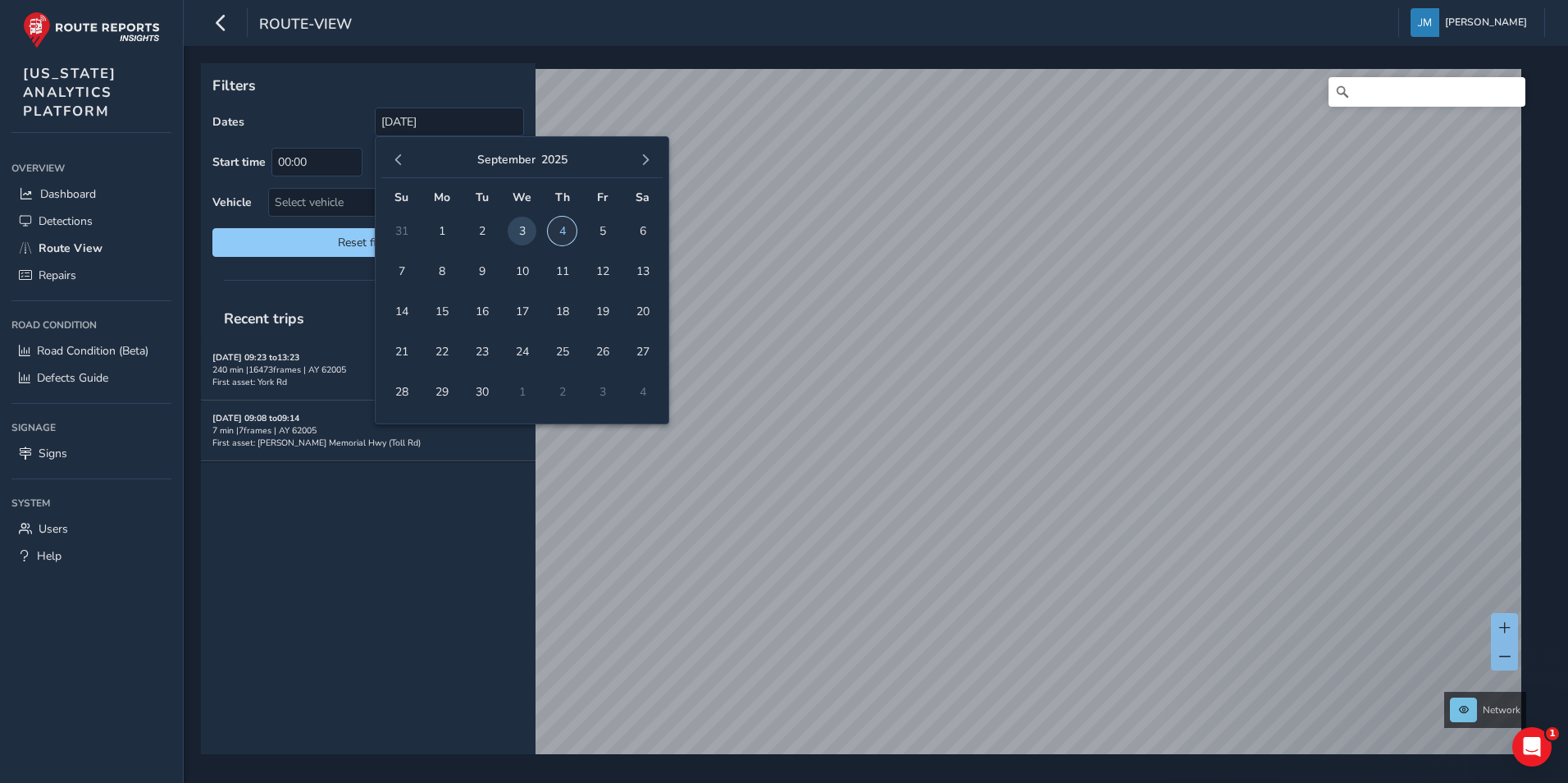
click at [562, 228] on span "4" at bounding box center [562, 231] width 29 height 29
type input "09/03/2025 - 09/04/2025"
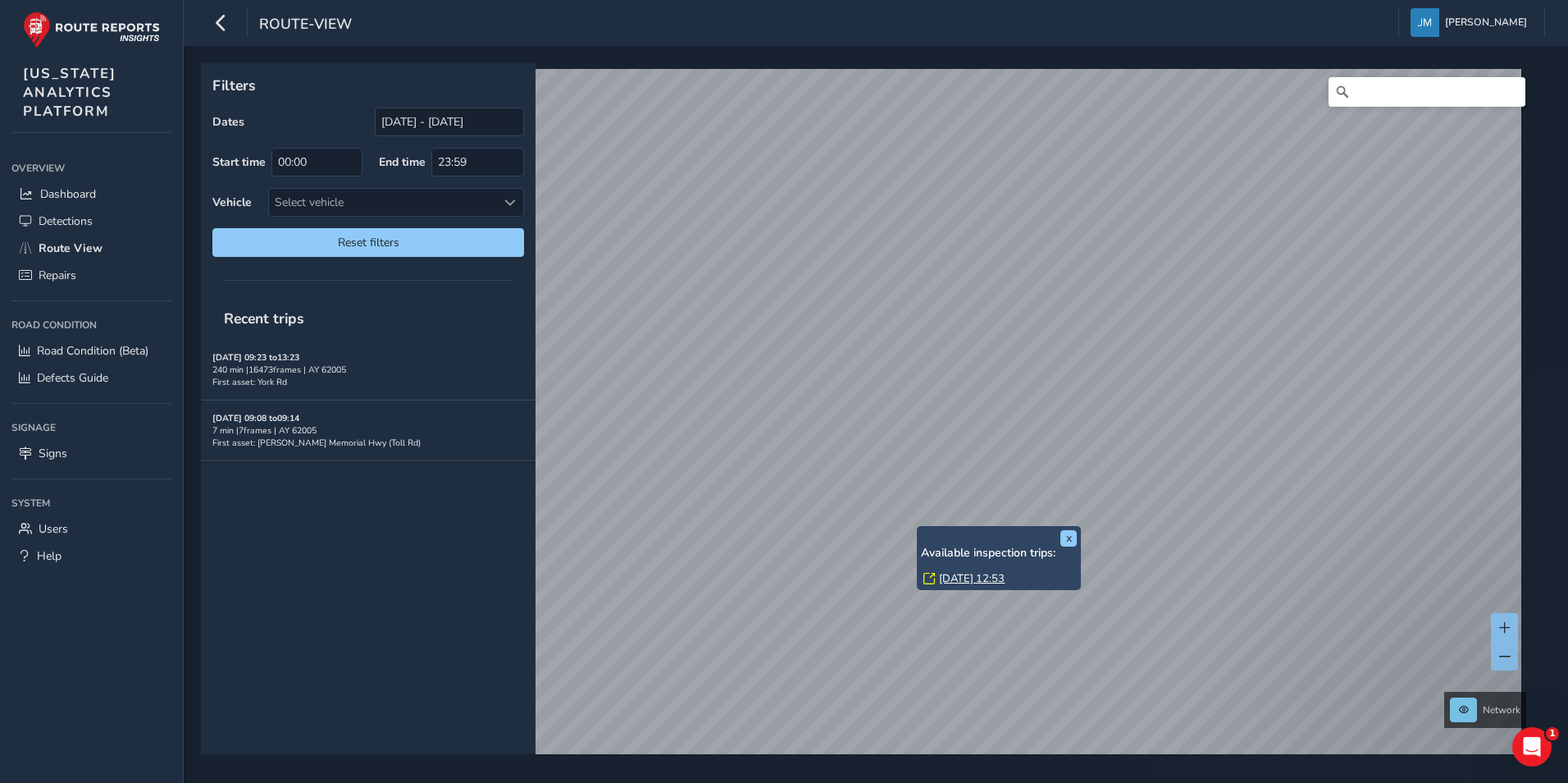
click at [1060, 571] on div "x Available inspection trips: Thu, 4 Sep, 12:53 Filters Dates 09/03/2025 - 09/0…" at bounding box center [870, 408] width 1338 height 691
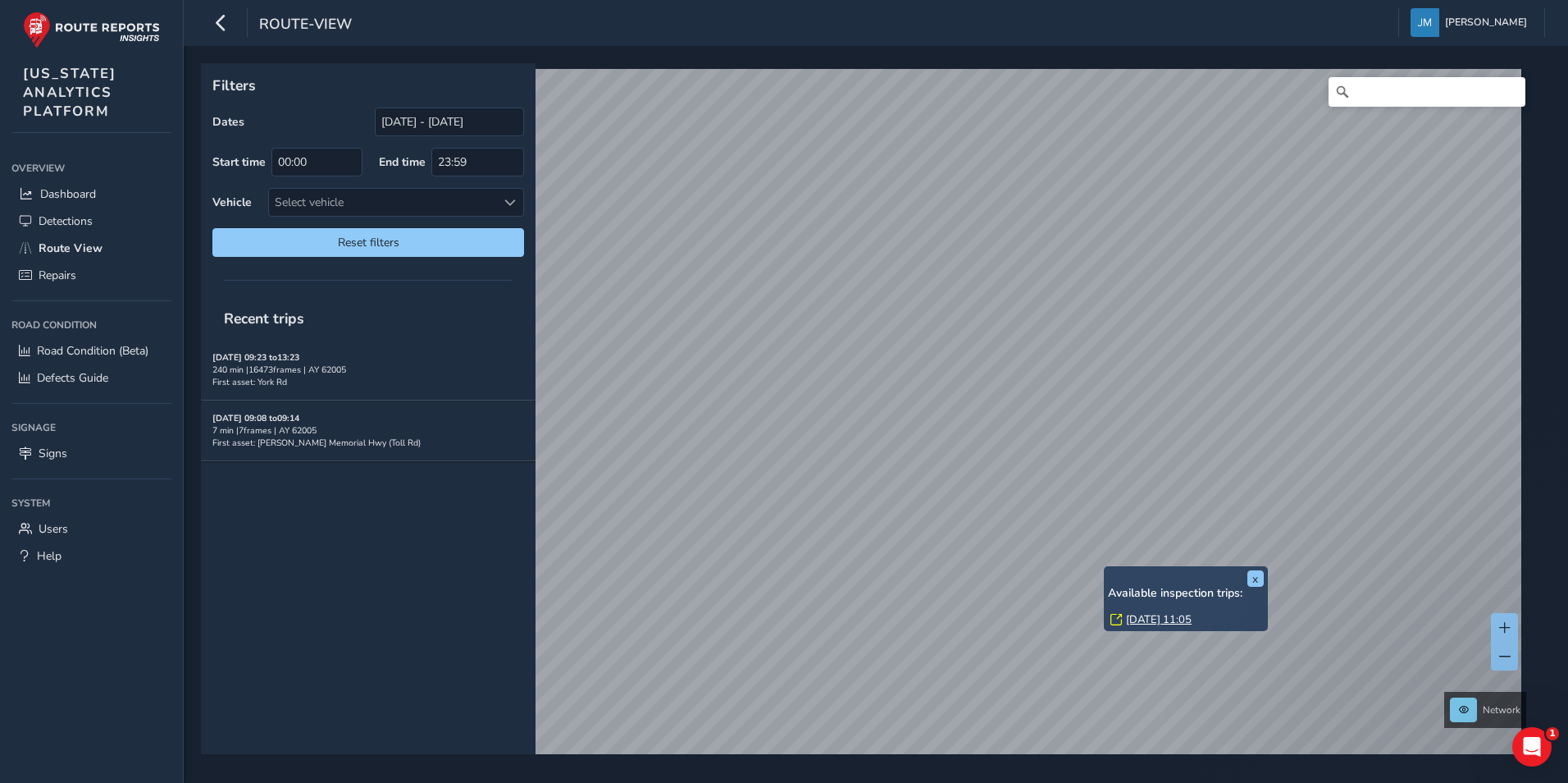
click at [1164, 620] on link "Thu, 4 Sep, 11:05" at bounding box center [1158, 619] width 65 height 15
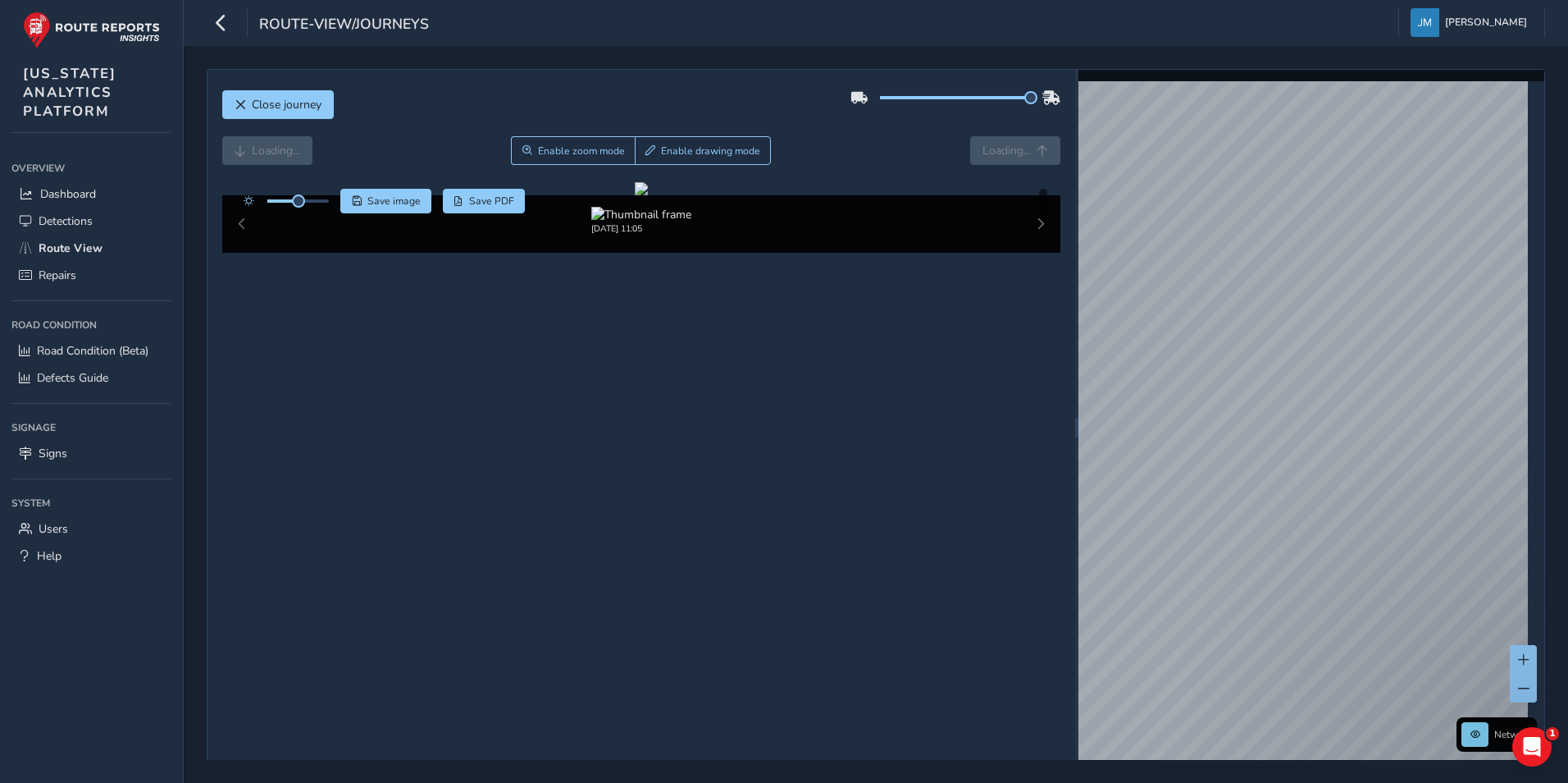
drag, startPoint x: 949, startPoint y: 95, endPoint x: 1044, endPoint y: 97, distance: 95.0
click at [1044, 97] on div at bounding box center [955, 97] width 210 height 26
click at [648, 195] on div at bounding box center [641, 189] width 13 height 13
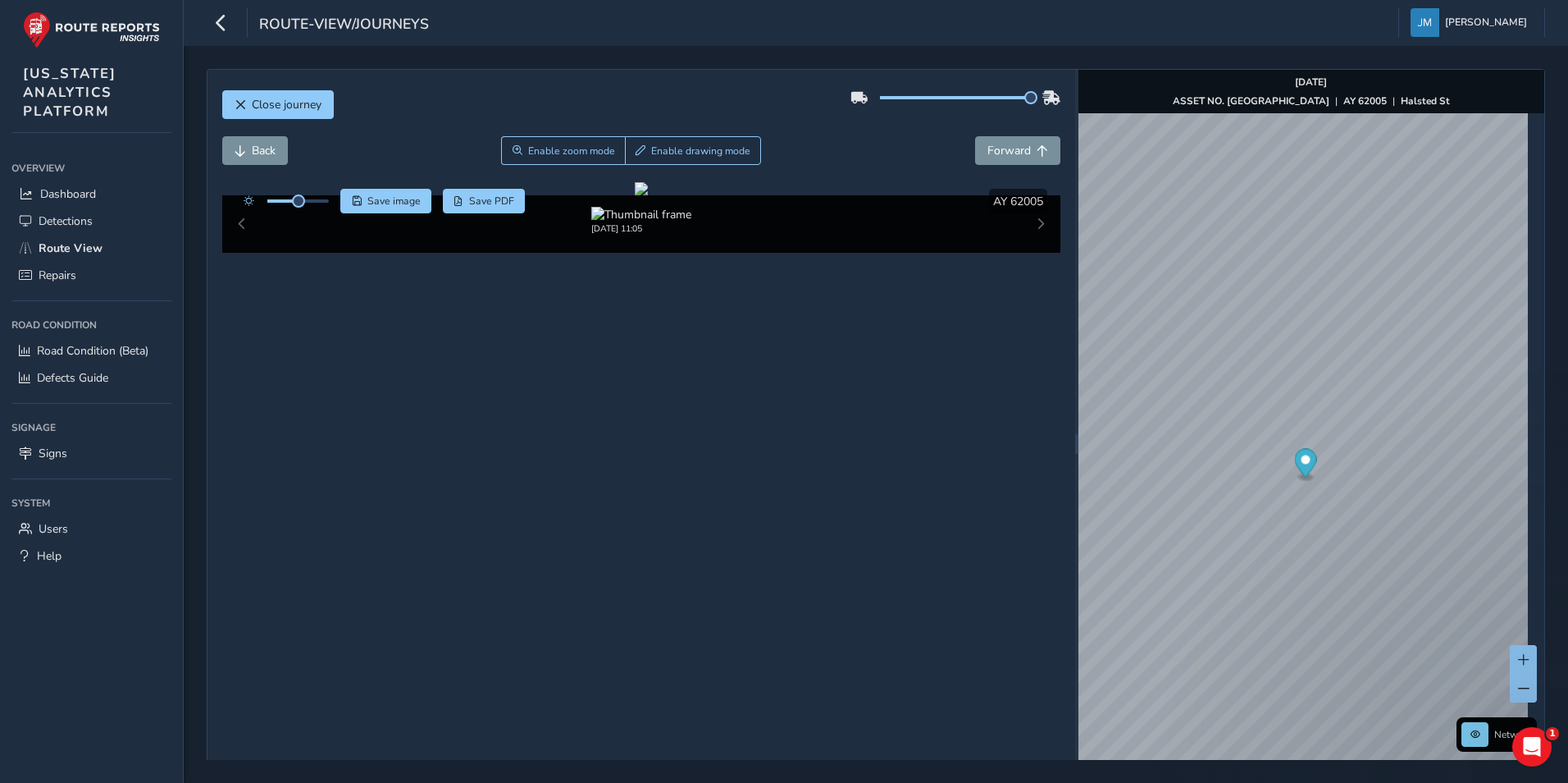
click at [1034, 253] on div "09/04/2025, 11:05" at bounding box center [641, 223] width 839 height 57
click at [648, 195] on div at bounding box center [641, 189] width 13 height 13
click at [1010, 140] on button "Forward" at bounding box center [1017, 150] width 85 height 29
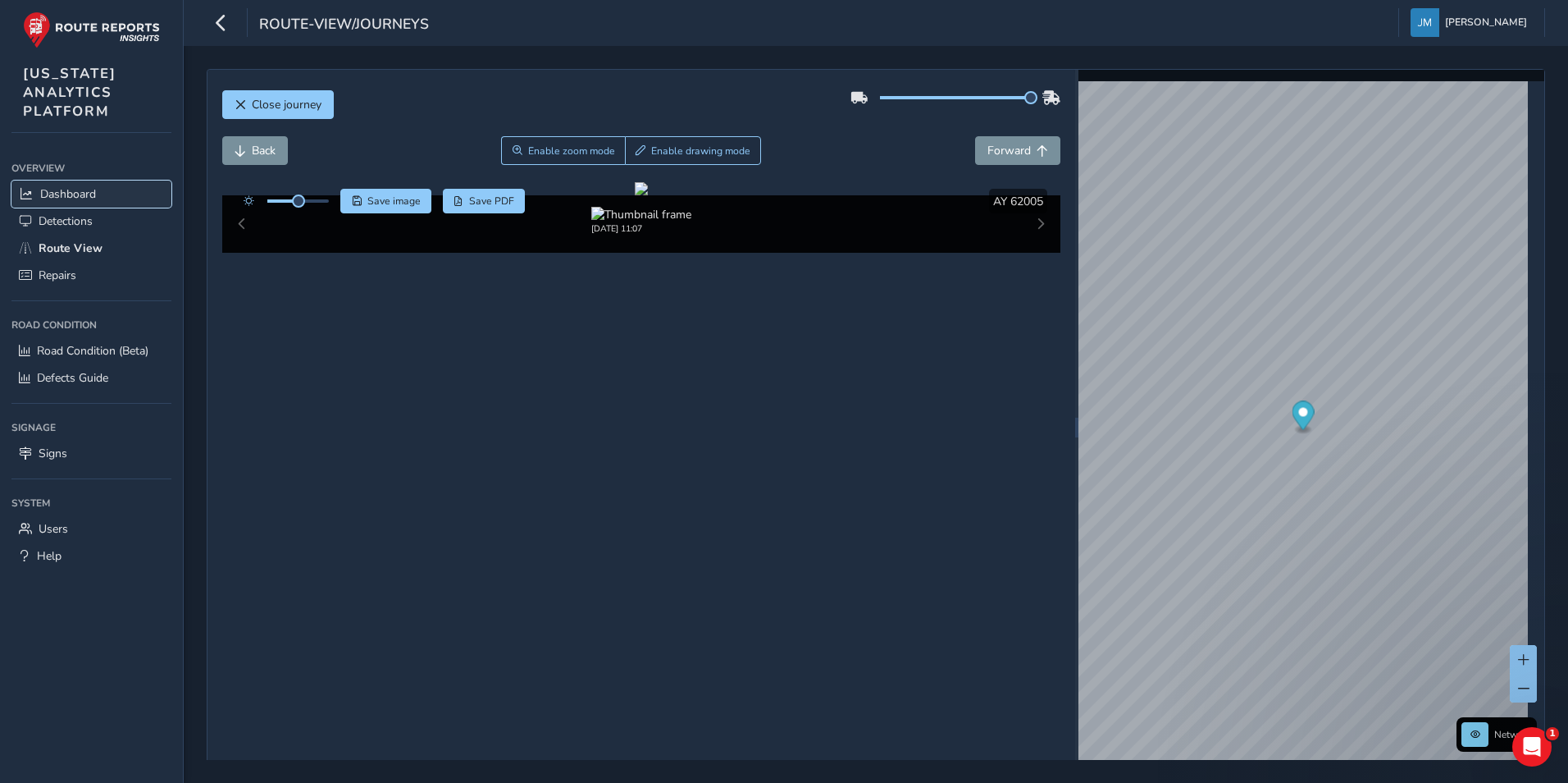
click at [88, 181] on link "Dashboard" at bounding box center [91, 194] width 160 height 27
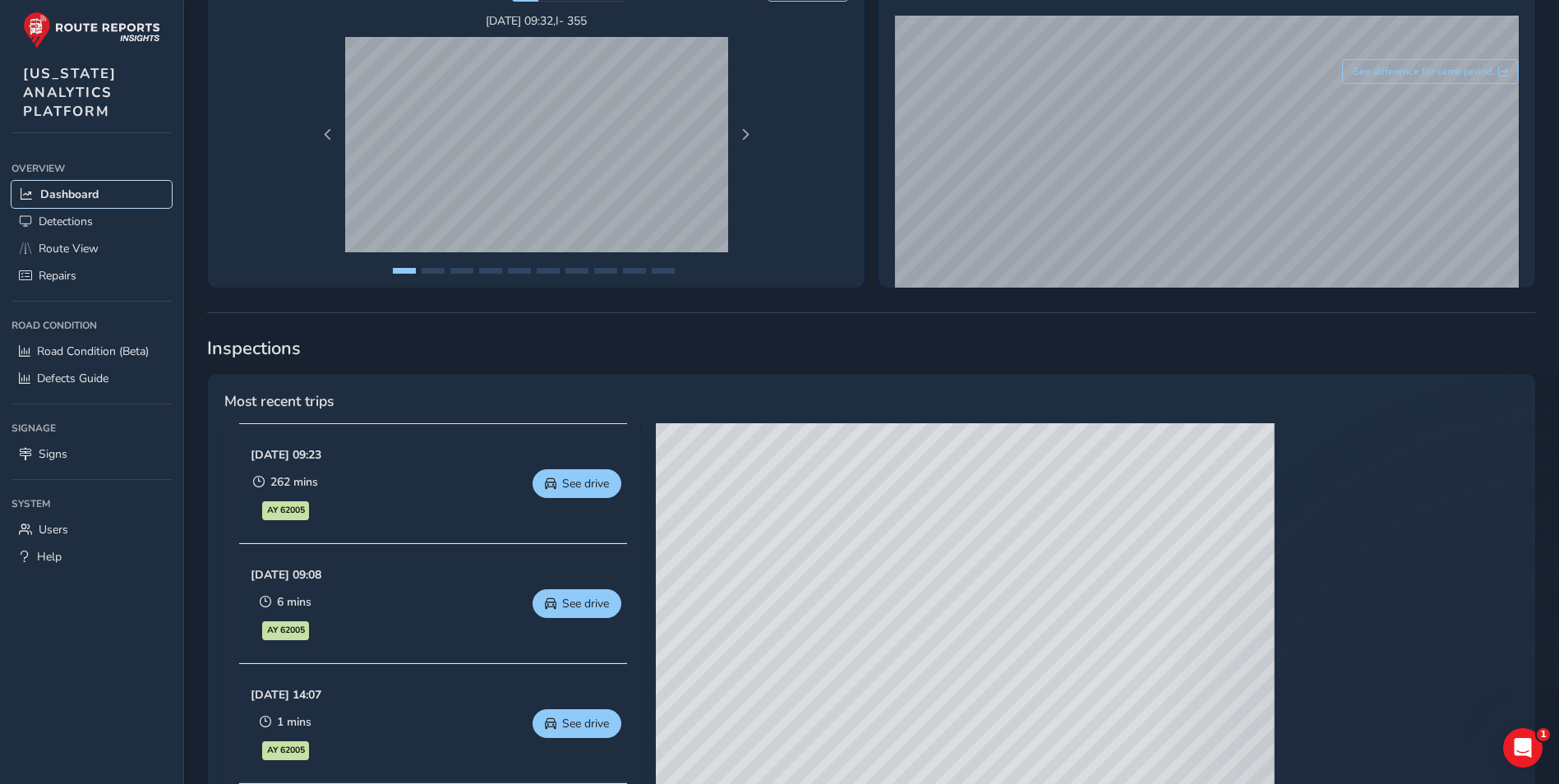
scroll to position [575, 0]
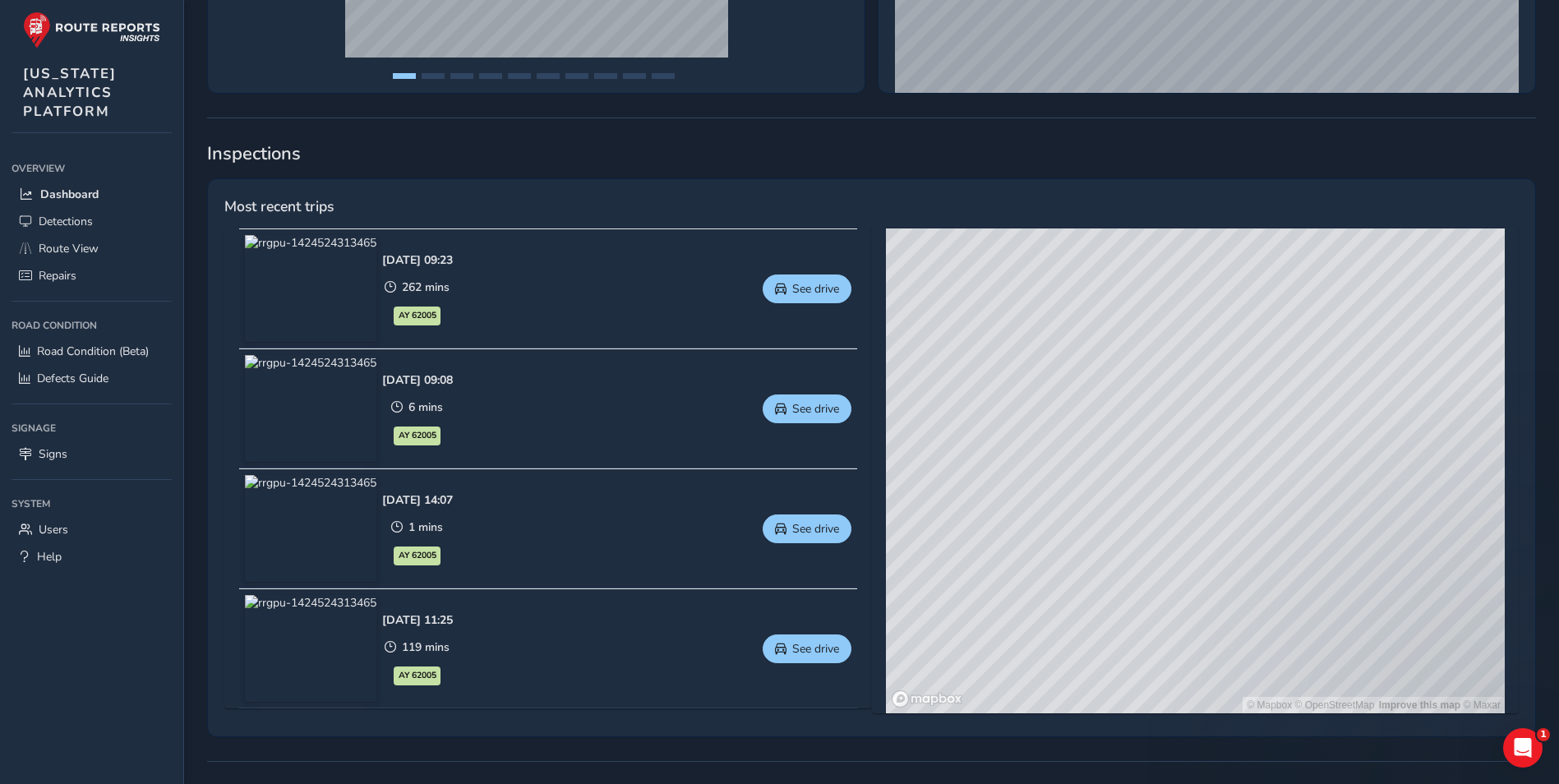
drag, startPoint x: 1186, startPoint y: 425, endPoint x: 1133, endPoint y: 568, distance: 152.5
click at [1133, 568] on div "© Mapbox © OpenStreetMap Improve this map © Maxar" at bounding box center [1195, 471] width 619 height 485
